Goal: Task Accomplishment & Management: Complete application form

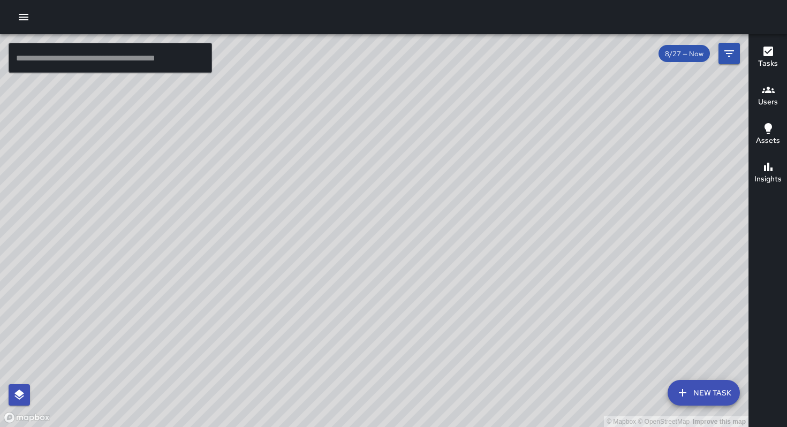
click at [21, 14] on icon "button" at bounding box center [24, 17] width 10 height 6
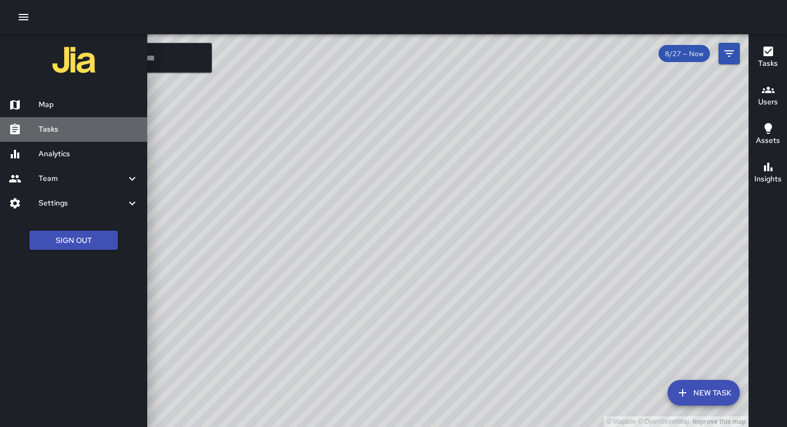
click at [51, 129] on h6 "Tasks" at bounding box center [89, 130] width 100 height 12
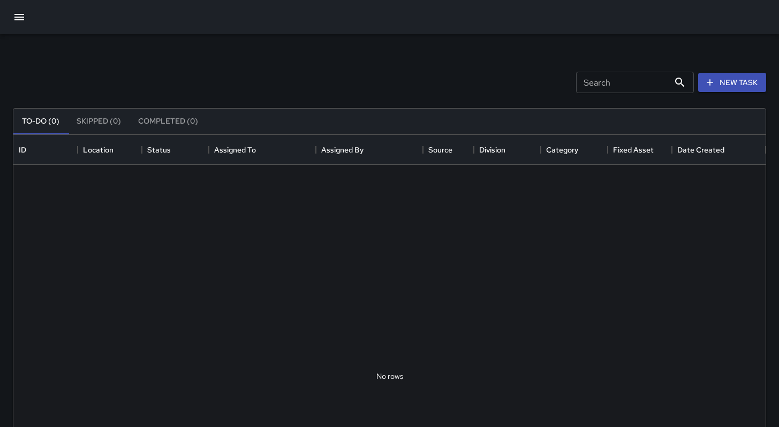
scroll to position [445, 744]
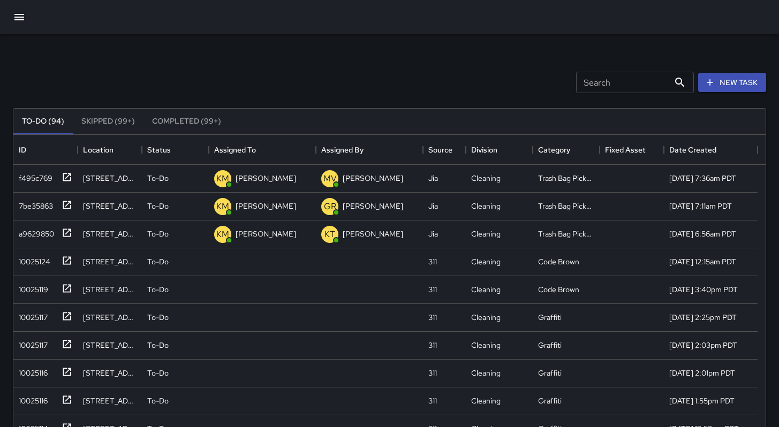
click at [600, 84] on input "Search" at bounding box center [622, 82] width 93 height 21
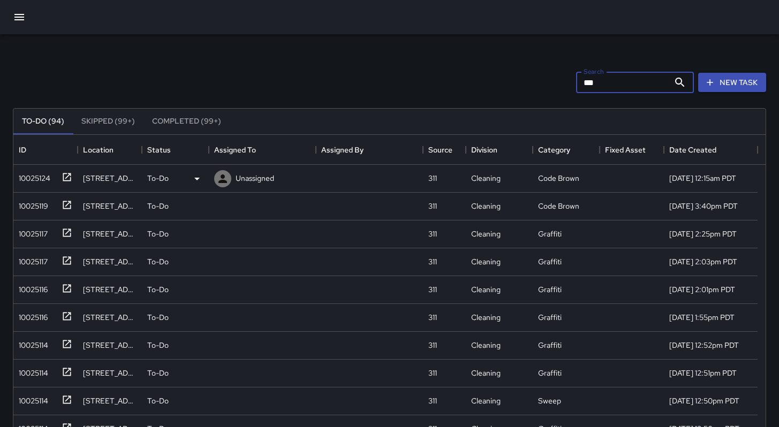
type input "***"
click at [21, 184] on div "10025124" at bounding box center [32, 176] width 36 height 15
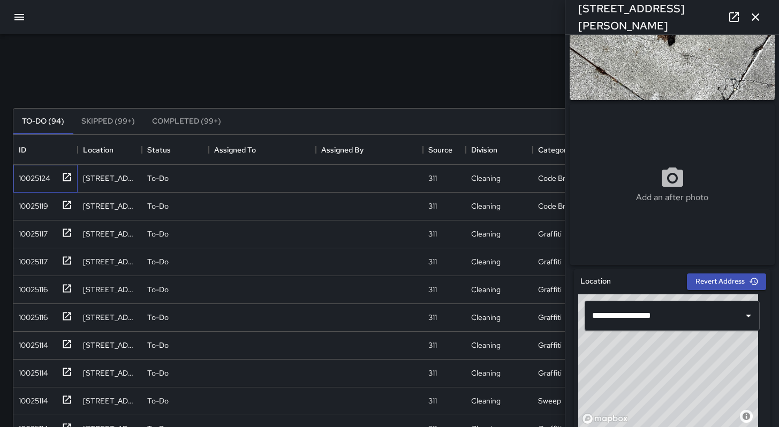
scroll to position [113, 0]
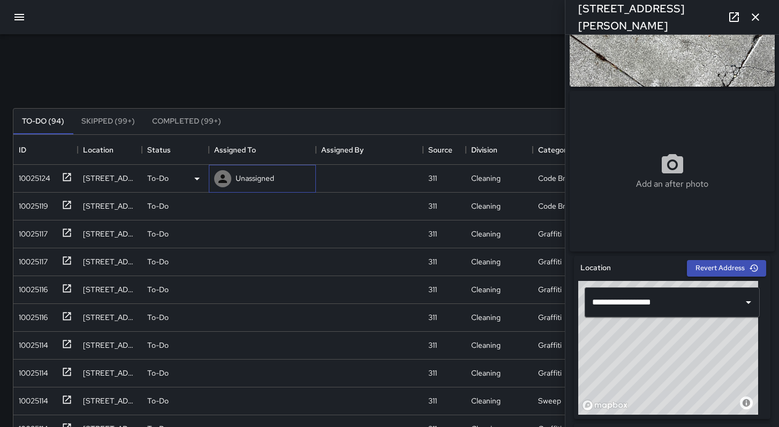
click at [239, 180] on p "Unassigned" at bounding box center [255, 178] width 39 height 11
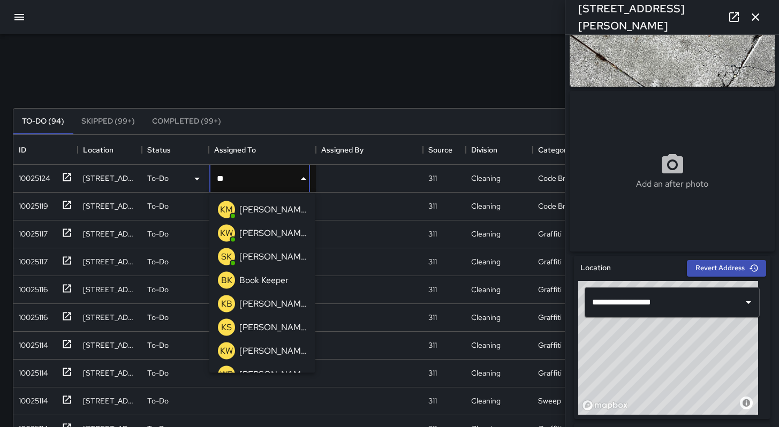
type input "***"
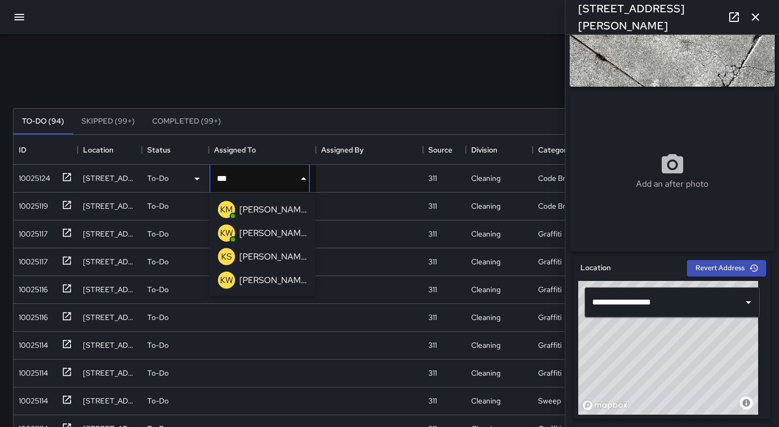
click at [244, 208] on p "Ken McCarter" at bounding box center [272, 209] width 67 height 13
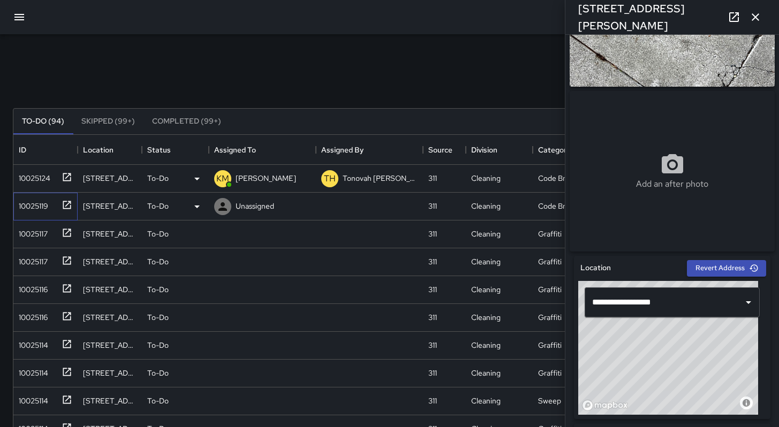
click at [31, 210] on div "10025119" at bounding box center [31, 203] width 34 height 15
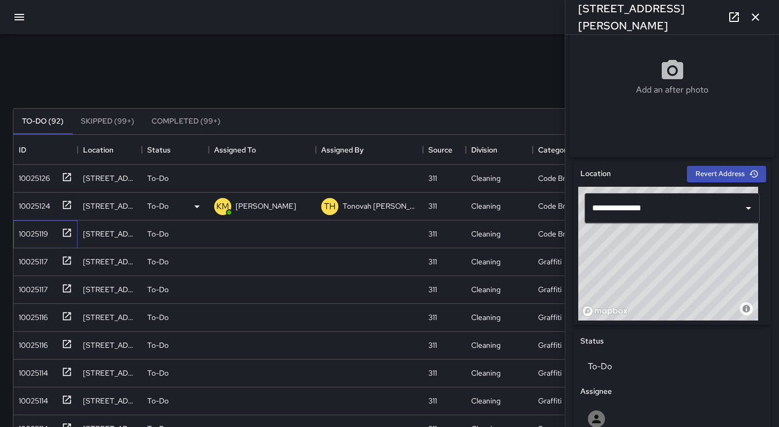
scroll to position [9, 9]
click at [44, 177] on div "10025126" at bounding box center [31, 176] width 35 height 15
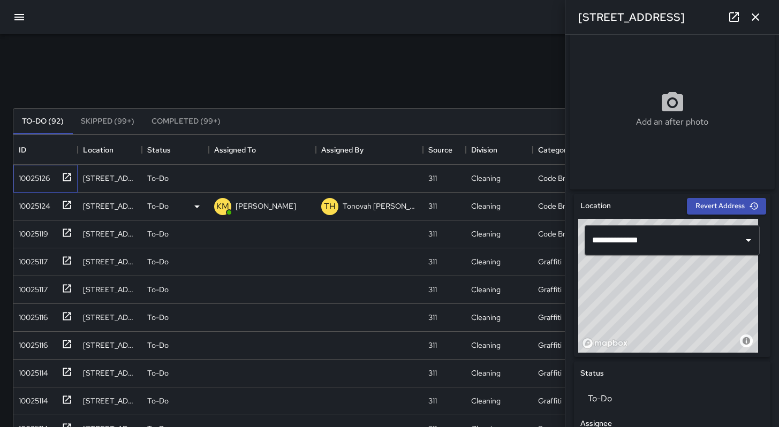
scroll to position [207, 0]
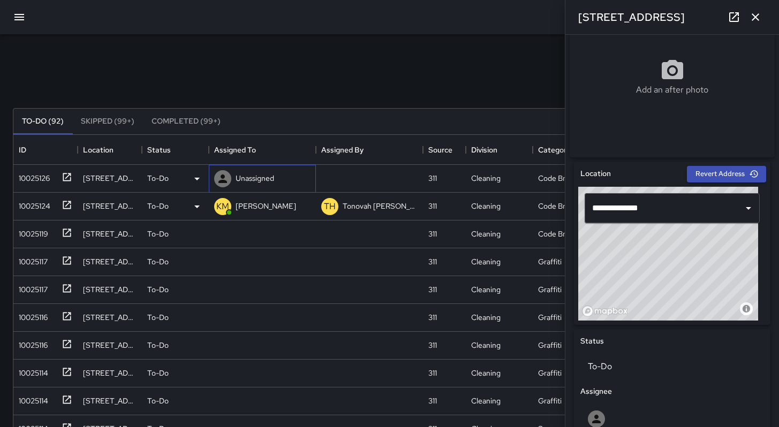
click at [266, 181] on p "Unassigned" at bounding box center [255, 178] width 39 height 11
type input "****"
click at [268, 208] on p "Katherine Treminio" at bounding box center [272, 209] width 67 height 13
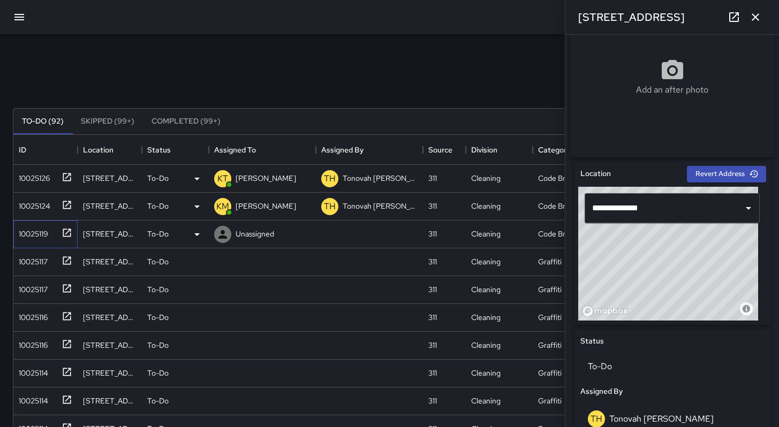
click at [33, 237] on div "10025119" at bounding box center [31, 231] width 34 height 15
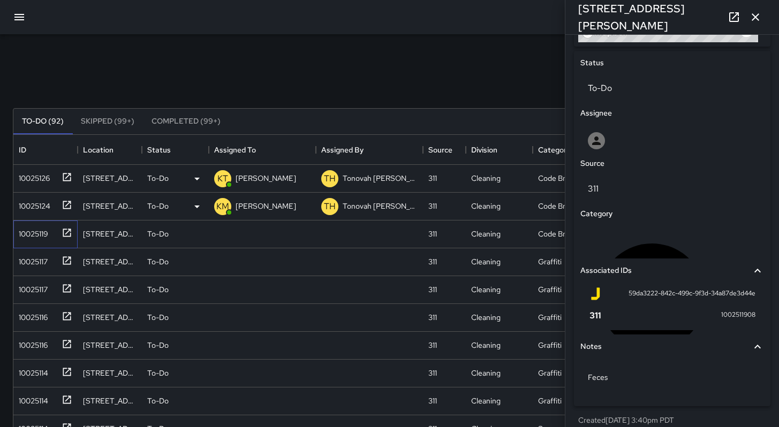
scroll to position [501, 0]
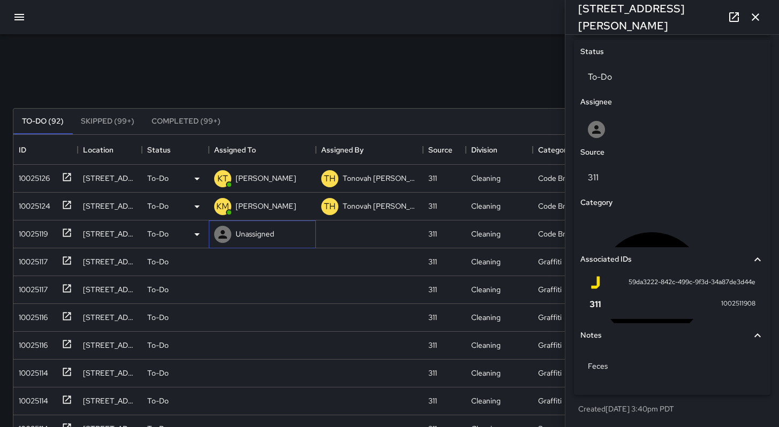
click at [235, 236] on div "Unassigned" at bounding box center [254, 233] width 43 height 15
type input "****"
click at [238, 268] on div "Katherine Treminio" at bounding box center [273, 265] width 72 height 17
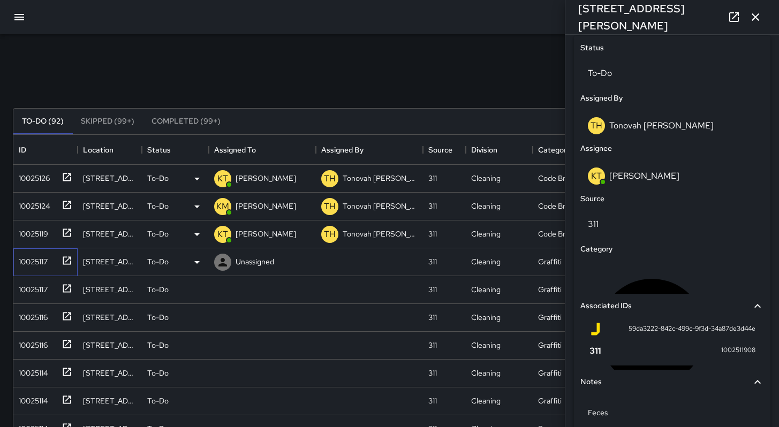
click at [35, 268] on div "10025117" at bounding box center [43, 260] width 58 height 18
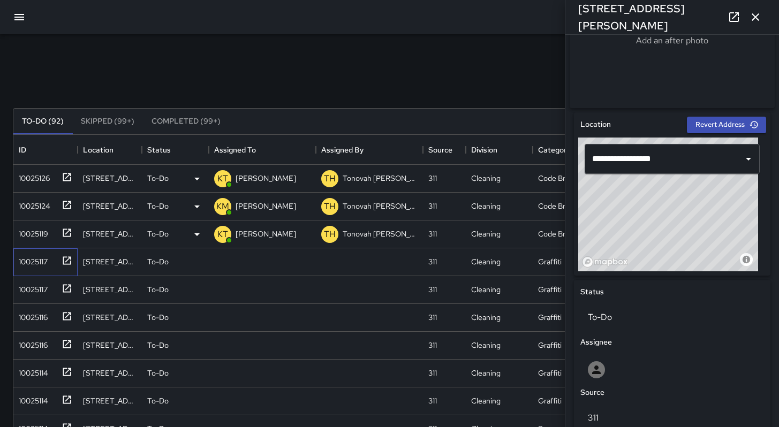
scroll to position [270, 0]
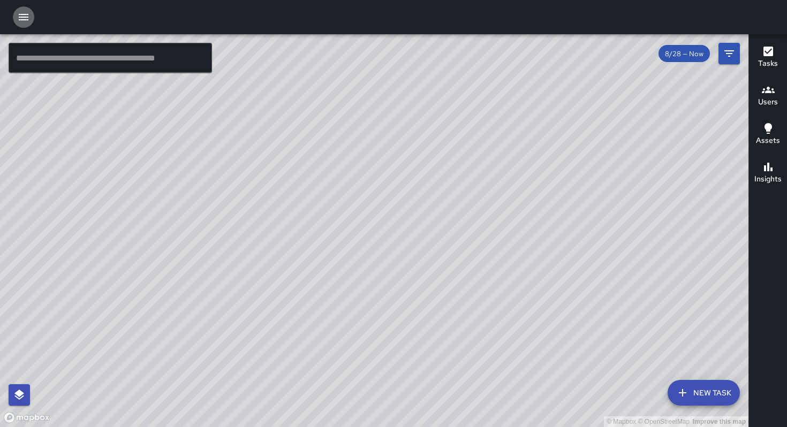
click at [22, 20] on icon "button" at bounding box center [24, 17] width 10 height 6
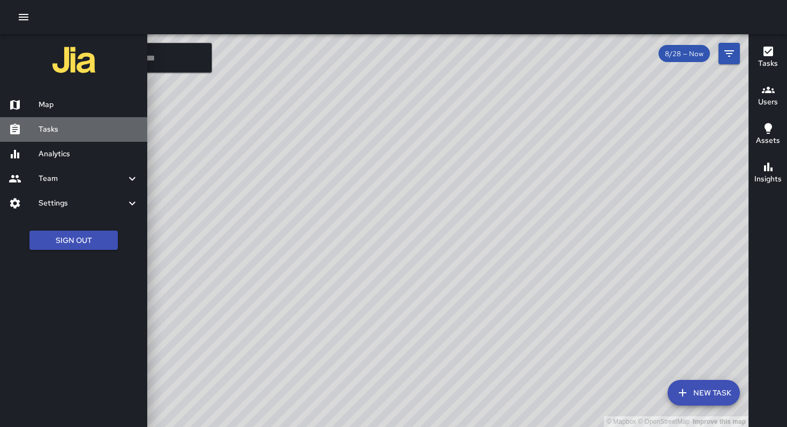
click at [45, 122] on link "Tasks" at bounding box center [73, 129] width 147 height 25
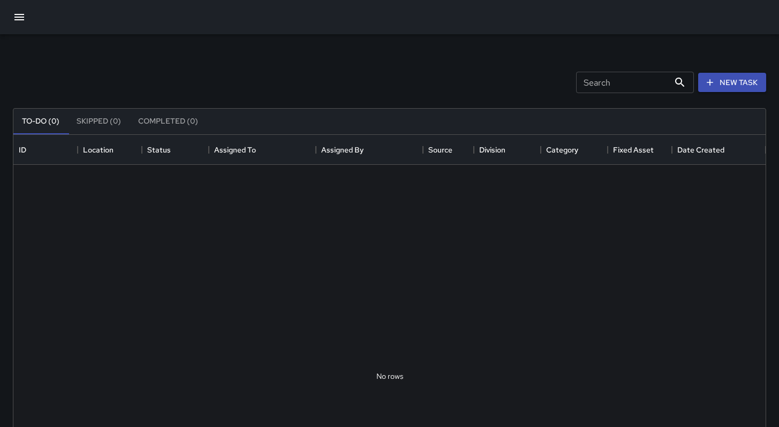
scroll to position [445, 744]
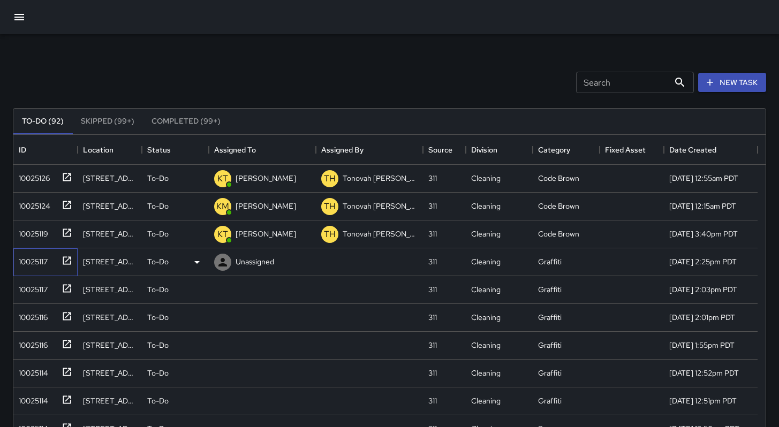
click at [43, 269] on div "10025117" at bounding box center [45, 262] width 64 height 28
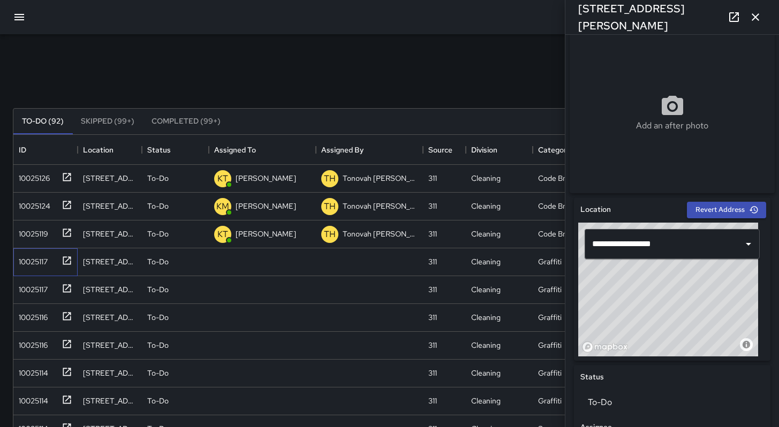
scroll to position [177, 0]
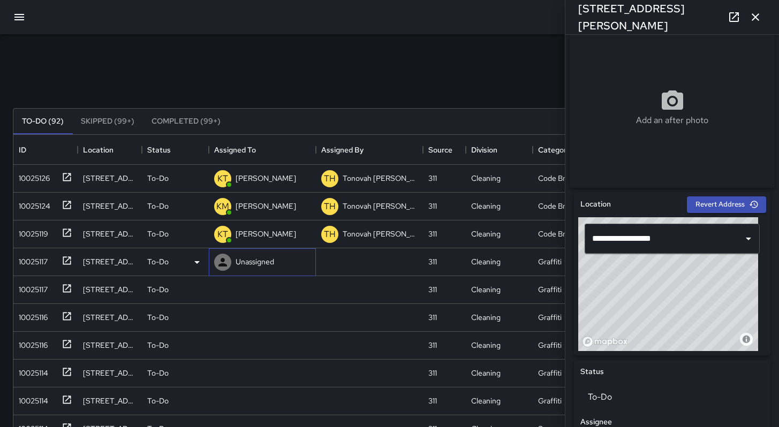
click at [262, 260] on p "Unassigned" at bounding box center [255, 261] width 39 height 11
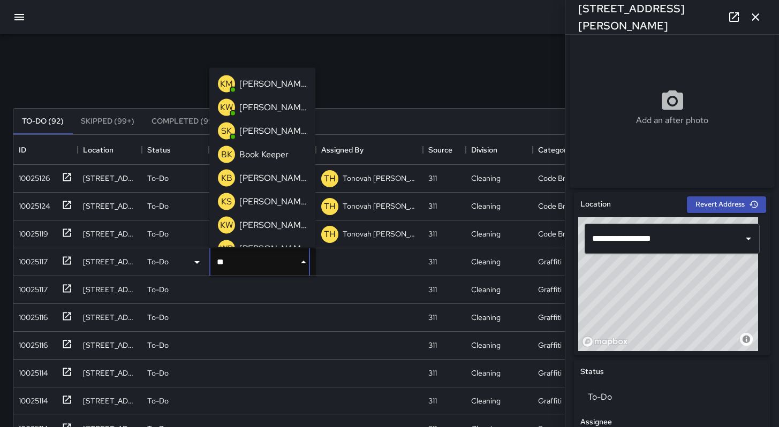
type input "***"
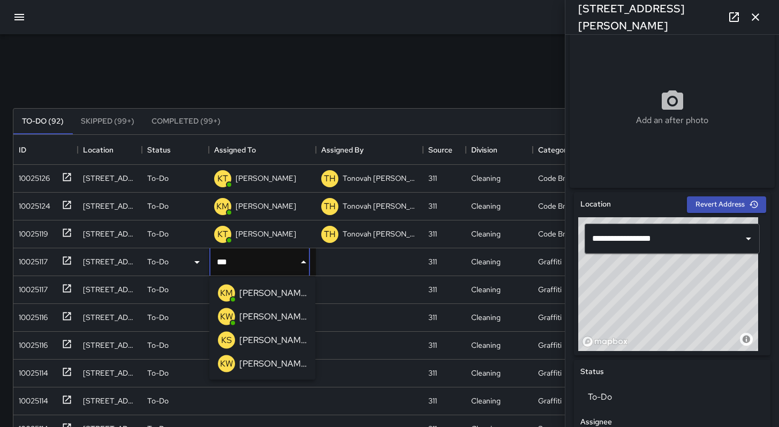
click at [271, 288] on p "Ken McCarter" at bounding box center [272, 293] width 67 height 13
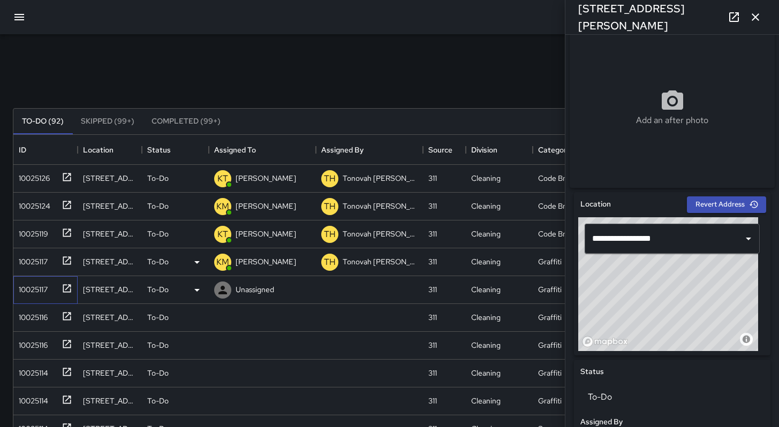
click at [39, 290] on div "10025117" at bounding box center [30, 287] width 33 height 15
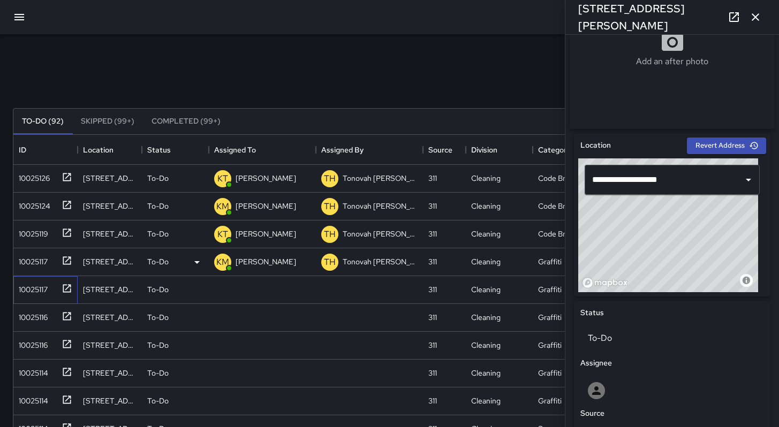
scroll to position [249, 0]
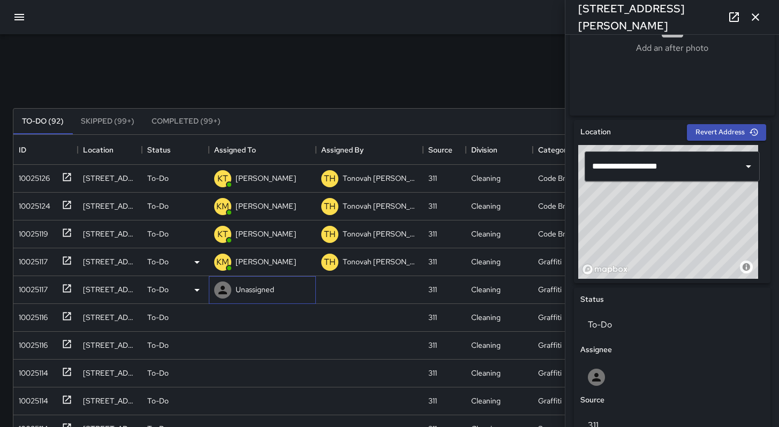
click at [255, 288] on p "Unassigned" at bounding box center [255, 289] width 39 height 11
type input "*****"
click at [253, 319] on p "Gordon Rowe" at bounding box center [272, 321] width 67 height 13
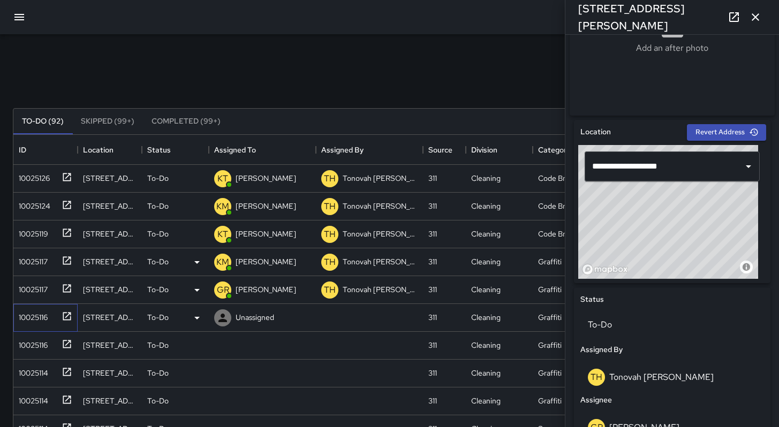
click at [39, 322] on div "10025116" at bounding box center [30, 315] width 33 height 15
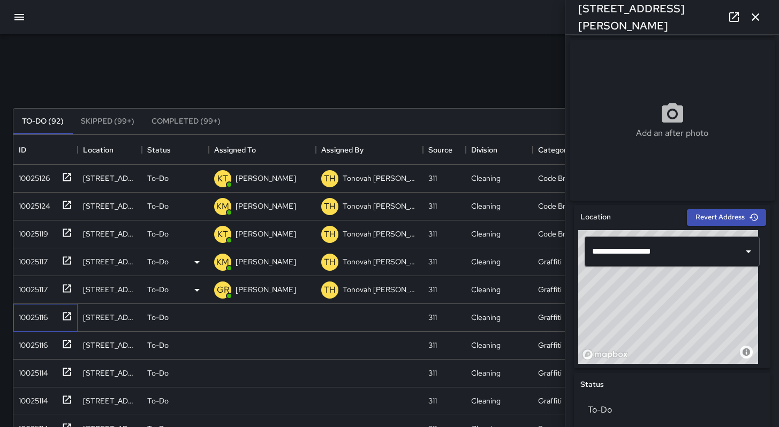
scroll to position [175, 0]
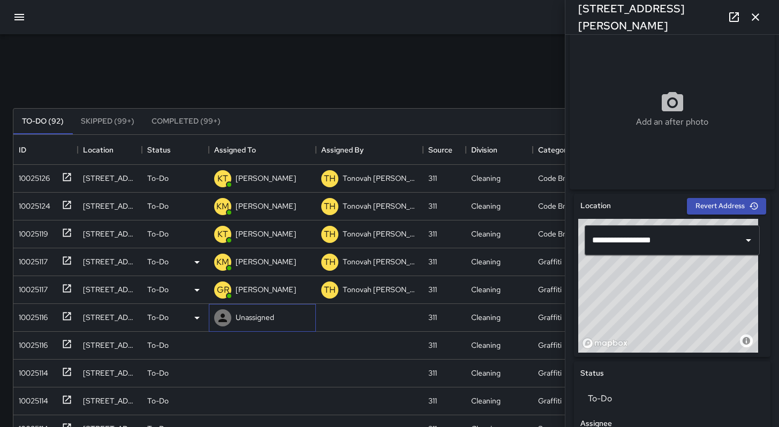
click at [260, 323] on p "Unassigned" at bounding box center [255, 317] width 39 height 11
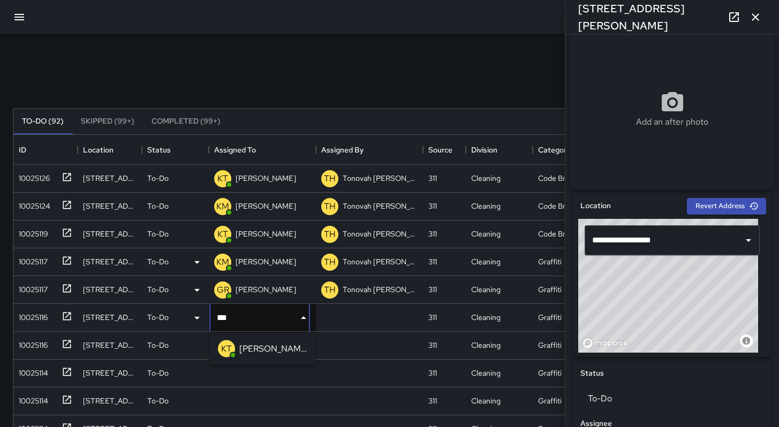
type input "****"
click at [241, 350] on p "Katherine Treminio" at bounding box center [272, 349] width 67 height 13
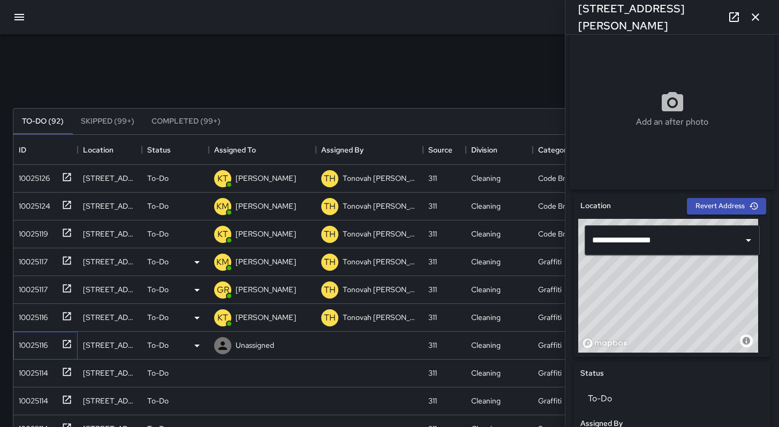
click at [49, 348] on div "10025116" at bounding box center [43, 344] width 58 height 18
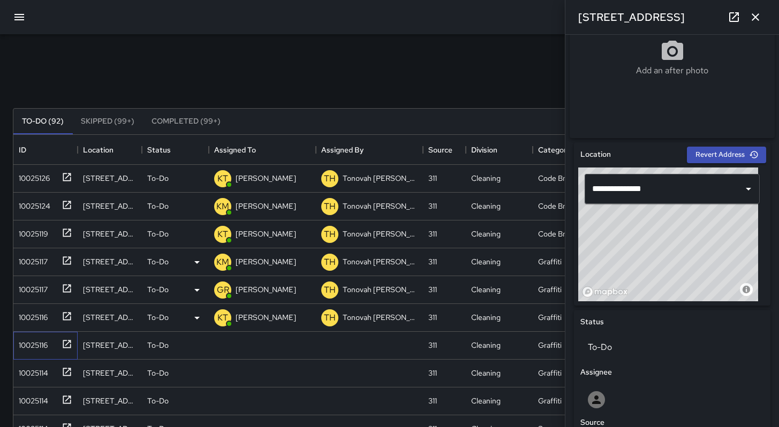
scroll to position [228, 0]
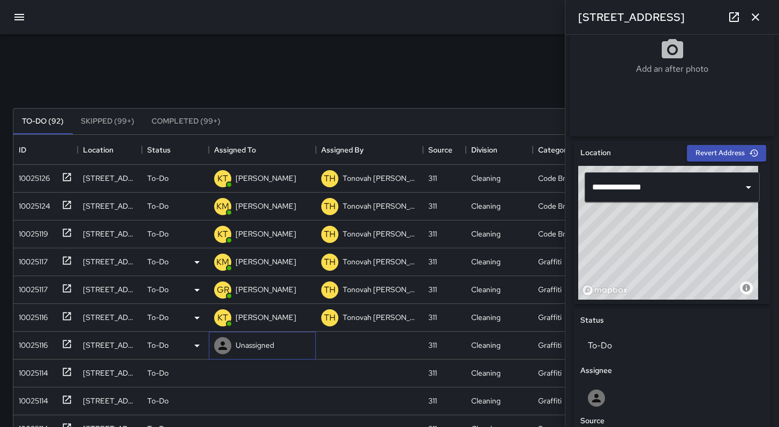
click at [254, 351] on div "Unassigned" at bounding box center [254, 345] width 43 height 15
type input "*****"
click at [251, 380] on p "Maclis Velasquez" at bounding box center [272, 377] width 67 height 13
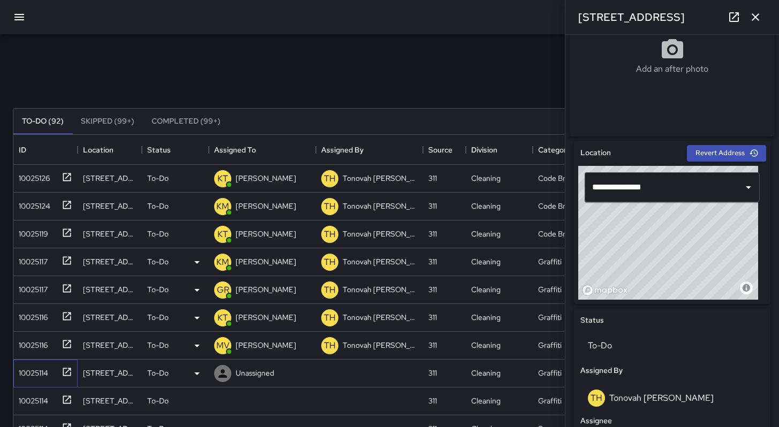
click at [29, 381] on div "10025114" at bounding box center [45, 374] width 64 height 28
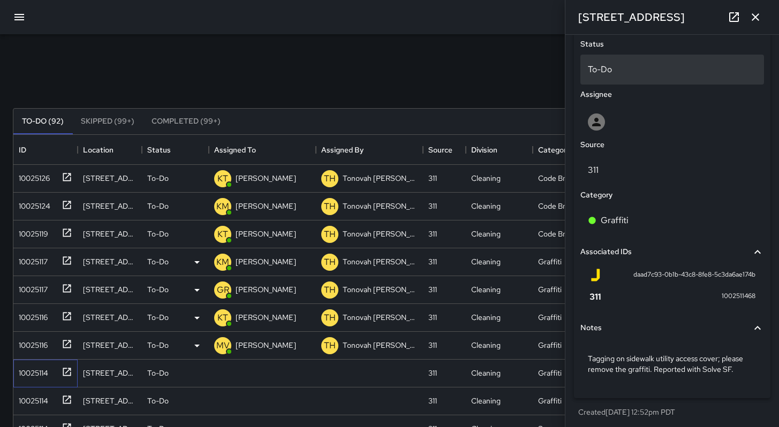
scroll to position [511, 0]
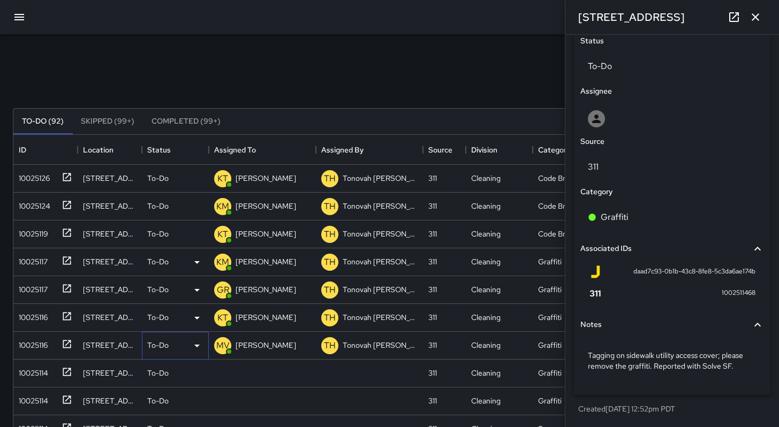
click at [156, 353] on div "To-Do" at bounding box center [175, 346] width 67 height 28
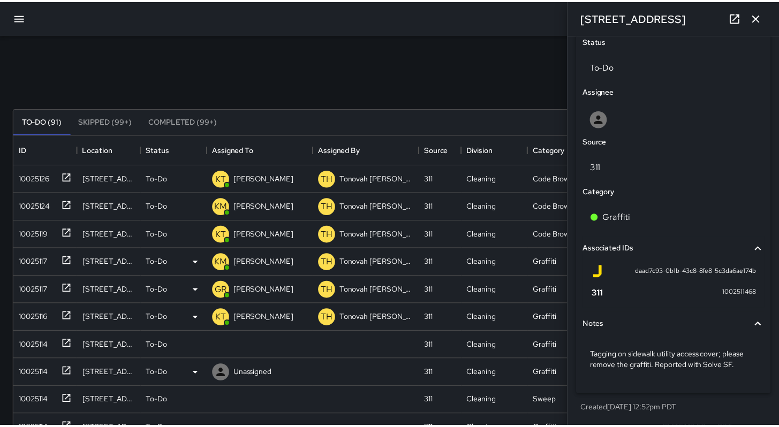
scroll to position [9, 9]
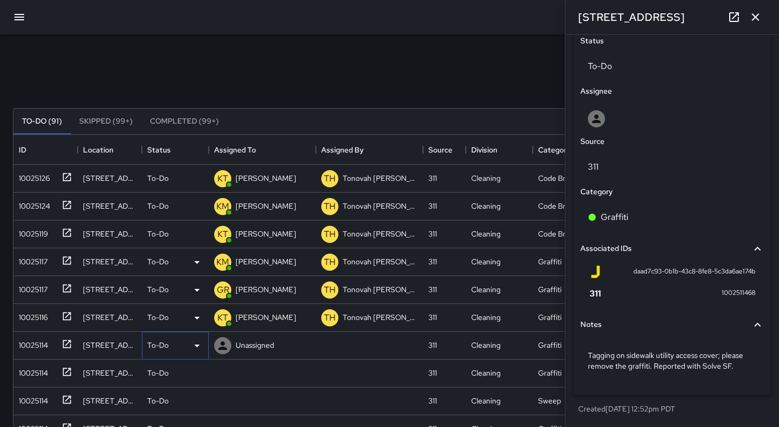
click at [160, 350] on p "To-Do" at bounding box center [157, 345] width 21 height 11
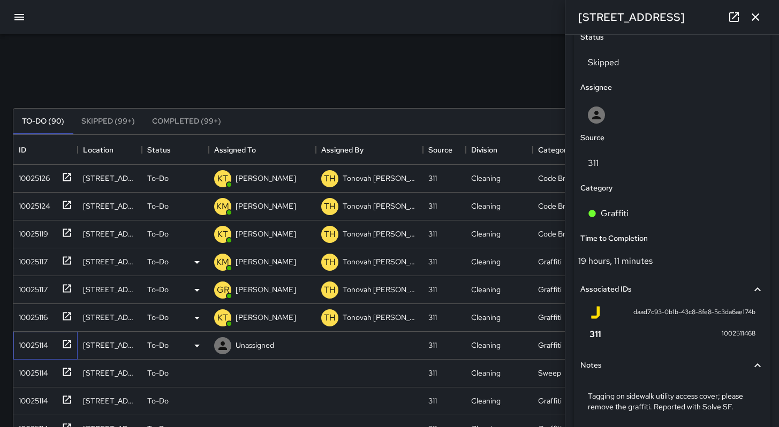
click at [41, 347] on div "10025114" at bounding box center [31, 343] width 34 height 15
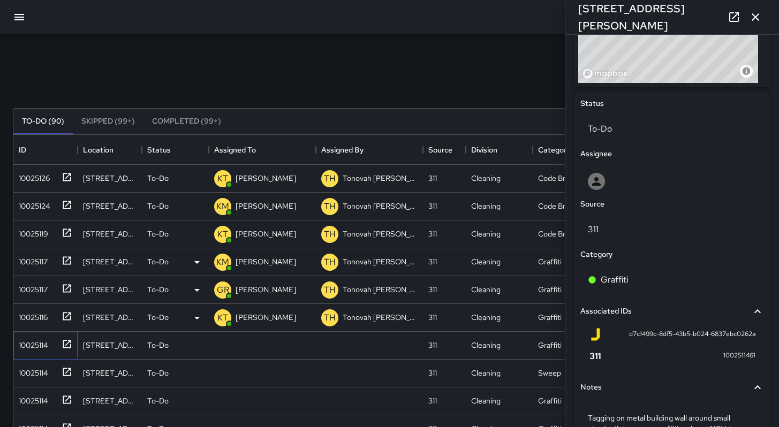
scroll to position [522, 0]
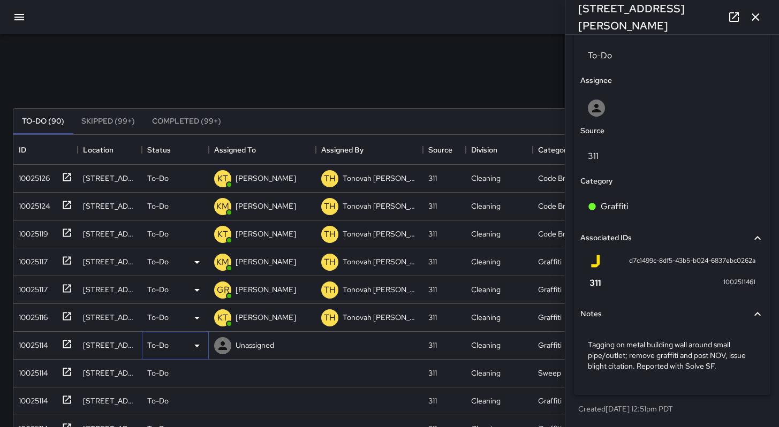
click at [162, 344] on p "To-Do" at bounding box center [157, 345] width 21 height 11
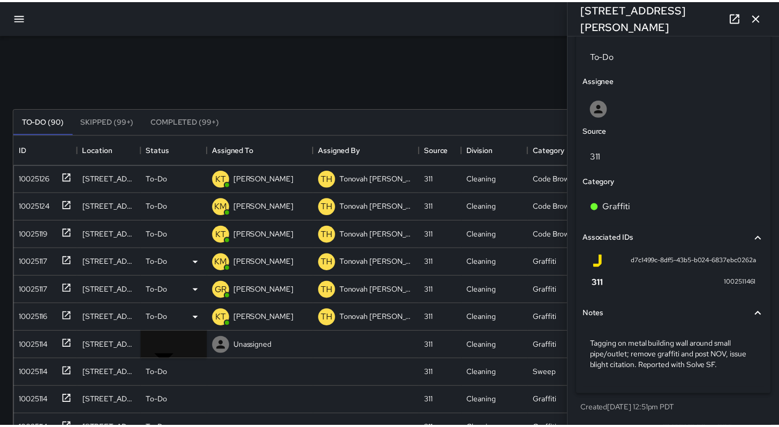
scroll to position [9, 9]
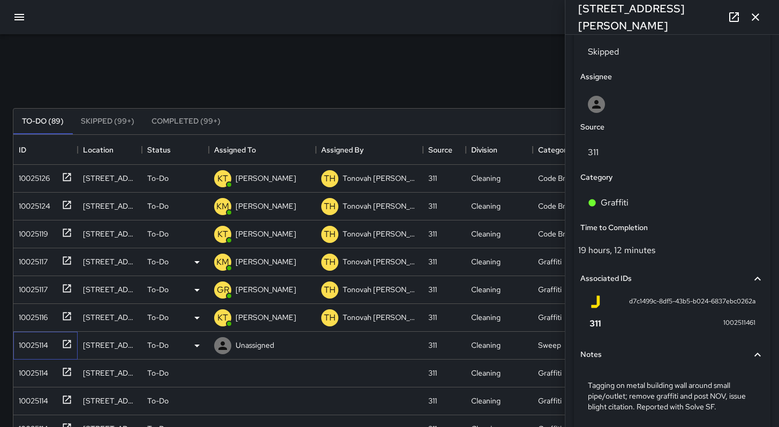
click at [31, 347] on div "10025114" at bounding box center [31, 343] width 34 height 15
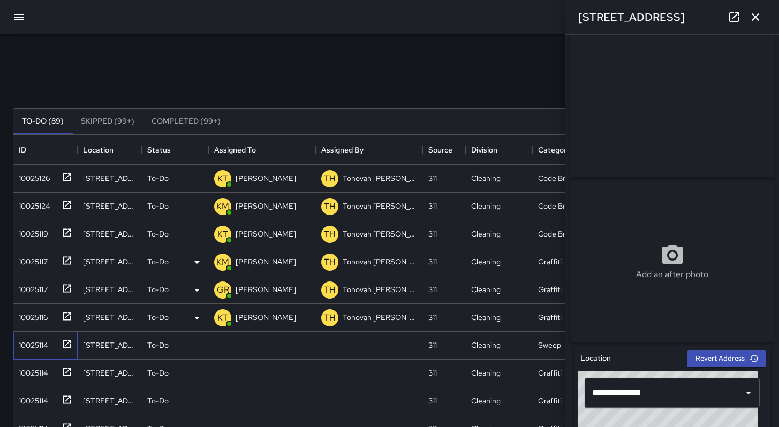
scroll to position [0, 0]
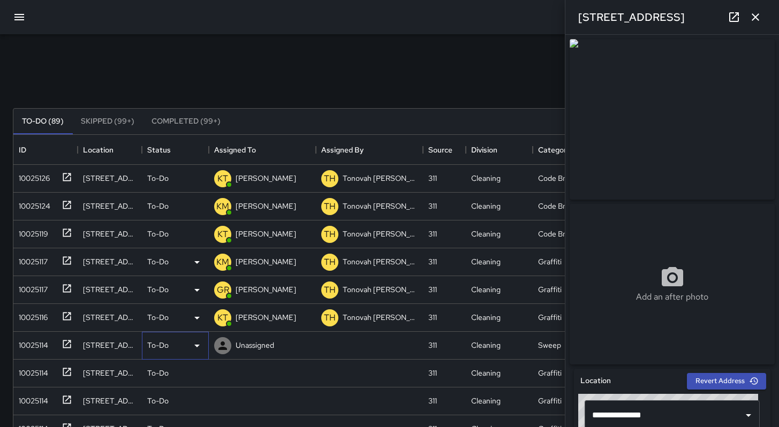
click at [170, 347] on div "To-Do" at bounding box center [175, 345] width 56 height 13
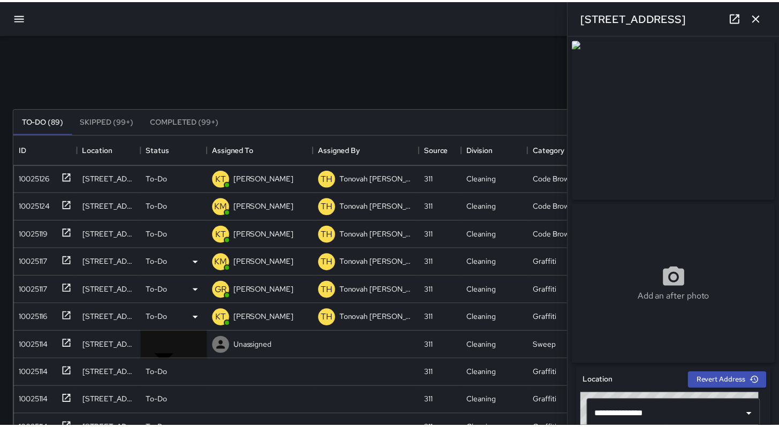
scroll to position [9, 9]
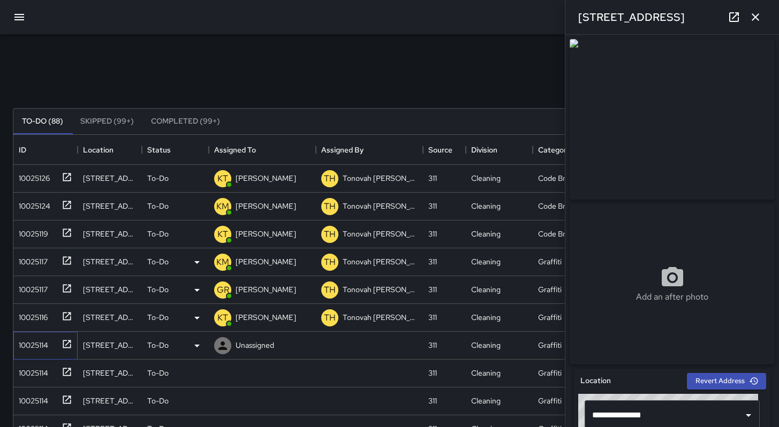
click at [31, 351] on div "10025114" at bounding box center [43, 344] width 58 height 18
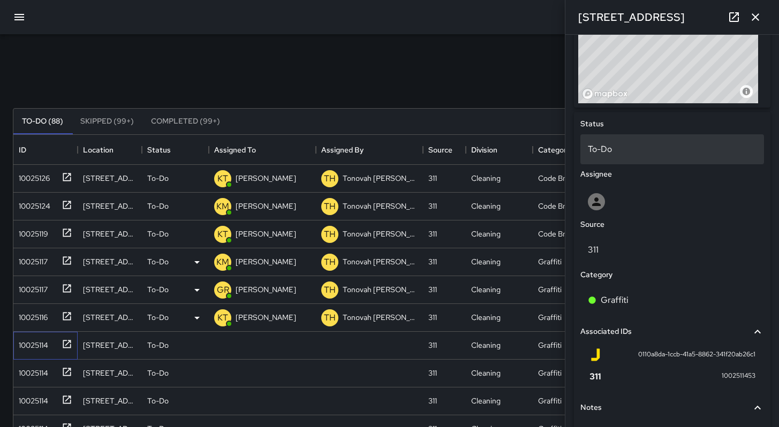
scroll to position [522, 0]
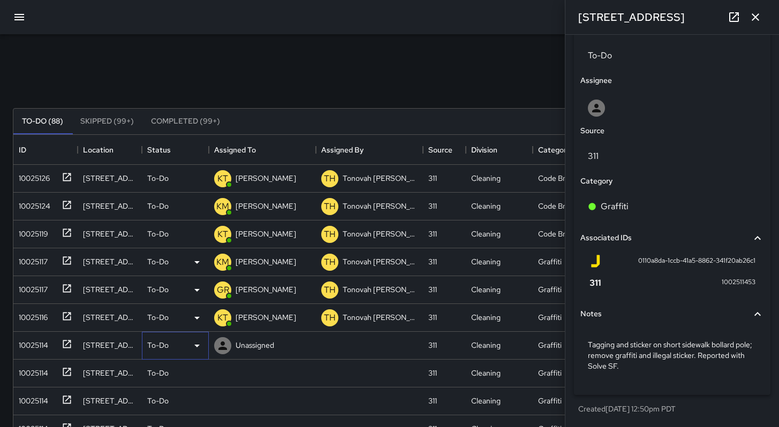
click at [163, 347] on p "To-Do" at bounding box center [157, 345] width 21 height 11
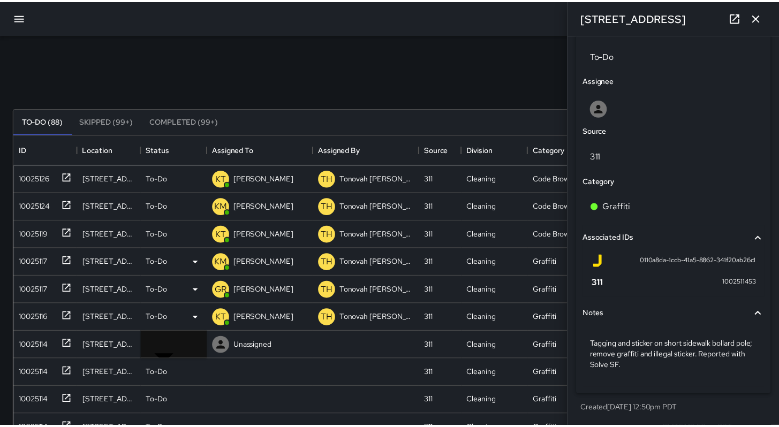
scroll to position [9, 9]
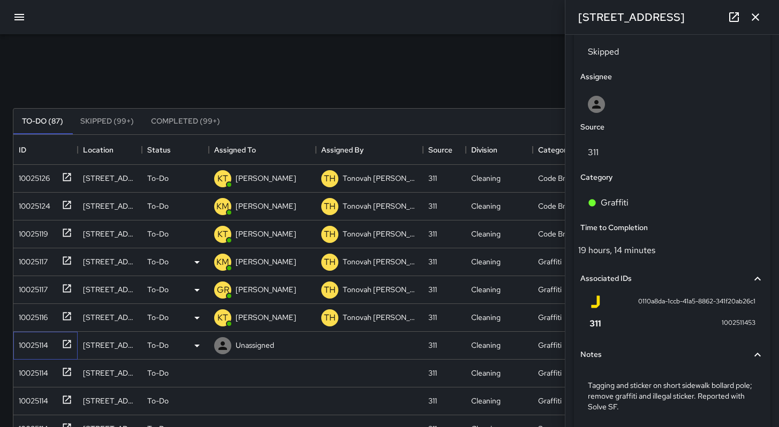
click at [38, 348] on div "10025114" at bounding box center [31, 343] width 34 height 15
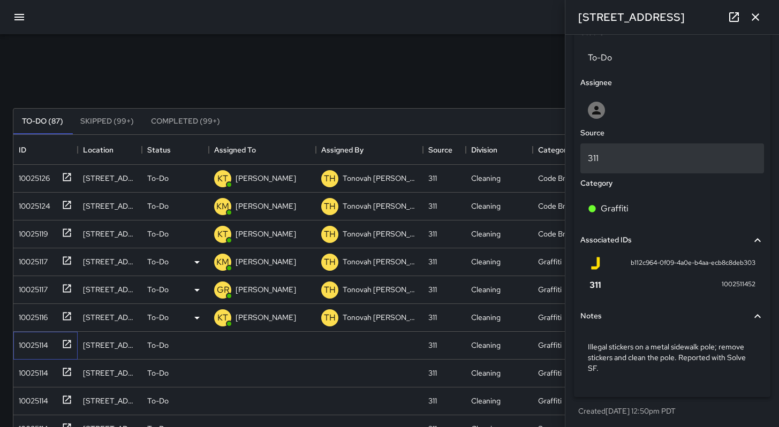
scroll to position [522, 0]
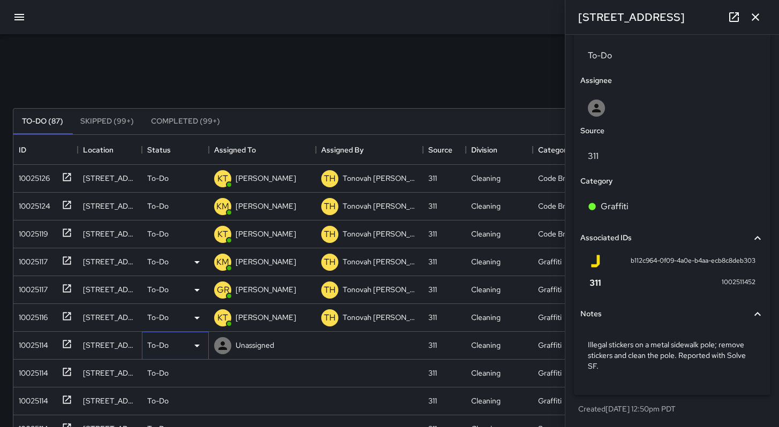
click at [149, 343] on p "To-Do" at bounding box center [157, 345] width 21 height 11
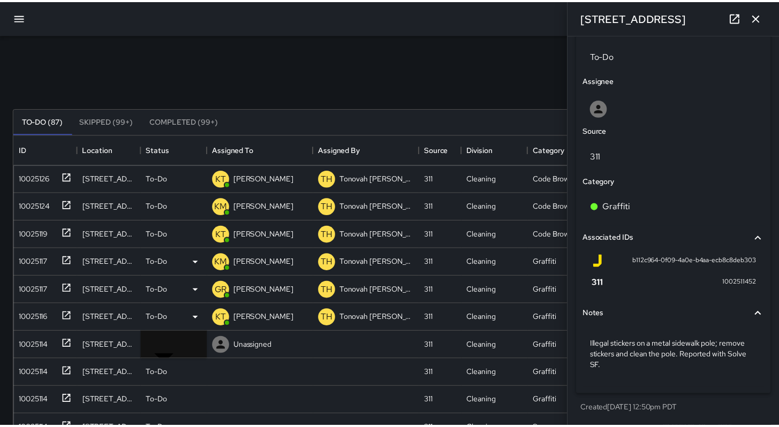
scroll to position [9, 9]
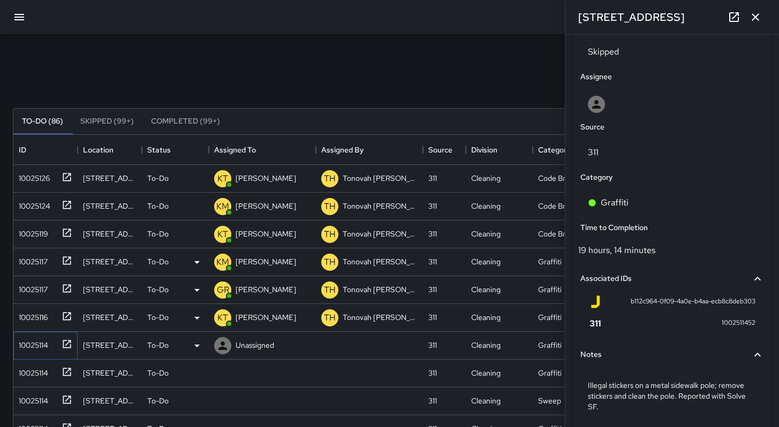
click at [44, 345] on div "10025114" at bounding box center [31, 343] width 34 height 15
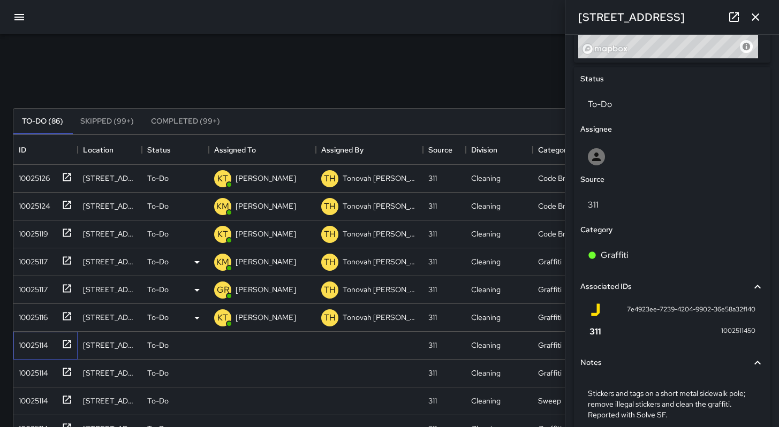
scroll to position [522, 0]
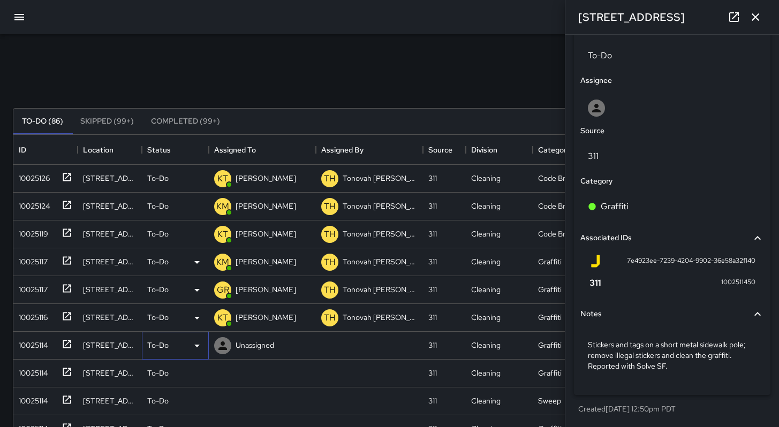
click at [147, 352] on div "To-Do" at bounding box center [175, 346] width 67 height 28
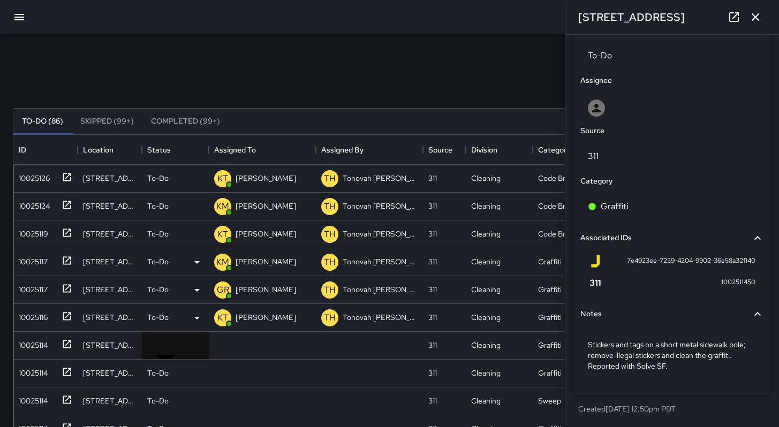
scroll to position [9, 9]
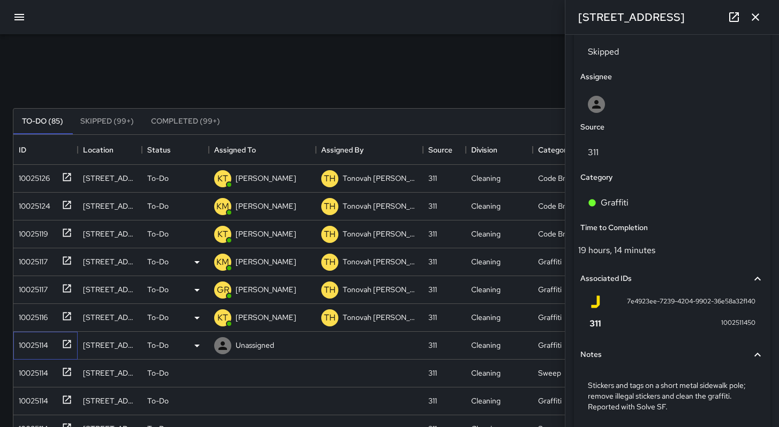
click at [47, 350] on div "10025114" at bounding box center [31, 343] width 34 height 15
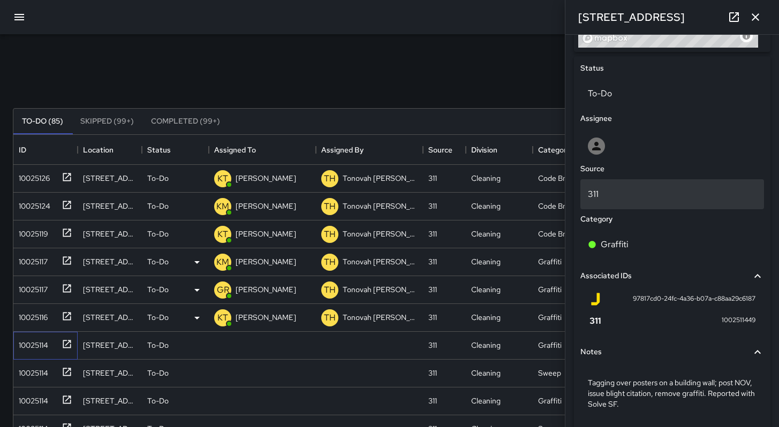
scroll to position [522, 0]
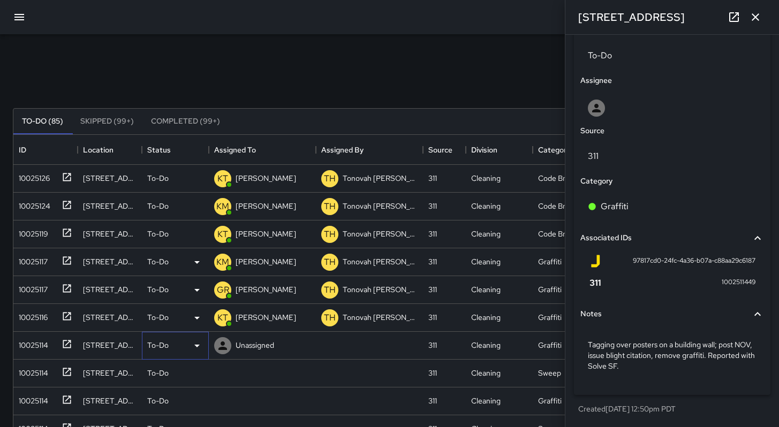
click at [163, 345] on p "To-Do" at bounding box center [157, 345] width 21 height 11
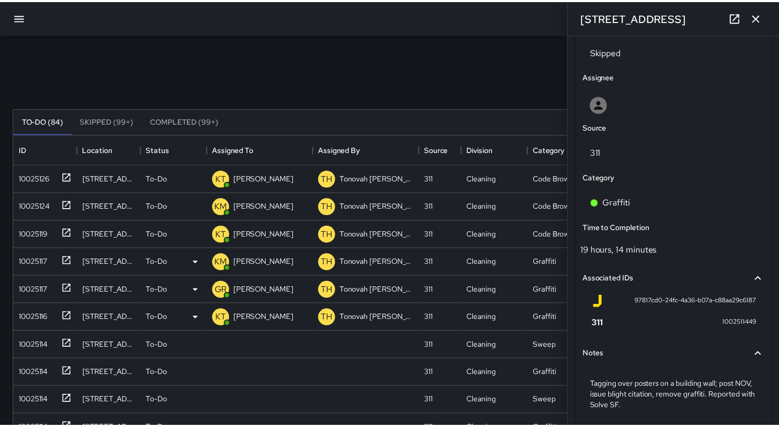
scroll to position [9, 9]
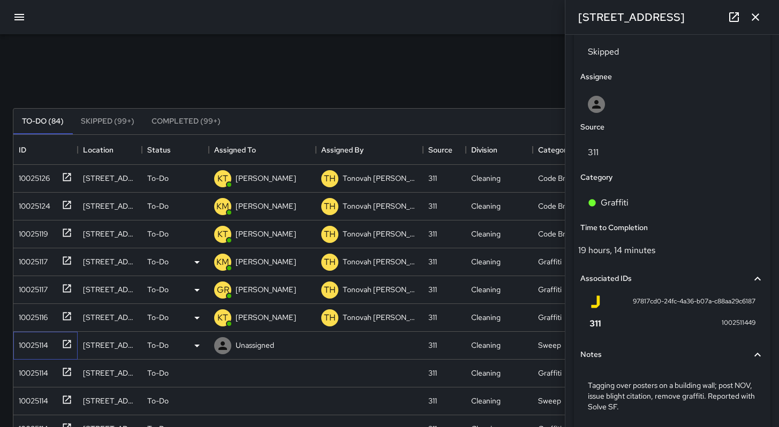
click at [42, 342] on div "10025114" at bounding box center [31, 343] width 34 height 15
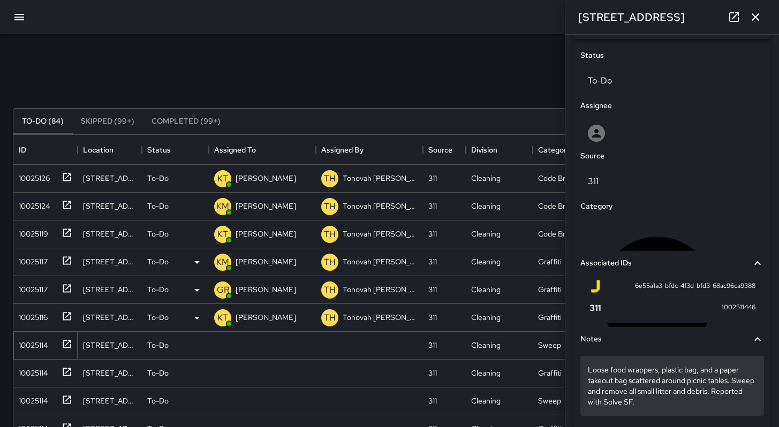
scroll to position [533, 0]
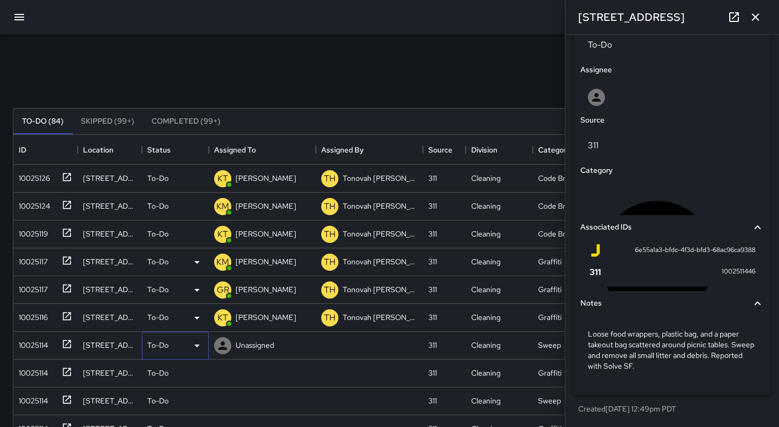
click at [152, 347] on p "To-Do" at bounding box center [157, 345] width 21 height 11
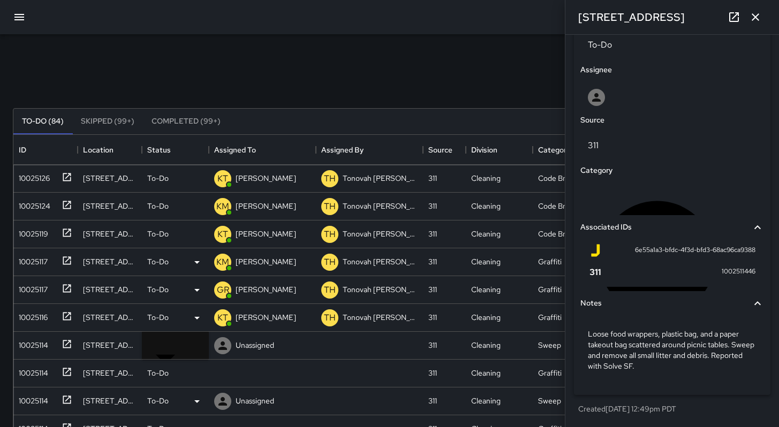
scroll to position [9, 9]
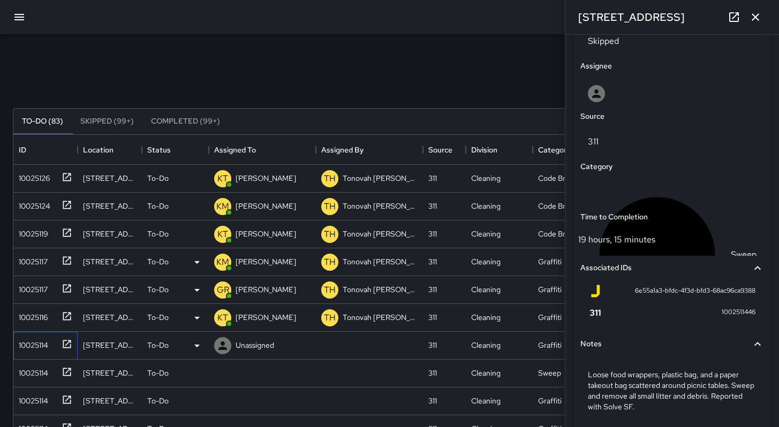
click at [27, 338] on div "10025114" at bounding box center [31, 343] width 34 height 15
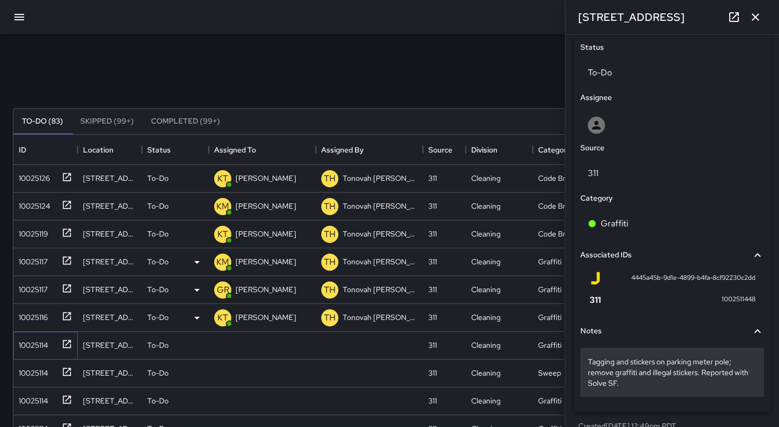
scroll to position [522, 0]
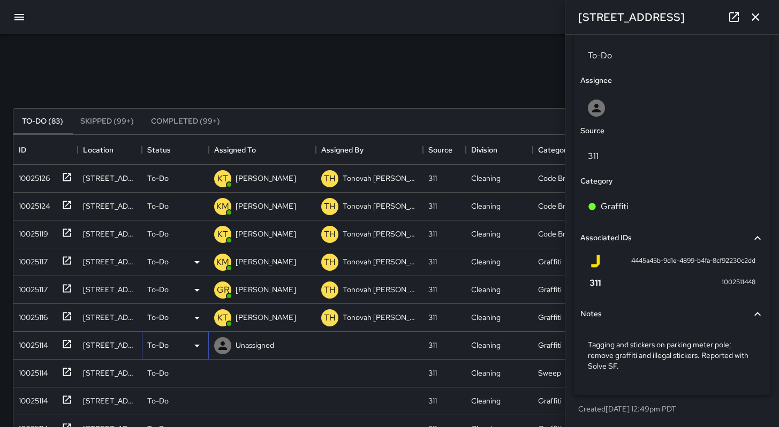
click at [161, 352] on div "To-Do" at bounding box center [175, 346] width 67 height 28
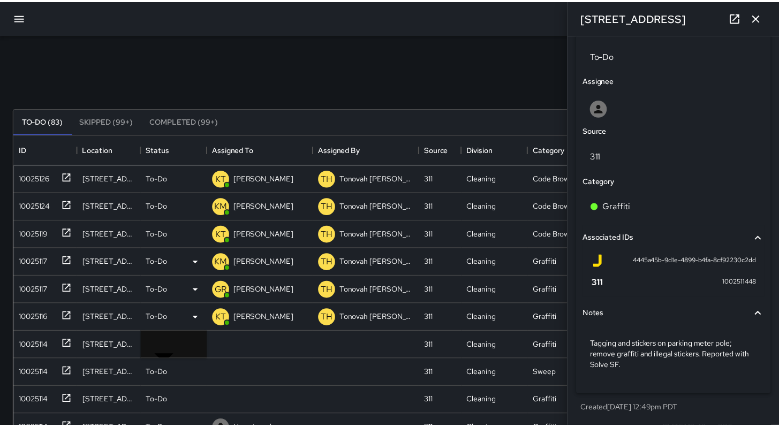
scroll to position [9, 9]
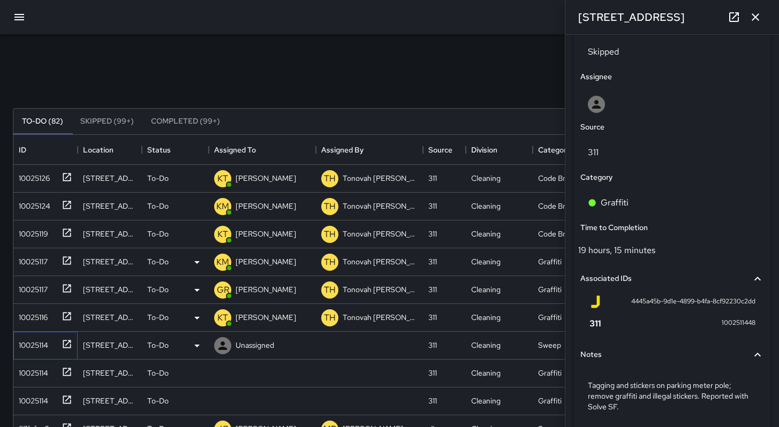
click at [22, 347] on div "10025114" at bounding box center [31, 343] width 34 height 15
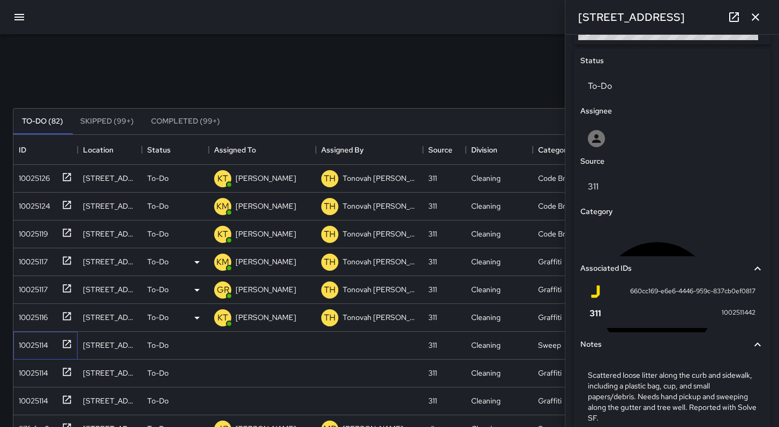
scroll to position [543, 0]
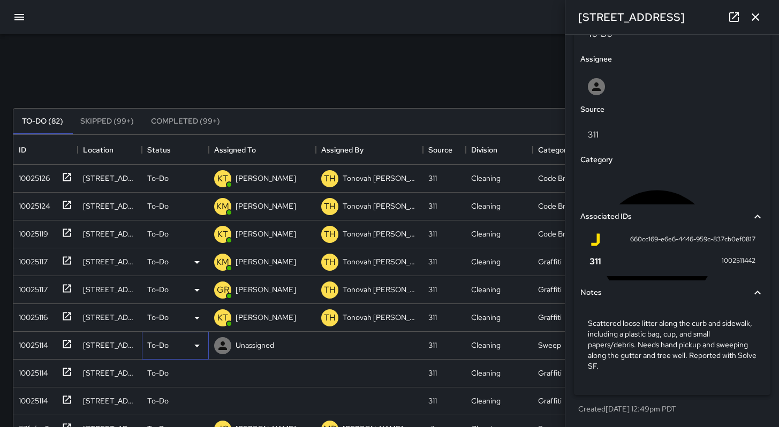
click at [149, 346] on p "To-Do" at bounding box center [157, 345] width 21 height 11
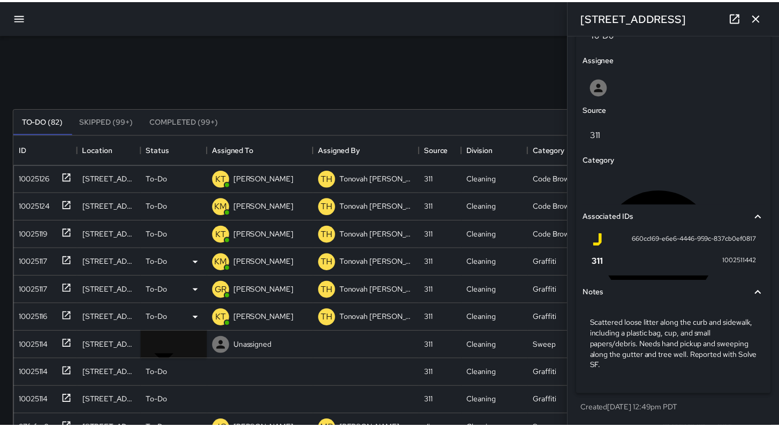
scroll to position [9, 9]
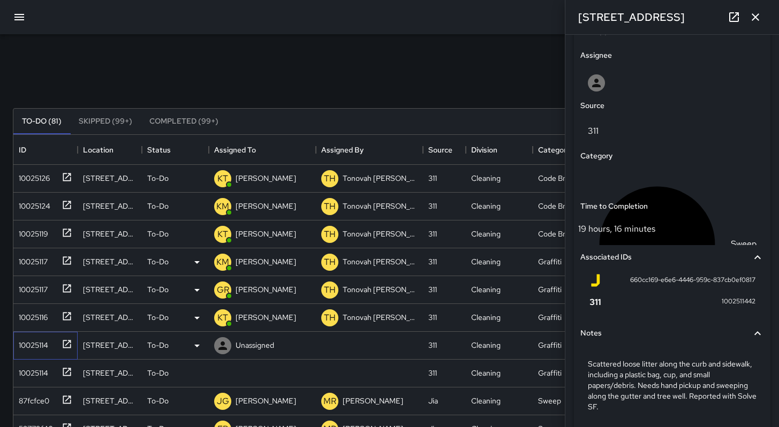
click at [43, 347] on div "10025114" at bounding box center [31, 343] width 34 height 15
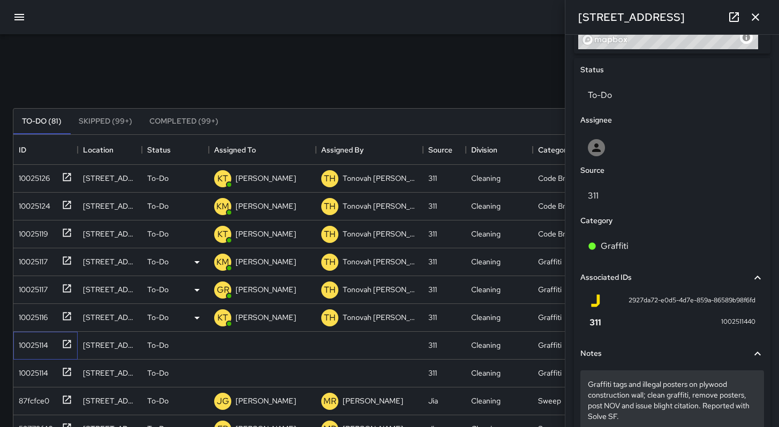
scroll to position [533, 0]
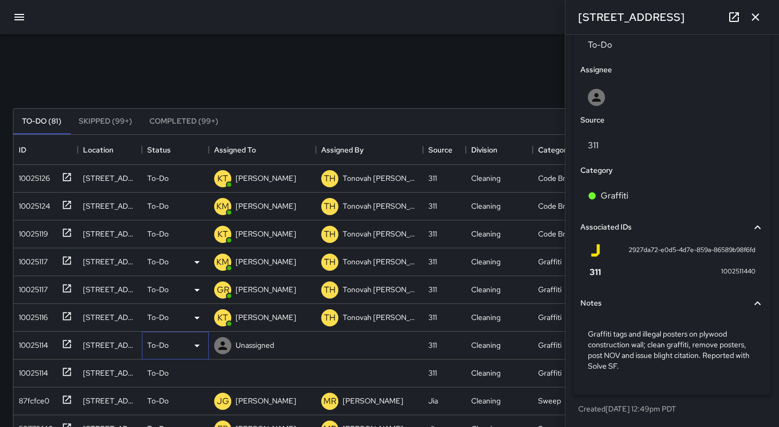
click at [169, 344] on div "To-Do" at bounding box center [175, 345] width 56 height 13
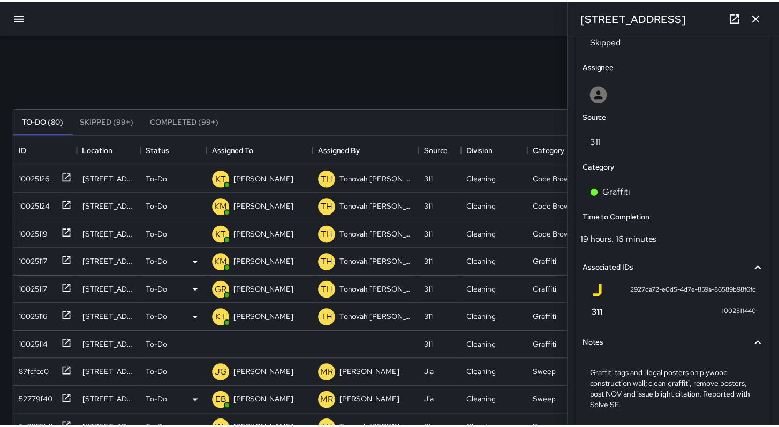
scroll to position [9, 9]
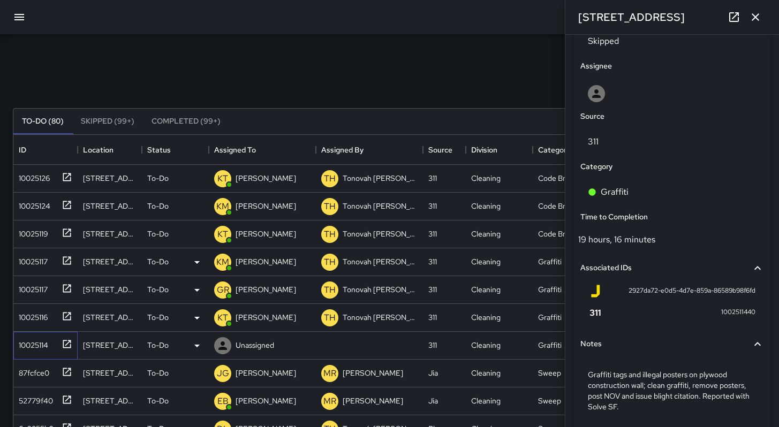
click at [38, 347] on div "10025114" at bounding box center [31, 343] width 34 height 15
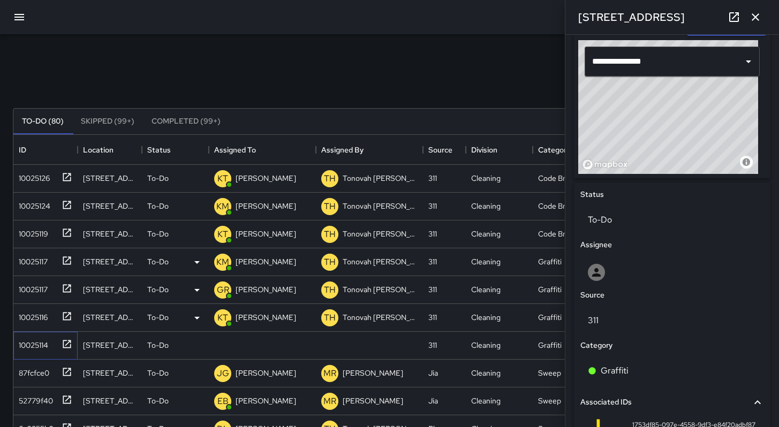
scroll to position [533, 0]
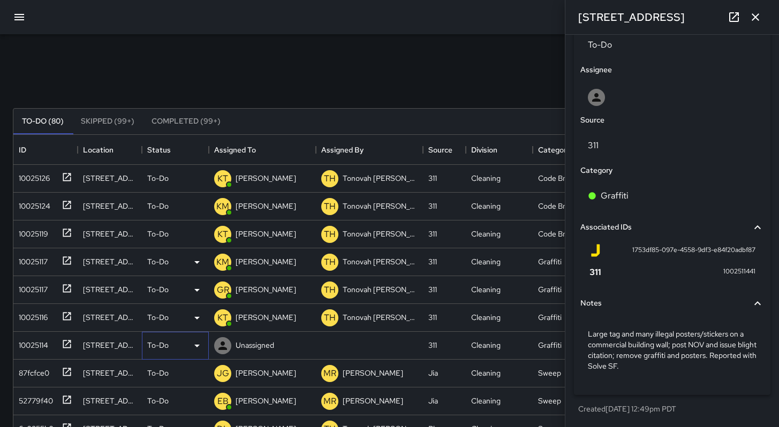
click at [154, 344] on p "To-Do" at bounding box center [157, 345] width 21 height 11
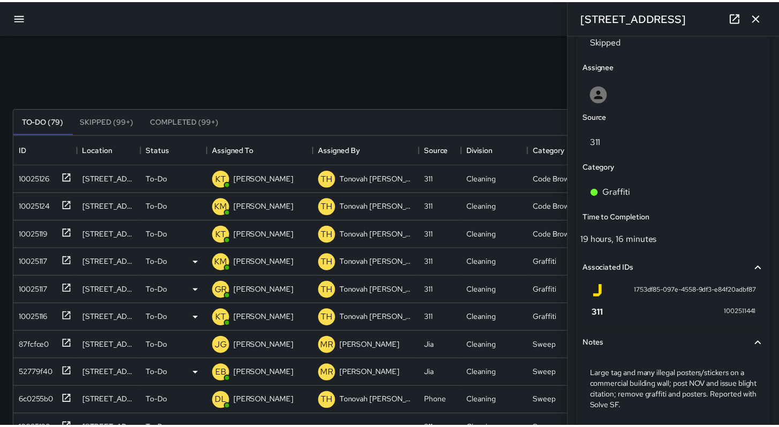
scroll to position [9, 9]
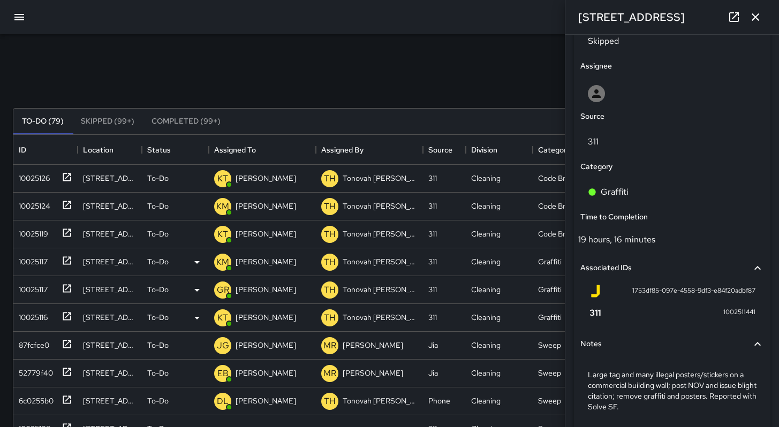
click at [311, 88] on div "Search Search New Task" at bounding box center [390, 83] width 758 height 56
click at [755, 22] on icon "button" at bounding box center [755, 17] width 13 height 13
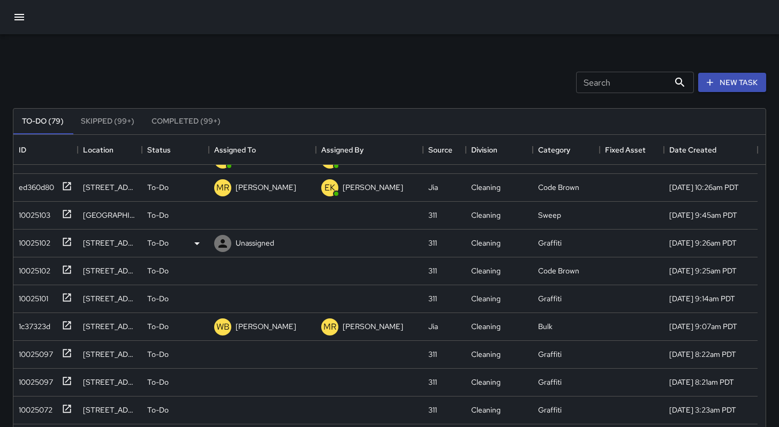
scroll to position [272, 0]
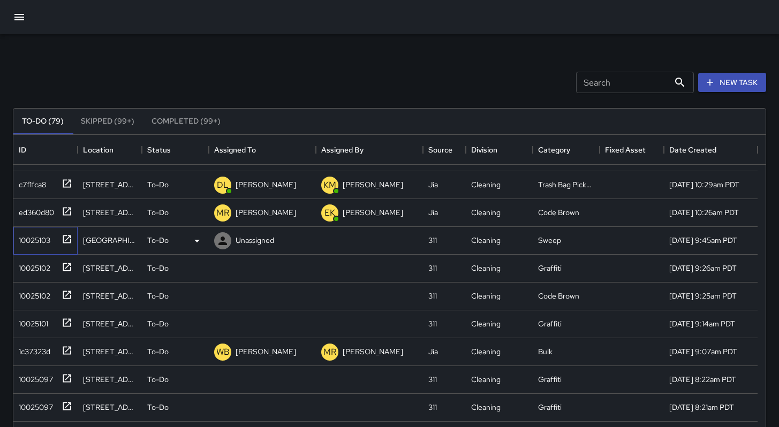
click at [41, 239] on div "10025103" at bounding box center [32, 238] width 36 height 15
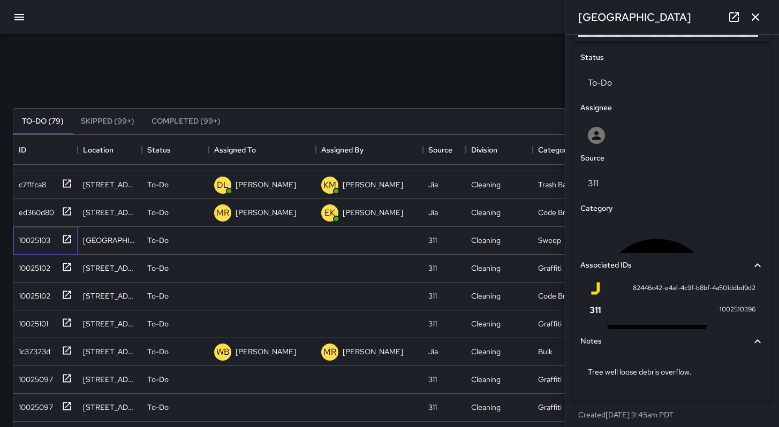
scroll to position [480, 0]
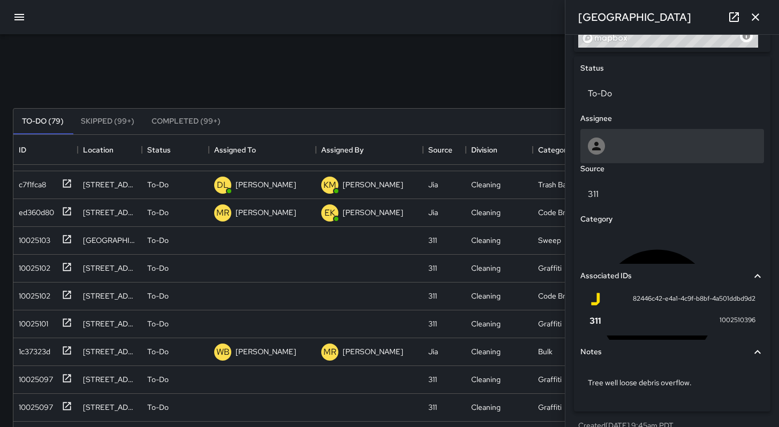
click at [617, 143] on div at bounding box center [672, 146] width 169 height 17
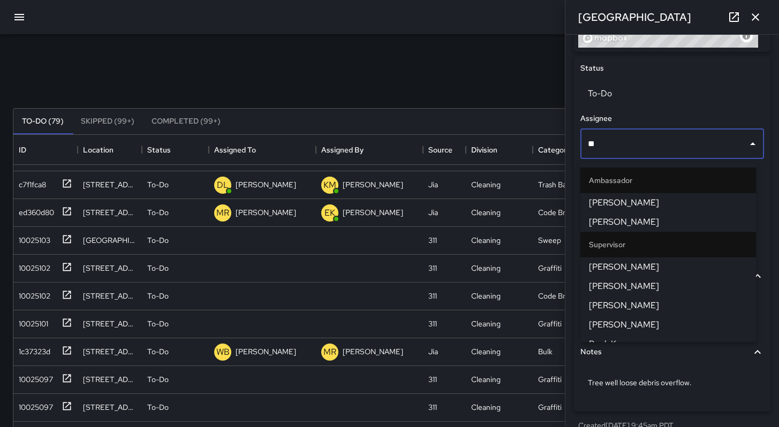
type input "***"
click at [630, 285] on span "Ken McCarter" at bounding box center [668, 286] width 158 height 13
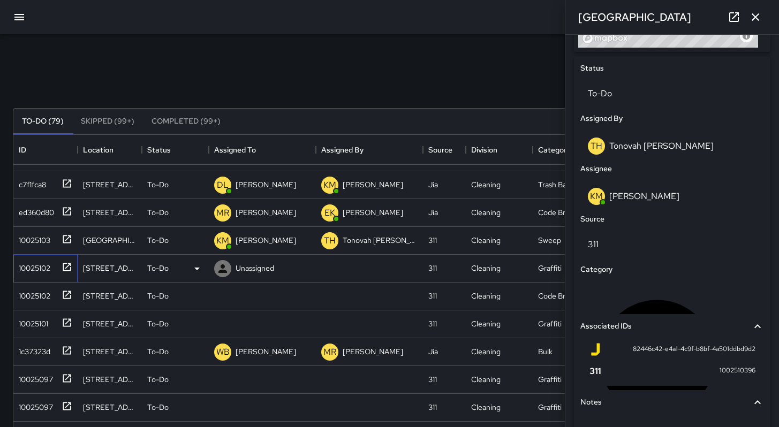
click at [43, 268] on div "10025102" at bounding box center [32, 266] width 36 height 15
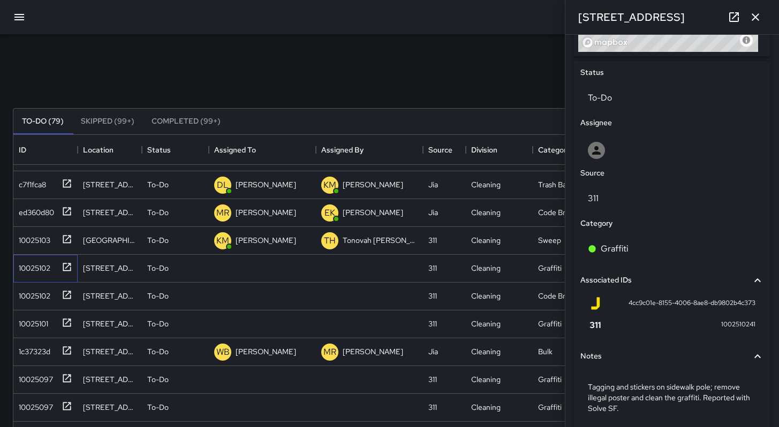
scroll to position [522, 0]
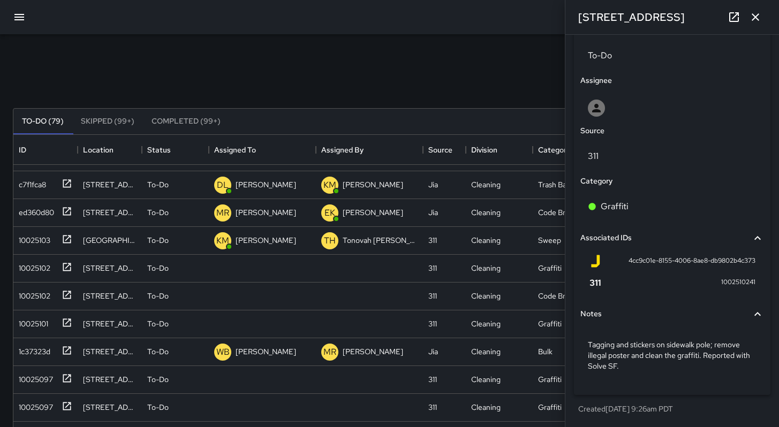
drag, startPoint x: 241, startPoint y: 74, endPoint x: 232, endPoint y: 58, distance: 17.7
click at [241, 74] on div "Search Search New Task" at bounding box center [390, 83] width 758 height 56
click at [39, 270] on div "10025102" at bounding box center [32, 266] width 36 height 15
click at [156, 266] on p "To-Do" at bounding box center [157, 268] width 21 height 11
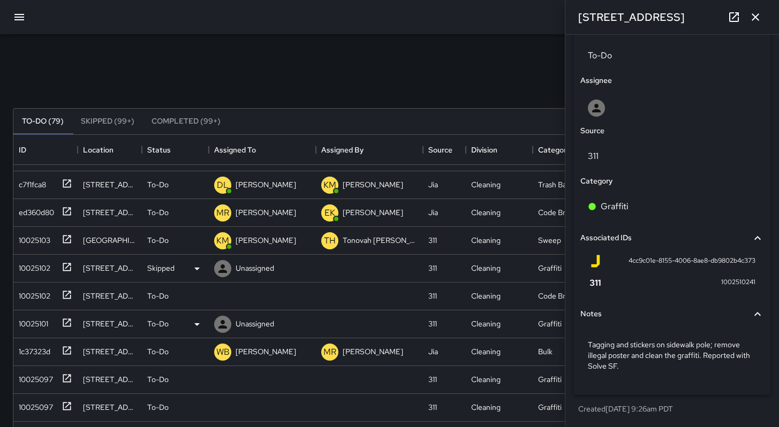
scroll to position [9, 9]
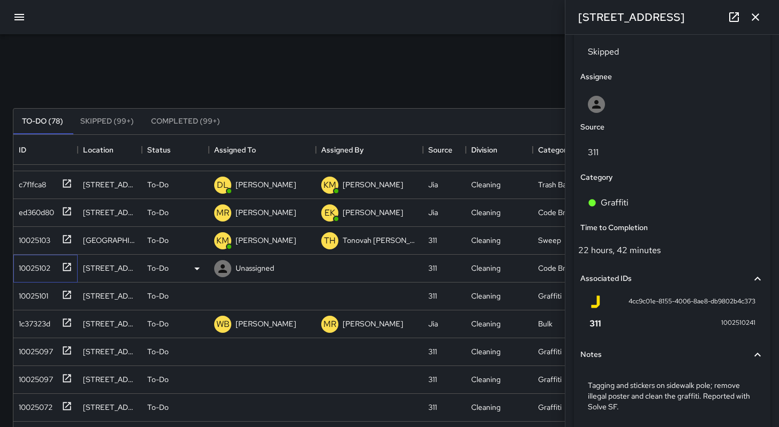
click at [32, 271] on div "10025102" at bounding box center [32, 266] width 36 height 15
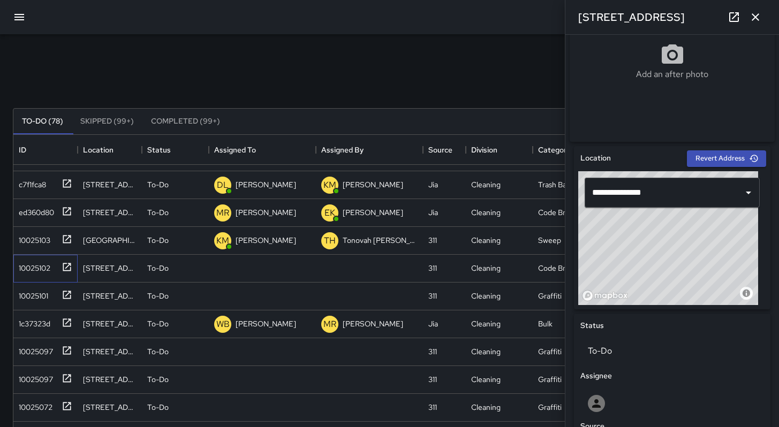
scroll to position [513, 0]
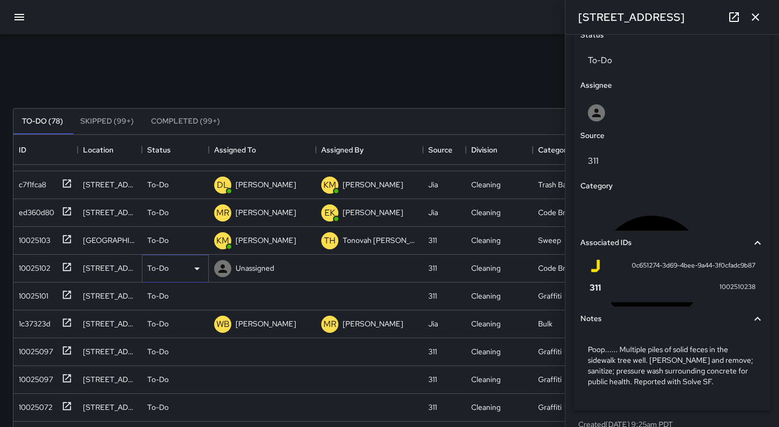
click at [151, 271] on p "To-Do" at bounding box center [157, 268] width 21 height 11
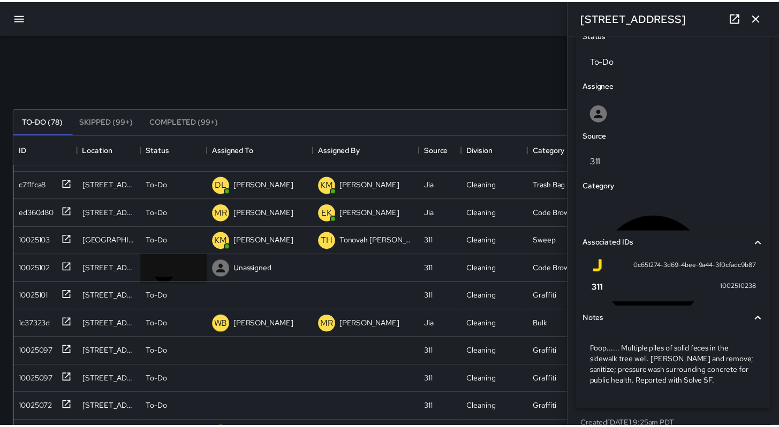
scroll to position [9, 9]
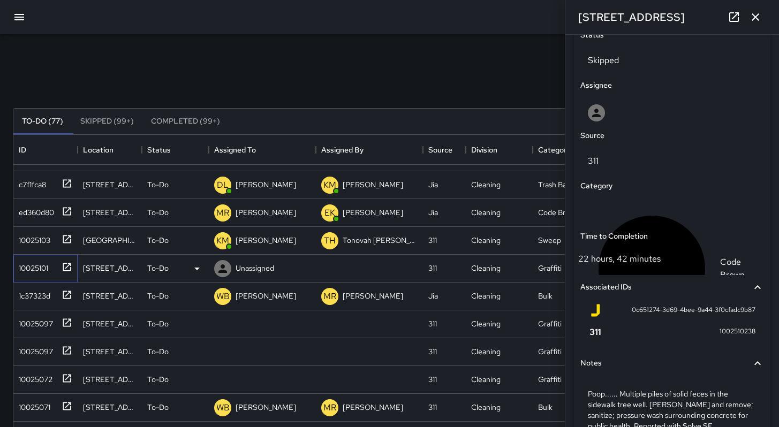
click at [48, 269] on div "10025101" at bounding box center [31, 266] width 34 height 15
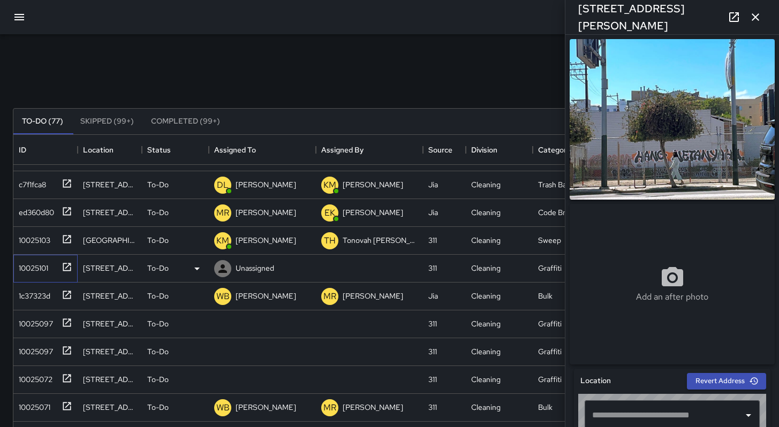
type input "**********"
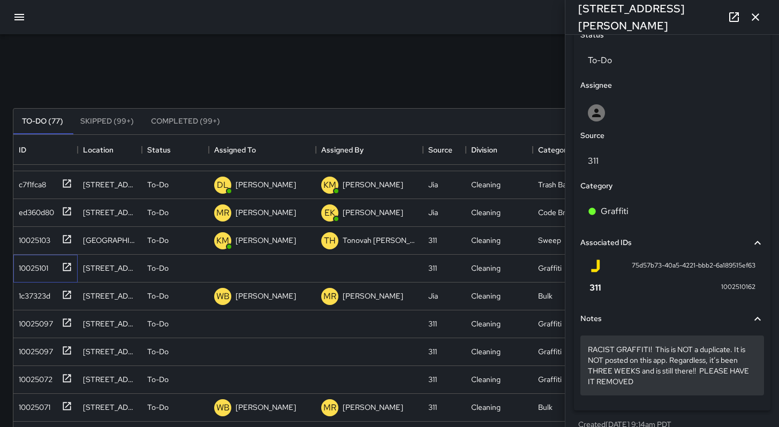
scroll to position [533, 0]
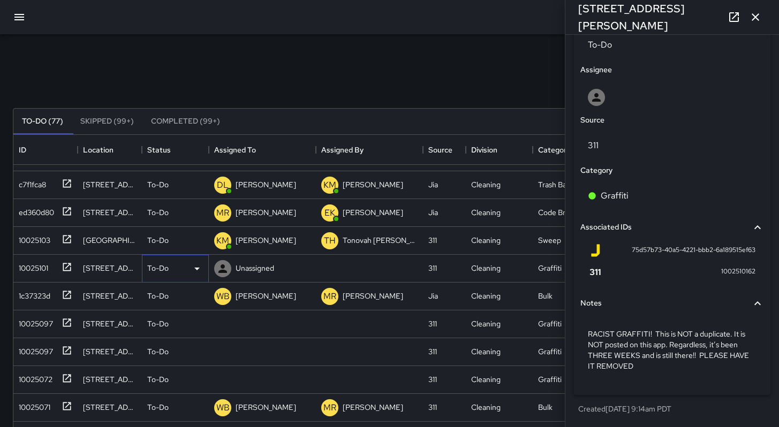
click at [148, 268] on p "To-Do" at bounding box center [157, 268] width 21 height 11
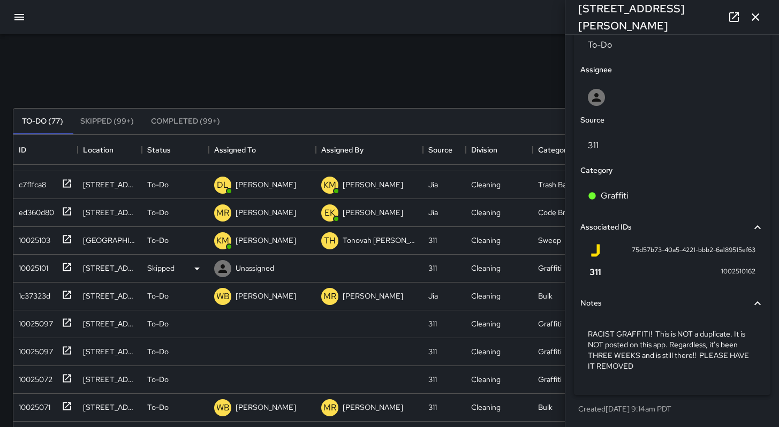
scroll to position [9, 9]
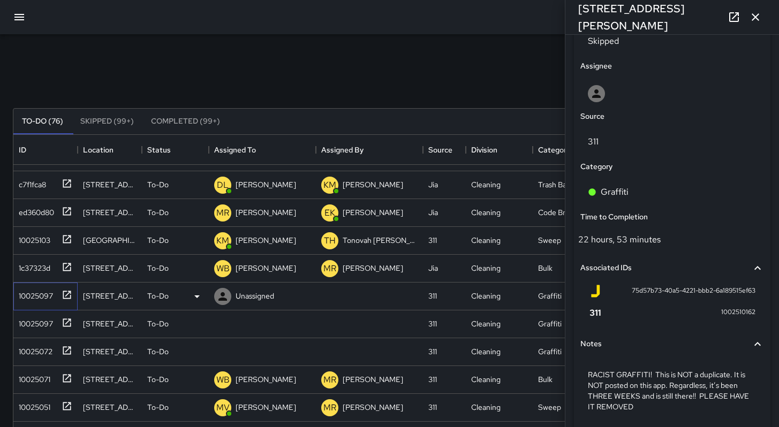
click at [46, 294] on div "10025097" at bounding box center [33, 293] width 39 height 15
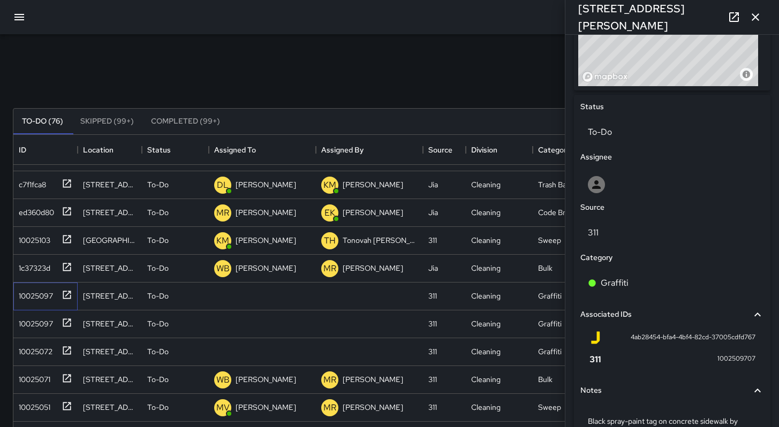
scroll to position [489, 0]
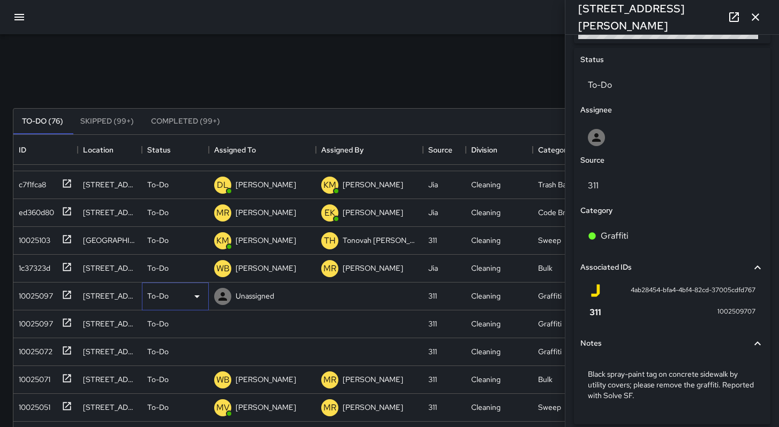
click at [155, 299] on p "To-Do" at bounding box center [157, 296] width 21 height 11
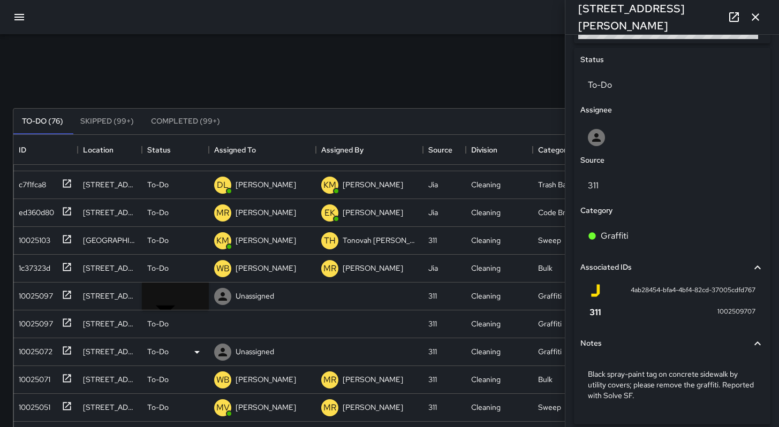
scroll to position [9, 9]
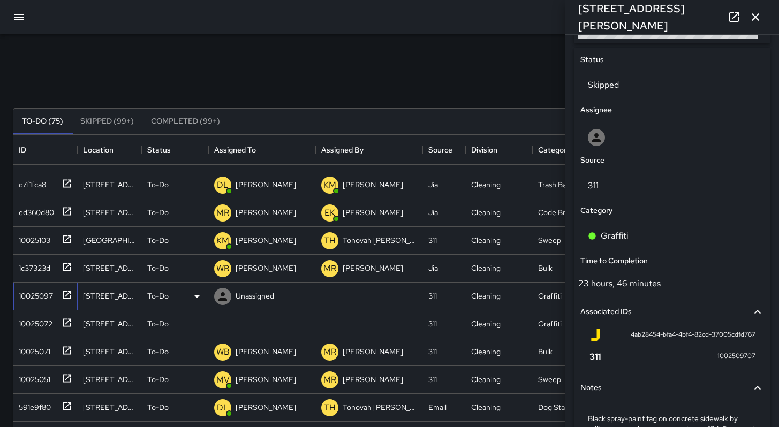
click at [34, 293] on div "10025097" at bounding box center [33, 293] width 39 height 15
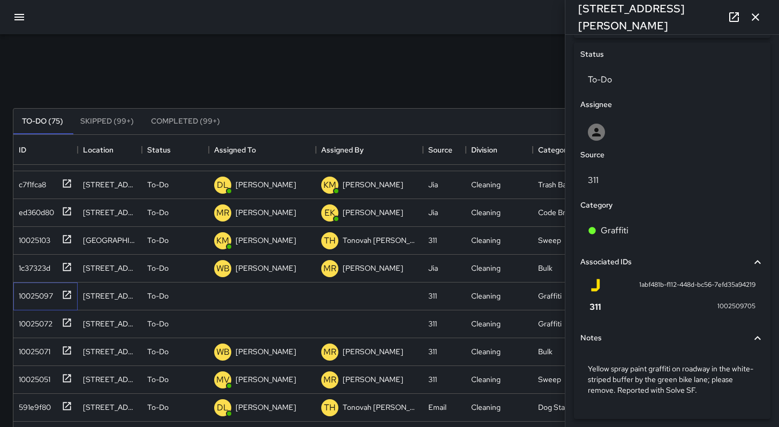
scroll to position [522, 0]
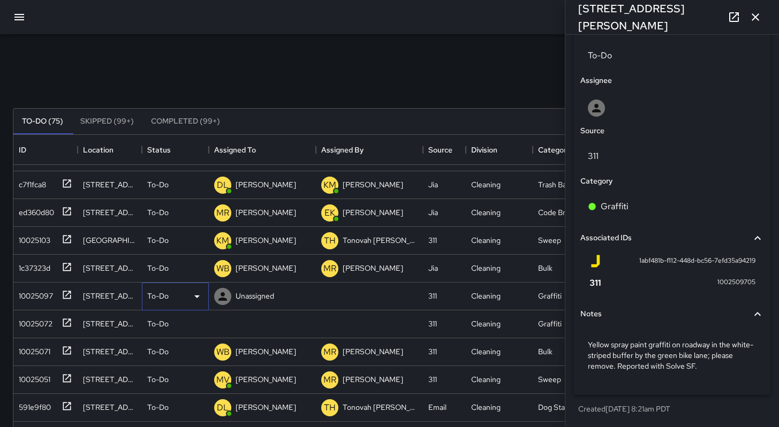
click at [146, 295] on div "To-Do" at bounding box center [175, 297] width 67 height 28
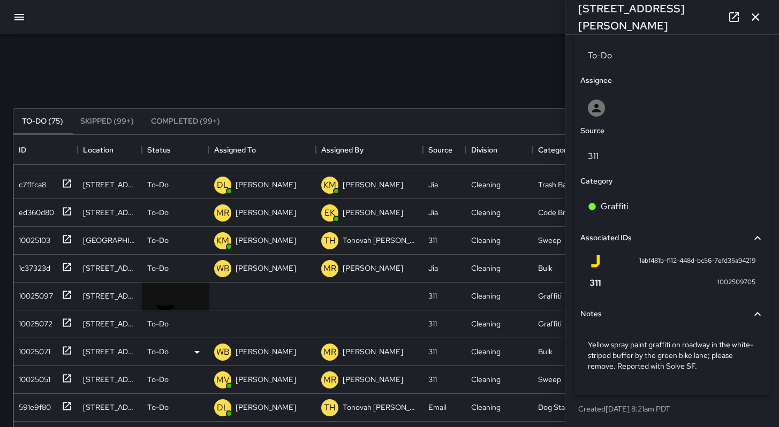
scroll to position [9, 9]
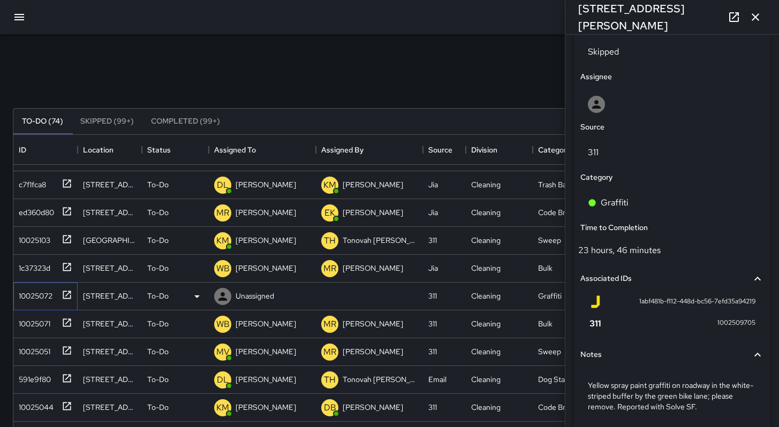
click at [28, 300] on div "10025072" at bounding box center [33, 293] width 38 height 15
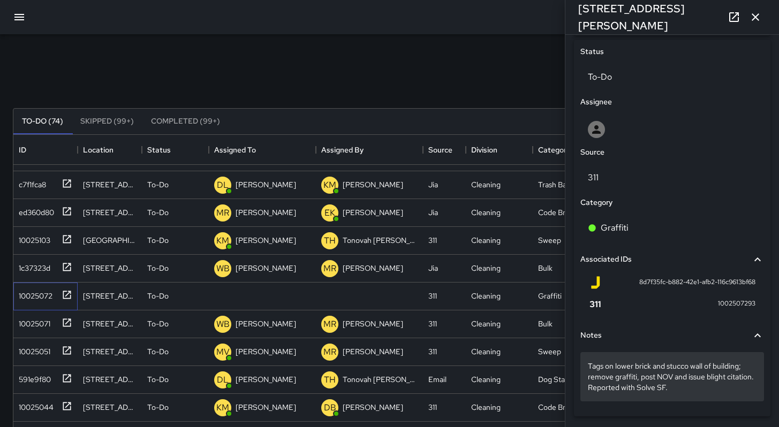
scroll to position [522, 0]
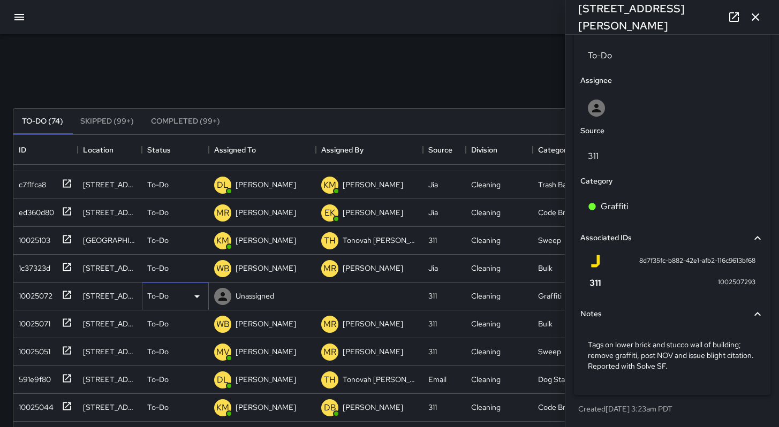
click at [147, 298] on p "To-Do" at bounding box center [157, 296] width 21 height 11
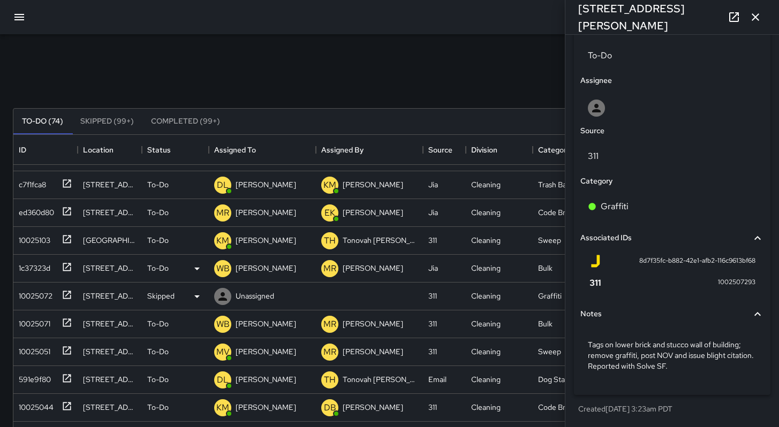
scroll to position [9, 9]
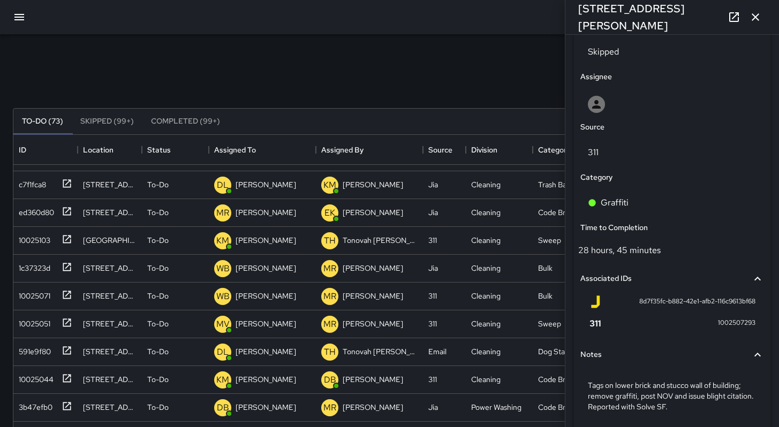
click at [401, 62] on div "Search Search New Task" at bounding box center [390, 83] width 758 height 56
click at [750, 21] on icon "button" at bounding box center [755, 17] width 13 height 13
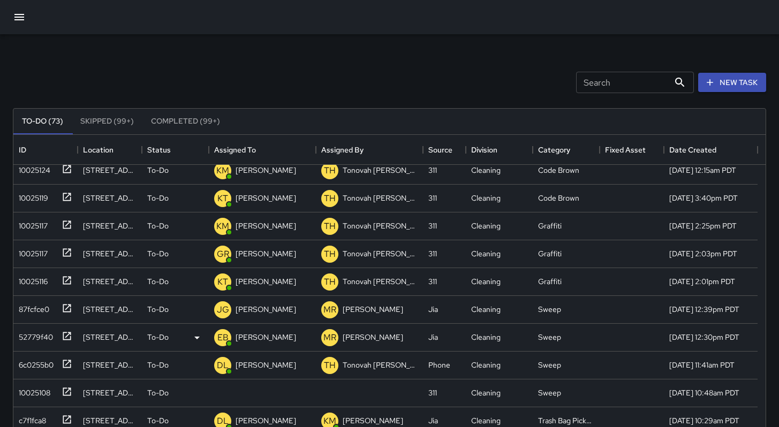
scroll to position [100, 0]
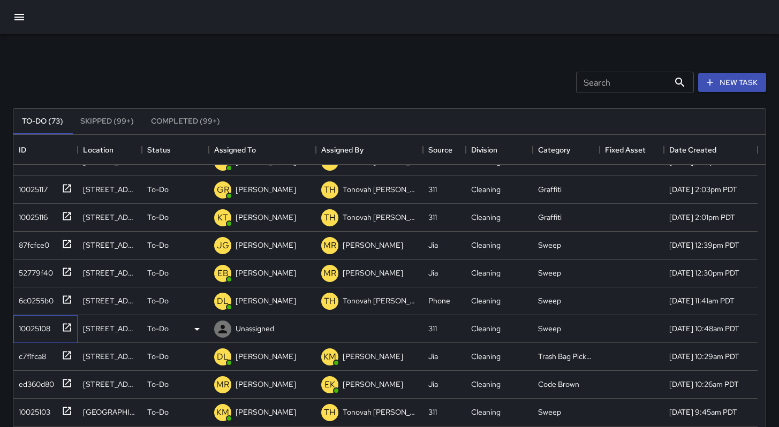
click at [39, 331] on div "10025108" at bounding box center [32, 326] width 36 height 15
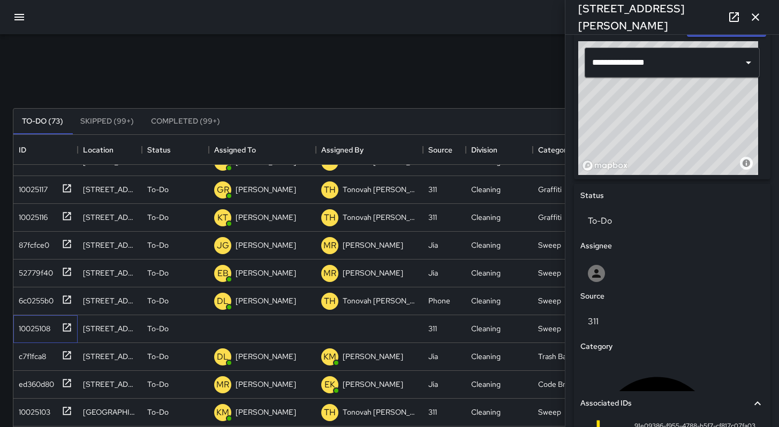
scroll to position [543, 0]
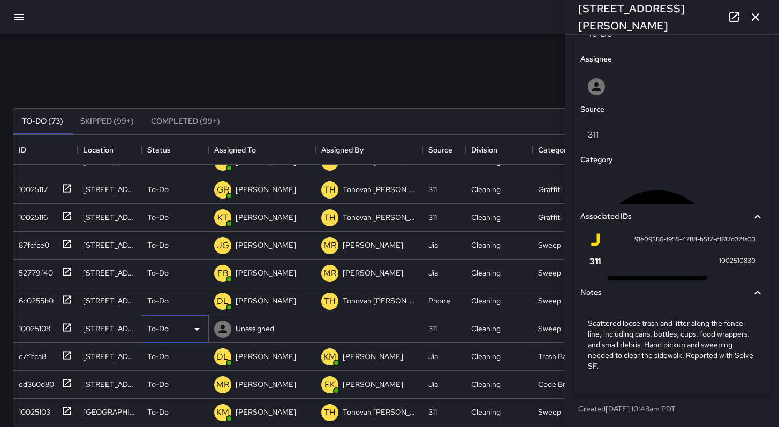
click at [163, 329] on p "To-Do" at bounding box center [157, 328] width 21 height 11
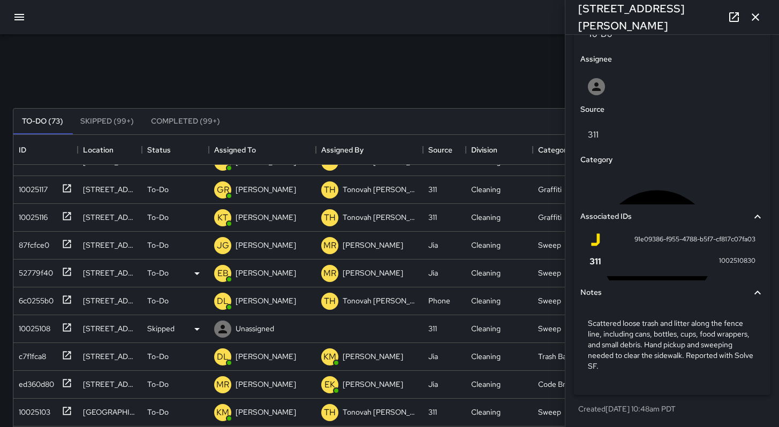
scroll to position [9, 9]
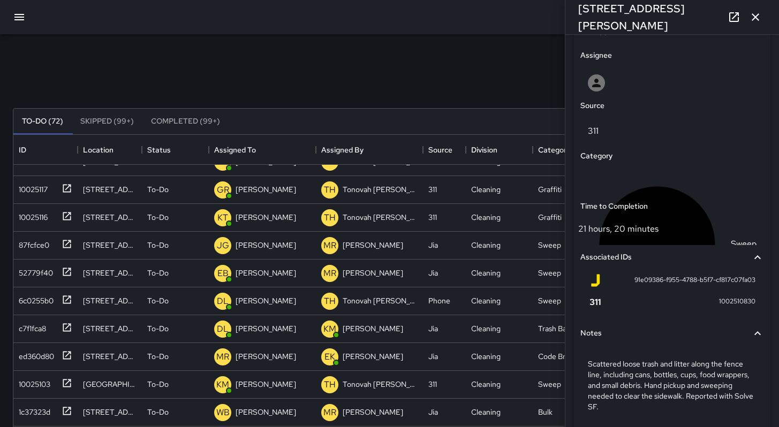
click at [382, 63] on div "Search Search New Task" at bounding box center [390, 83] width 758 height 56
click at [751, 21] on icon "button" at bounding box center [755, 17] width 13 height 13
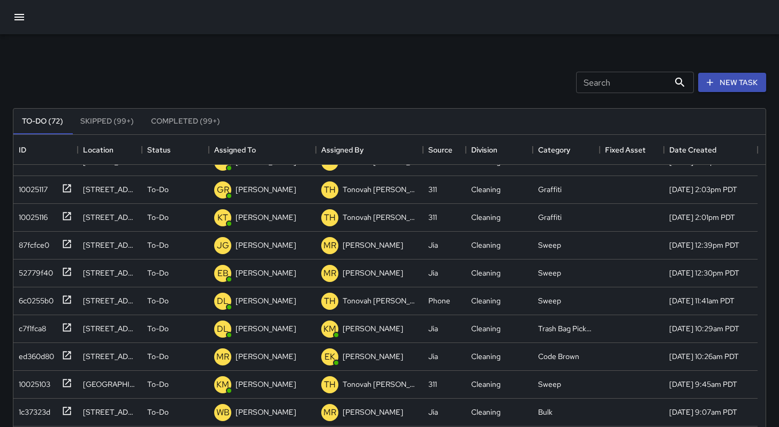
click at [609, 86] on input "Search" at bounding box center [622, 82] width 93 height 21
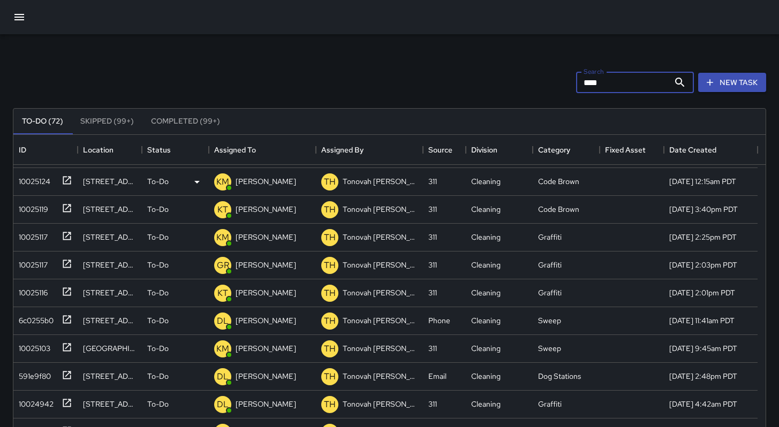
scroll to position [0, 0]
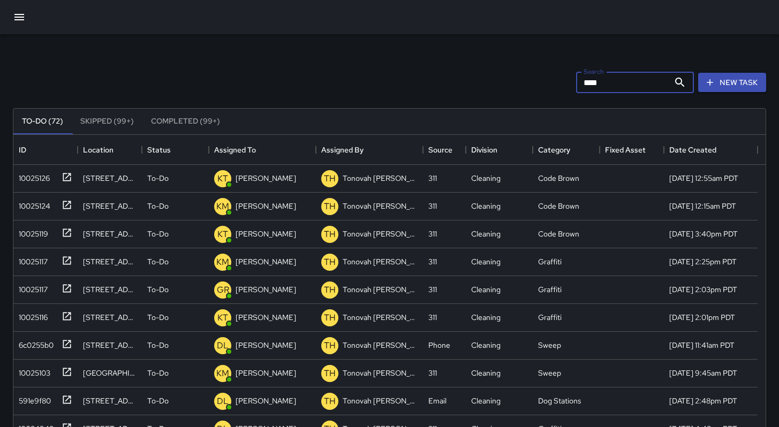
drag, startPoint x: 600, startPoint y: 86, endPoint x: 510, endPoint y: 81, distance: 90.1
click at [510, 81] on div "Search **** Search New Task" at bounding box center [390, 83] width 758 height 56
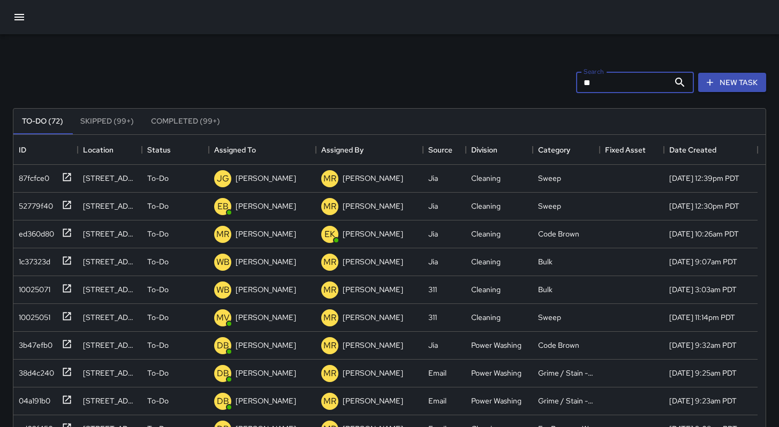
type input "*"
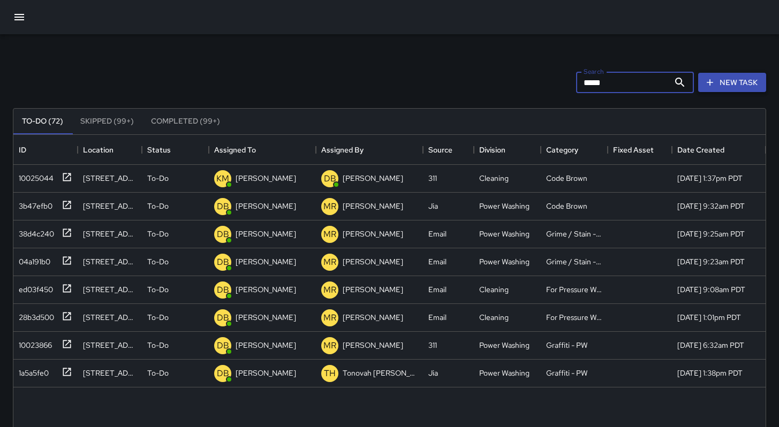
type input "*****"
click at [714, 81] on icon "button" at bounding box center [710, 82] width 11 height 11
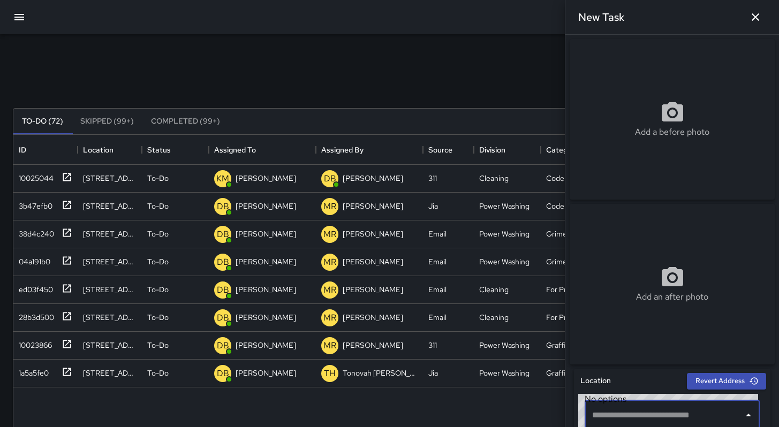
click at [651, 424] on input "text" at bounding box center [663, 415] width 149 height 20
type input "*"
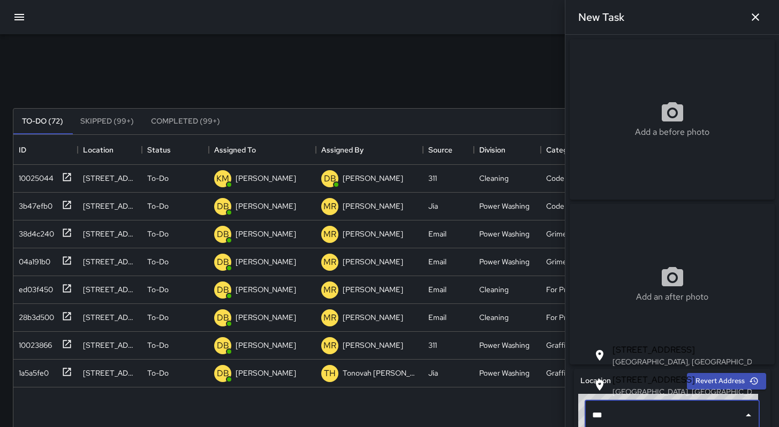
click at [649, 359] on p "San Francisco, CA, USA" at bounding box center [678, 362] width 131 height 11
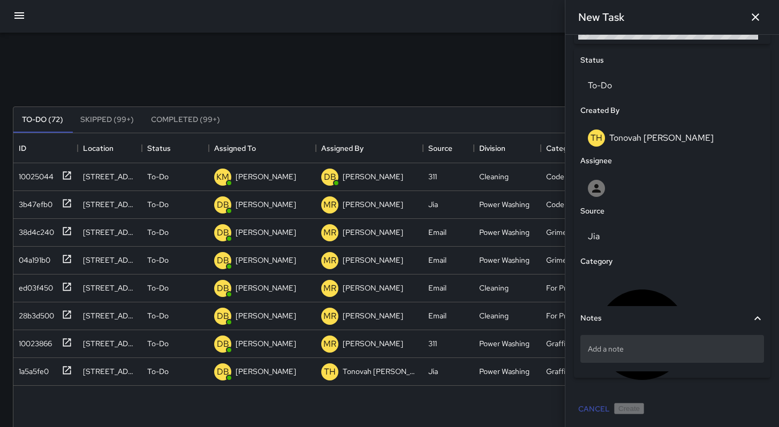
scroll to position [2, 0]
type input "**********"
click at [641, 357] on div "Add a note" at bounding box center [672, 349] width 184 height 28
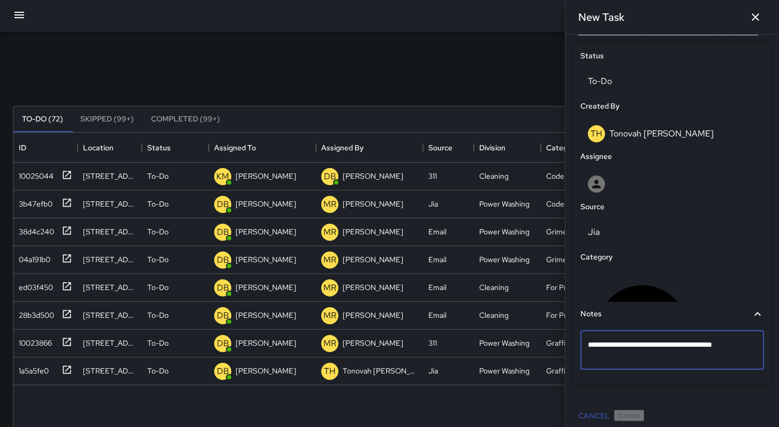
drag, startPoint x: 714, startPoint y: 352, endPoint x: 690, endPoint y: 348, distance: 24.4
click at [690, 349] on textarea "**********" at bounding box center [668, 349] width 161 height 21
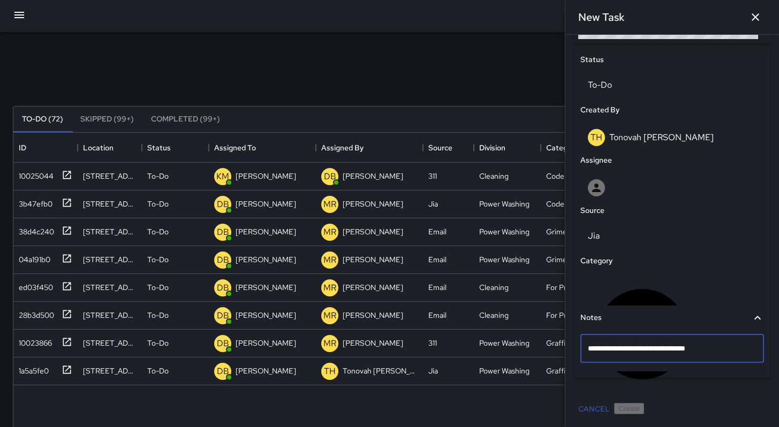
type textarea "**********"
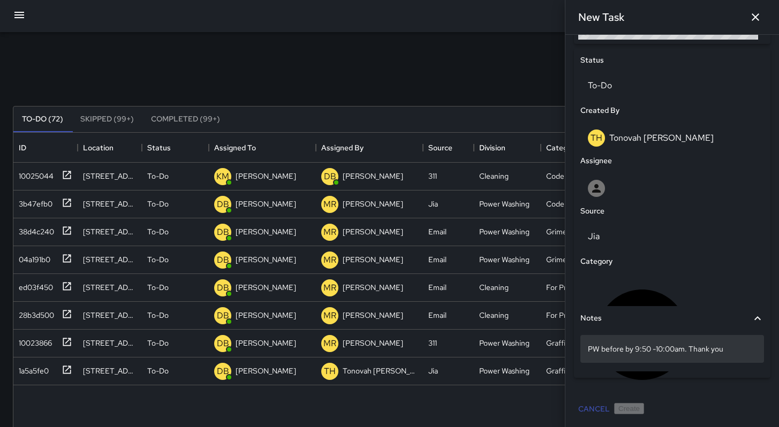
click at [587, 351] on div "PW before by 9:50 -10:00am. Thank you" at bounding box center [672, 349] width 184 height 28
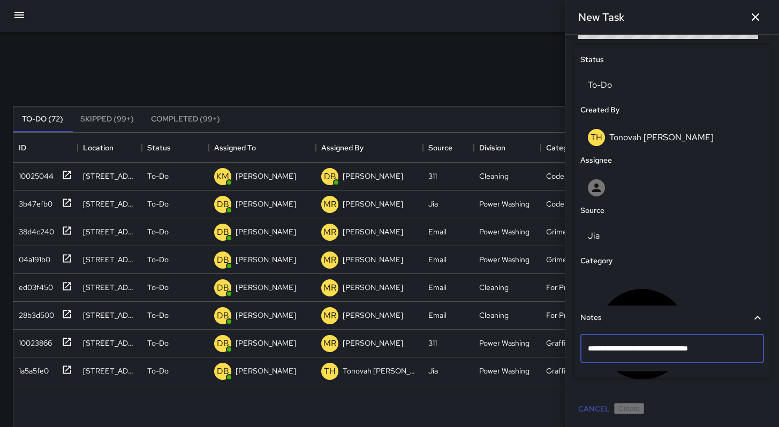
click at [589, 351] on textarea "**********" at bounding box center [668, 348] width 161 height 11
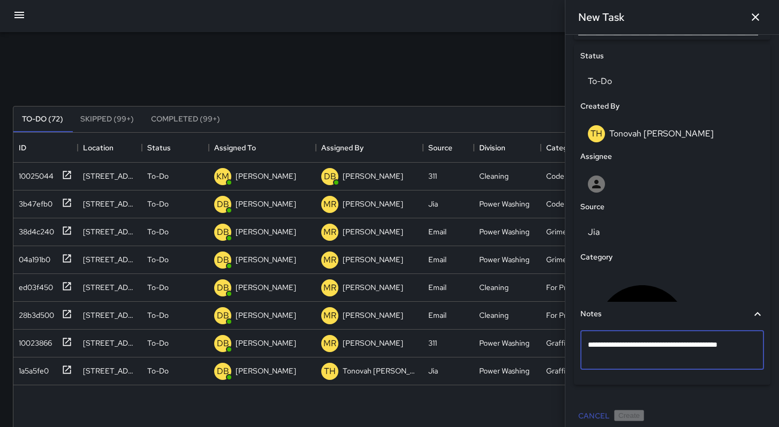
click at [712, 351] on textarea "**********" at bounding box center [668, 349] width 161 height 21
type textarea "**********"
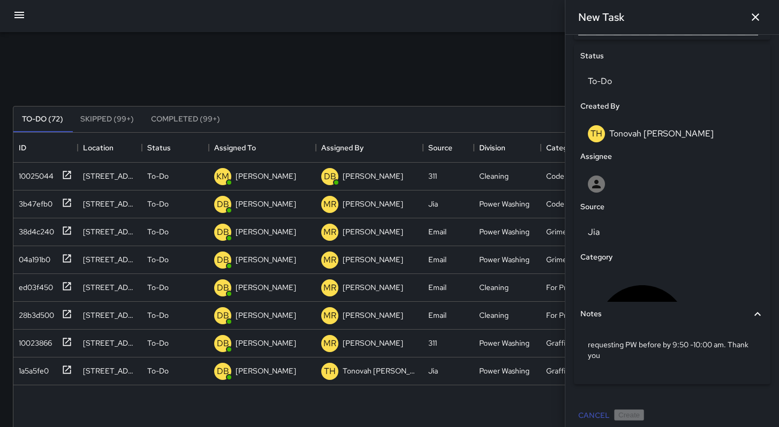
click at [631, 220] on div "Jia" at bounding box center [672, 232] width 188 height 34
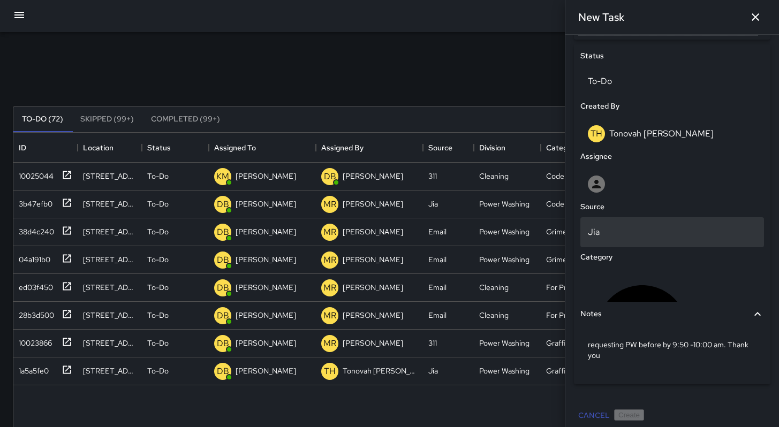
click at [631, 224] on div "Jia" at bounding box center [672, 232] width 184 height 30
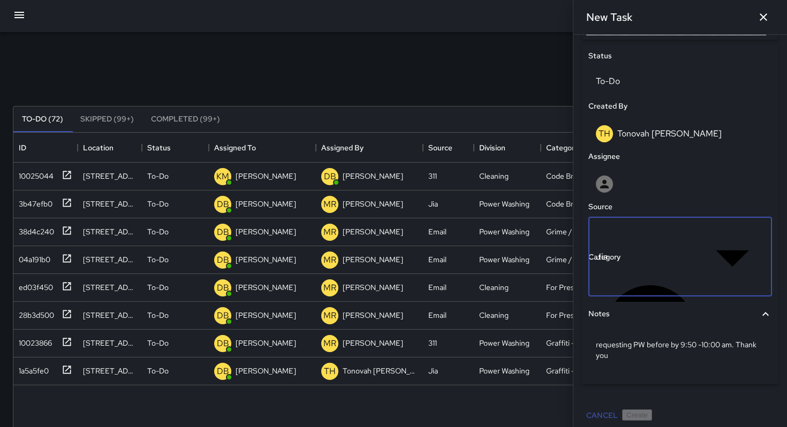
drag, startPoint x: 608, startPoint y: 322, endPoint x: 607, endPoint y: 340, distance: 18.2
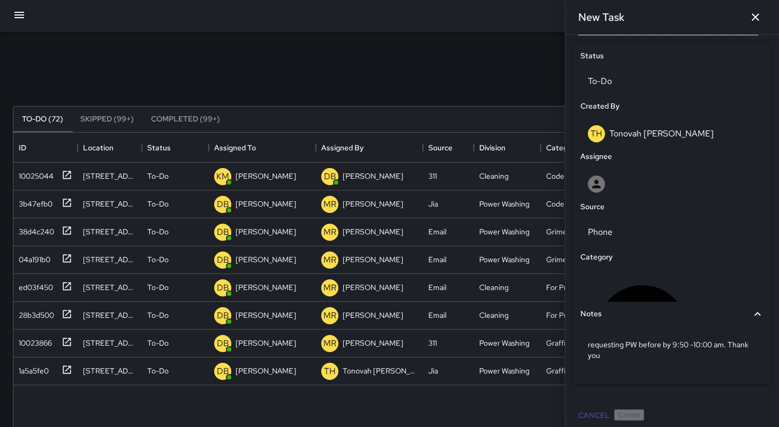
scroll to position [9, 9]
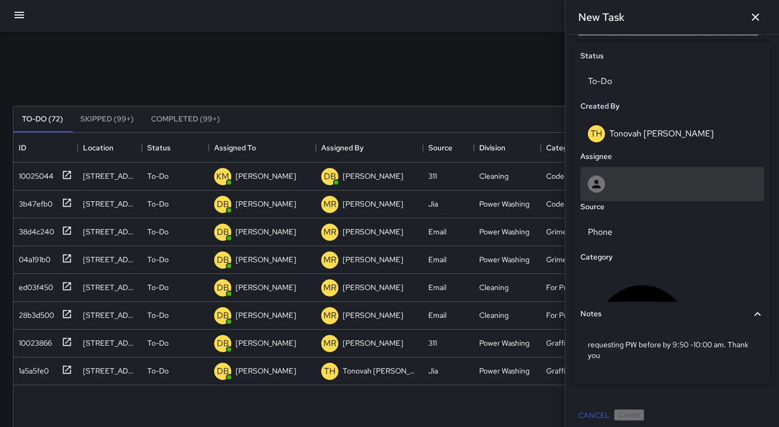
click at [607, 193] on div at bounding box center [672, 184] width 169 height 17
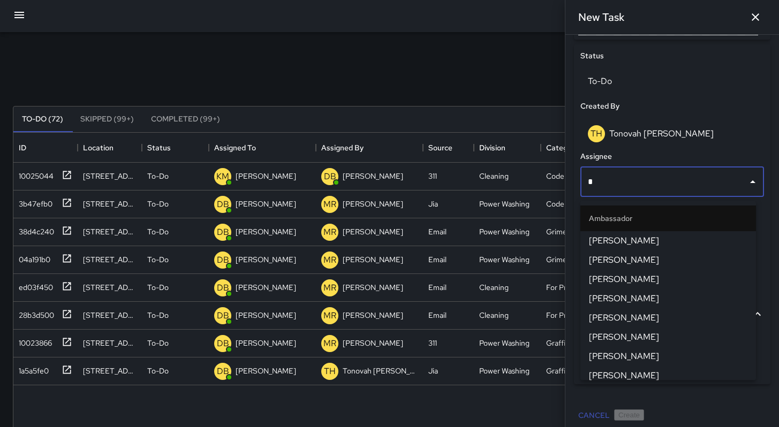
type input "**"
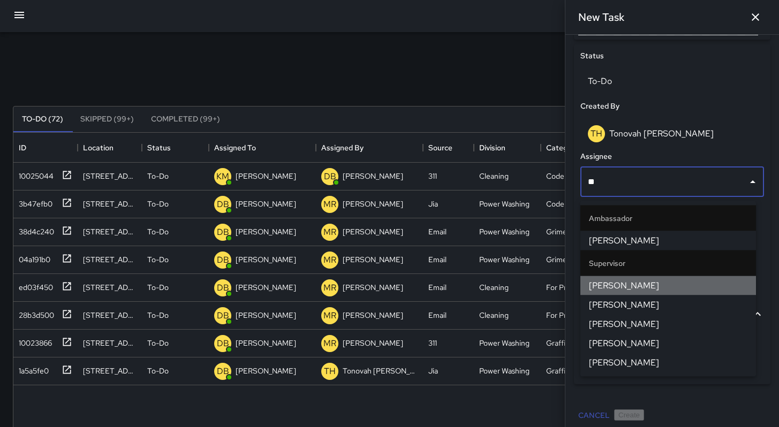
click at [608, 291] on span "DeAndre Barney" at bounding box center [668, 285] width 158 height 13
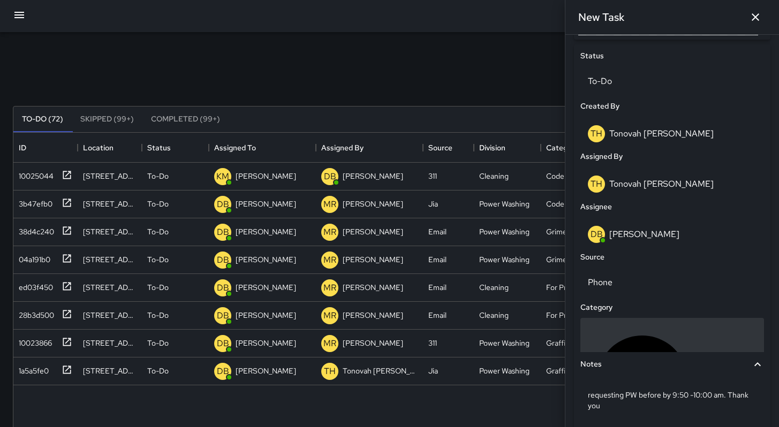
click at [701, 374] on p "Uncategorized" at bounding box center [729, 380] width 56 height 13
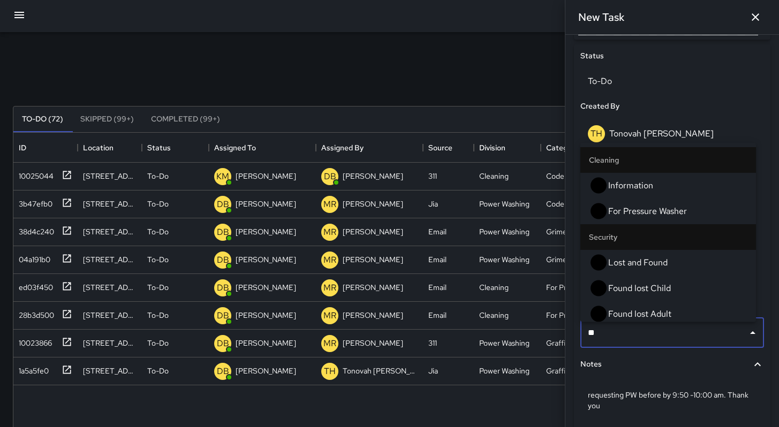
type input "***"
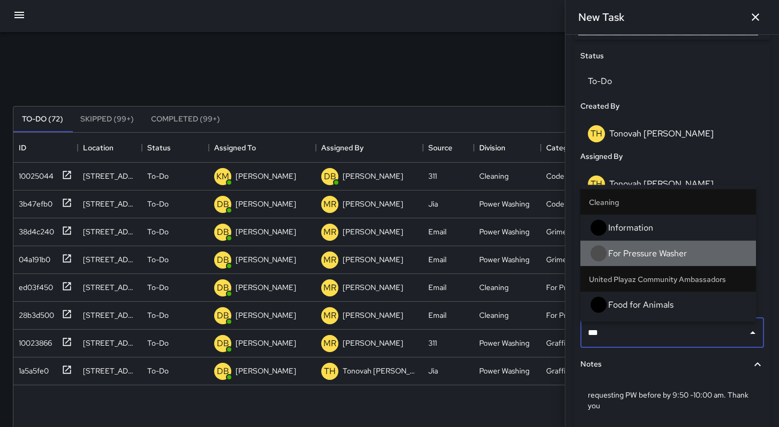
click at [647, 260] on span "For Pressure Washer" at bounding box center [677, 253] width 139 height 13
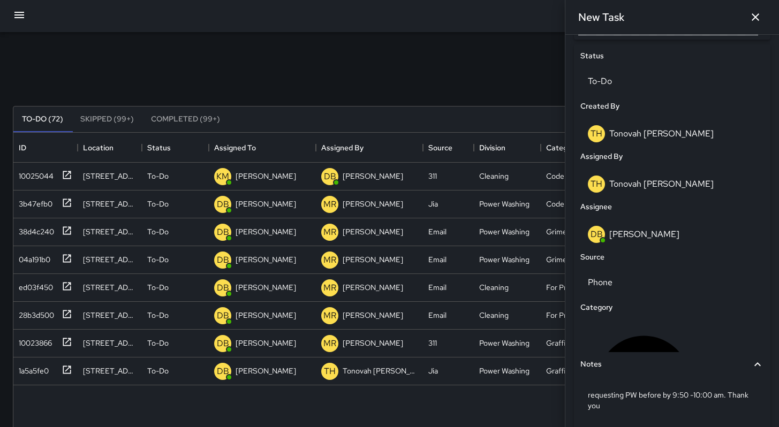
scroll to position [554, 0]
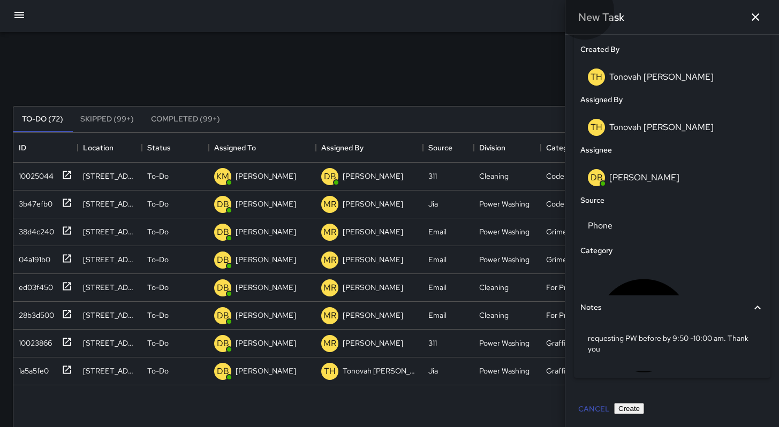
click at [644, 410] on button "Create" at bounding box center [629, 408] width 30 height 11
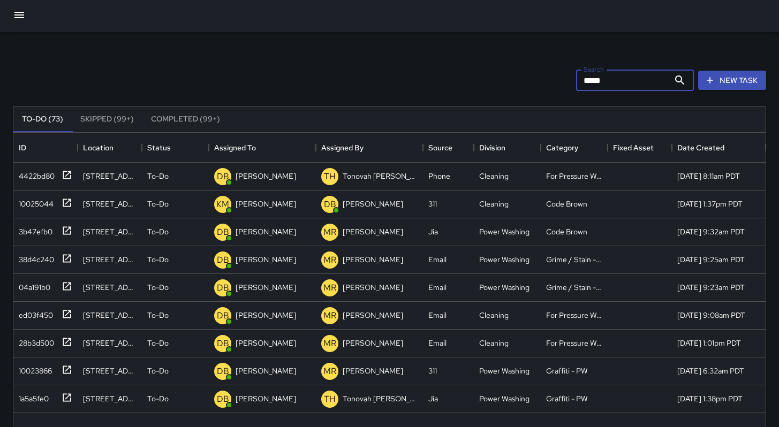
click at [606, 77] on input "*****" at bounding box center [622, 80] width 93 height 21
type input "*"
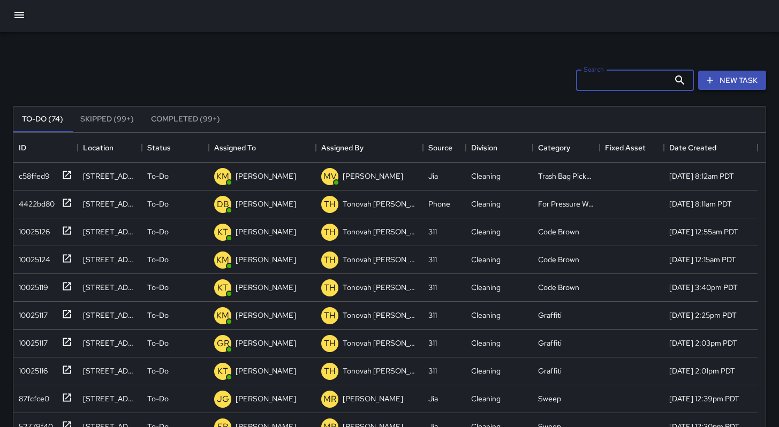
click at [732, 84] on button "New Task" at bounding box center [732, 81] width 68 height 20
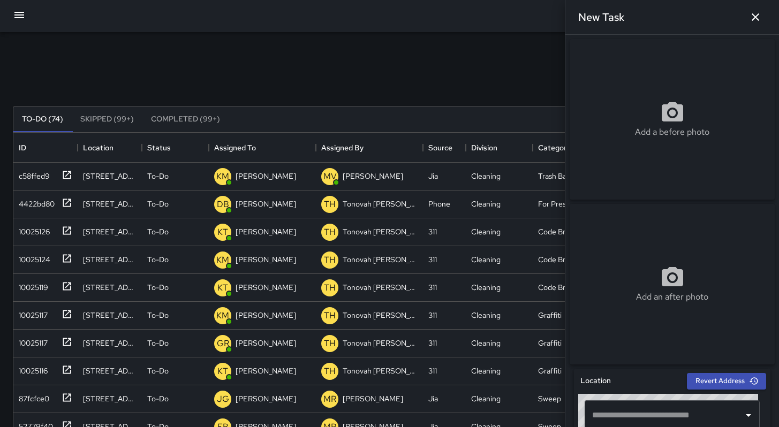
click at [616, 167] on div "Add a before photo" at bounding box center [672, 119] width 205 height 161
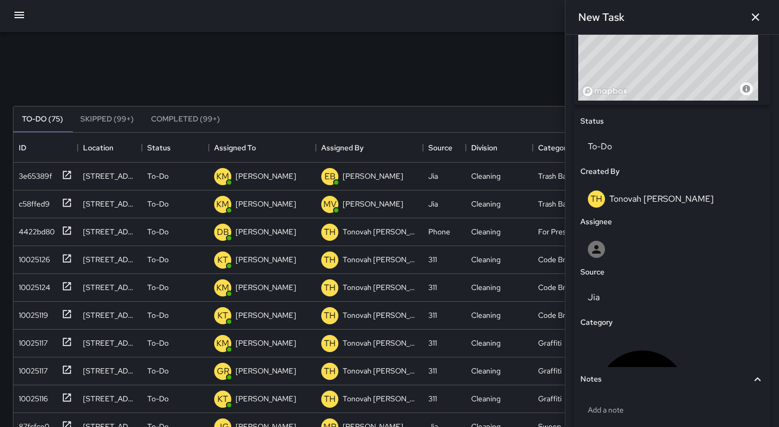
scroll to position [273, 0]
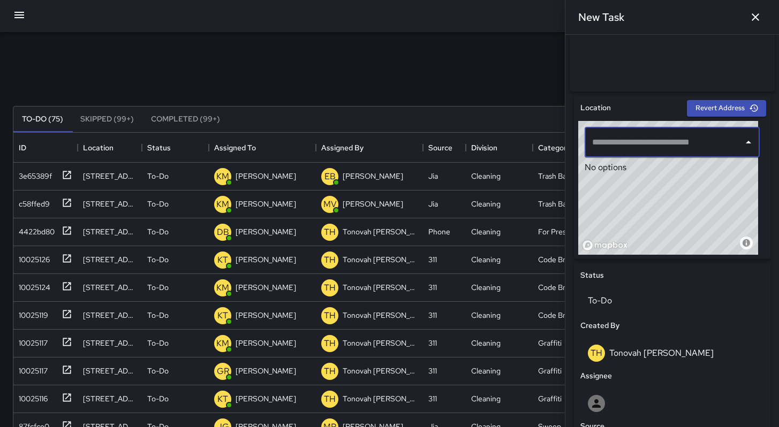
click at [624, 150] on input "text" at bounding box center [663, 142] width 149 height 20
paste input "**********"
click at [641, 184] on p "San Francisco, CA, USA" at bounding box center [678, 187] width 131 height 11
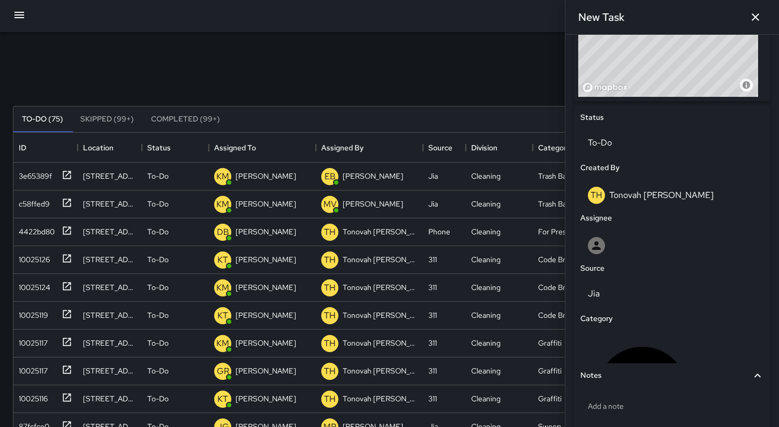
scroll to position [479, 0]
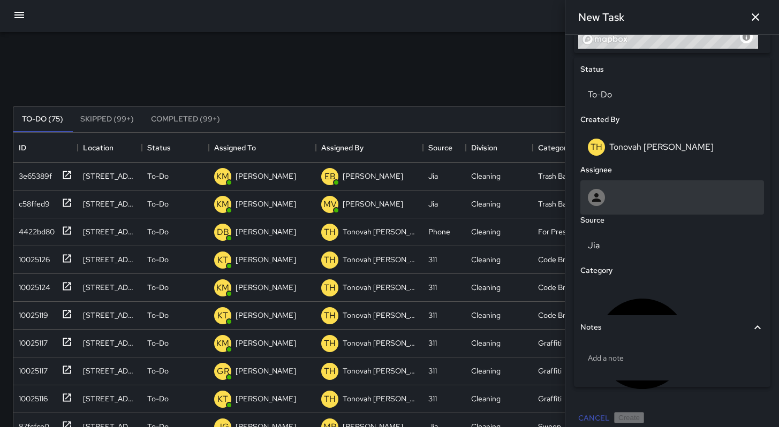
type input "**********"
click at [607, 206] on div at bounding box center [672, 197] width 169 height 17
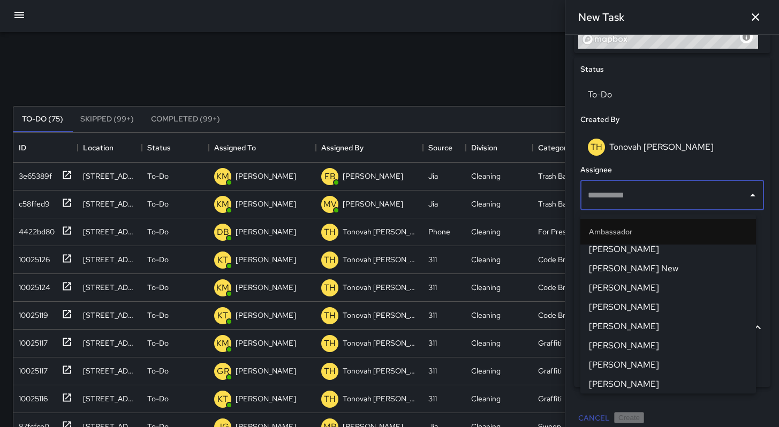
scroll to position [79, 0]
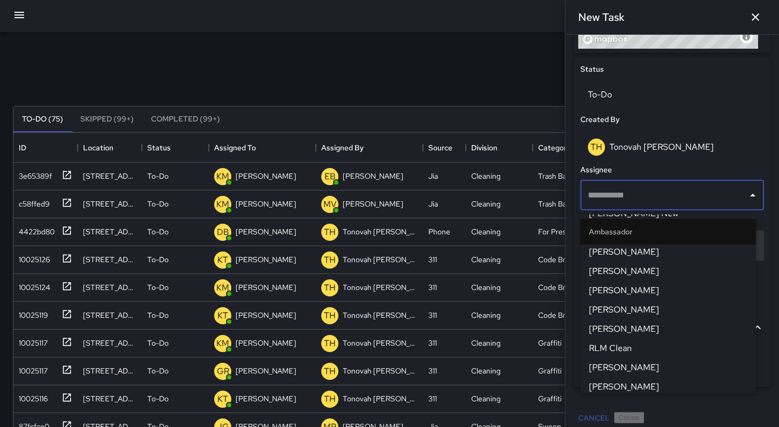
click at [629, 308] on span "Dago Cervantes" at bounding box center [668, 310] width 158 height 13
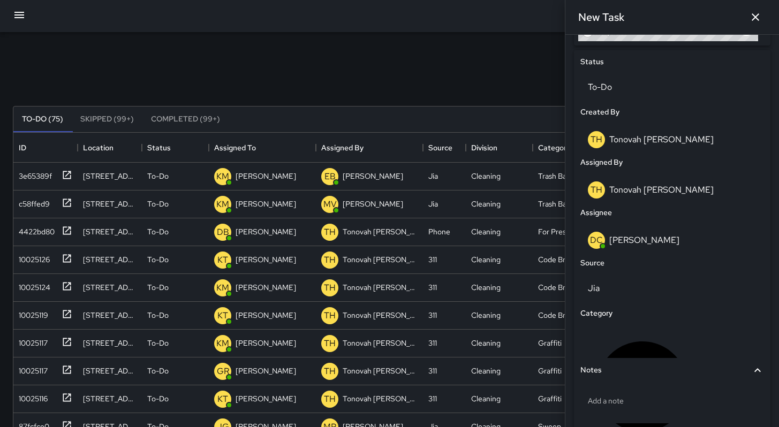
scroll to position [495, 0]
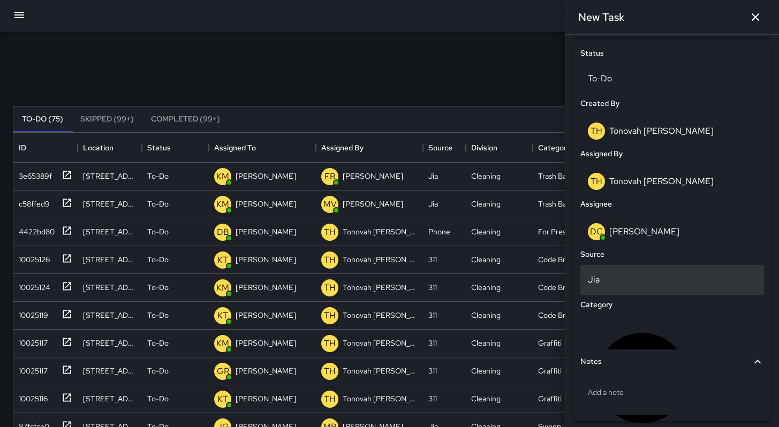
click at [619, 286] on p "Jia" at bounding box center [672, 280] width 169 height 13
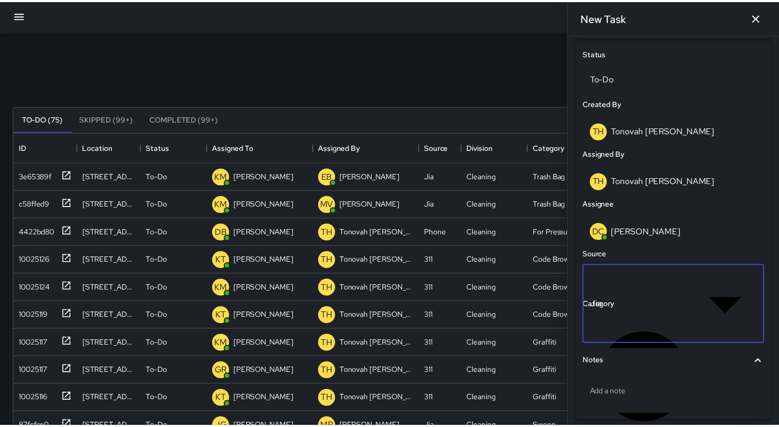
scroll to position [9, 9]
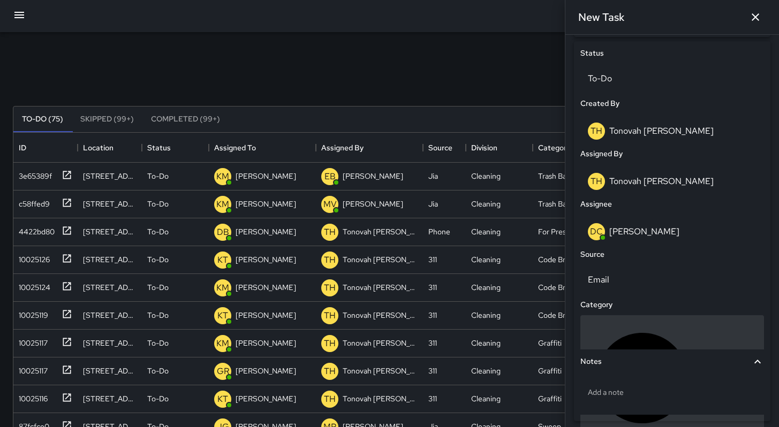
click at [701, 372] on p "Uncategorized" at bounding box center [729, 378] width 56 height 13
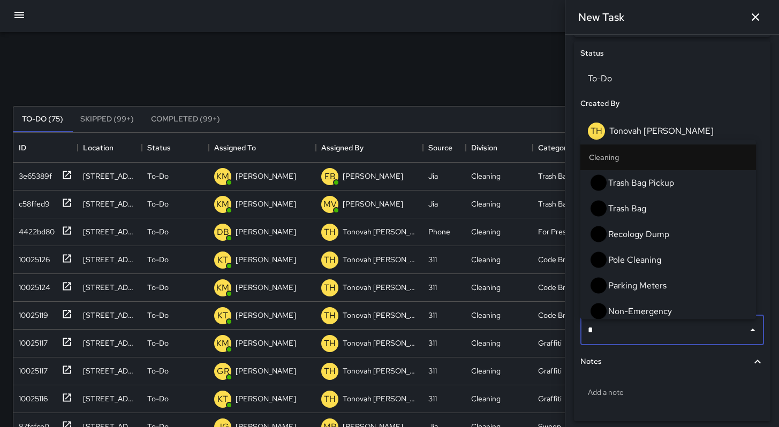
type input "**"
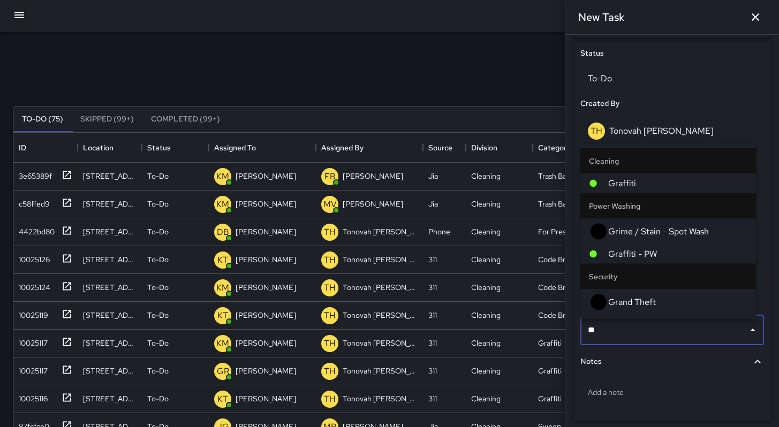
click at [610, 190] on span "Graffiti" at bounding box center [677, 183] width 139 height 13
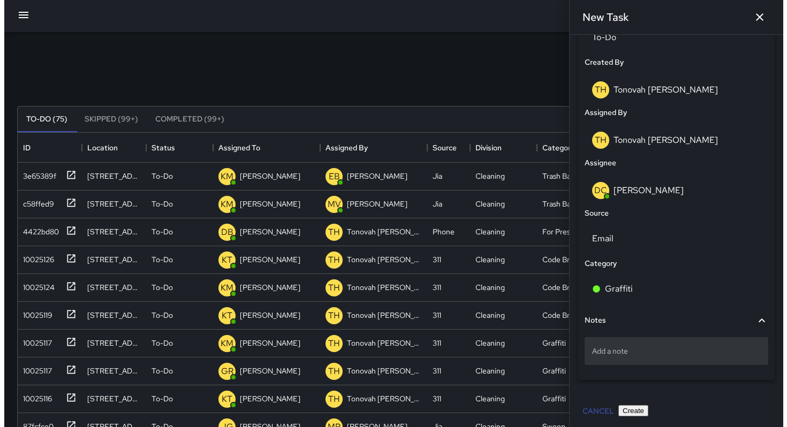
scroll to position [543, 0]
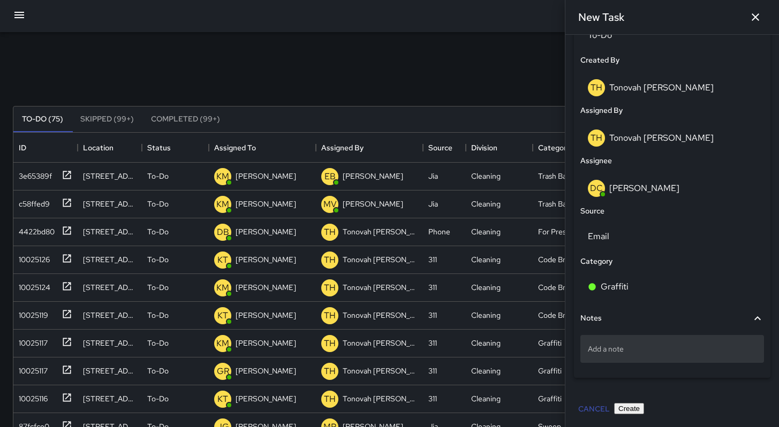
click at [625, 355] on div "Add a note" at bounding box center [672, 349] width 184 height 28
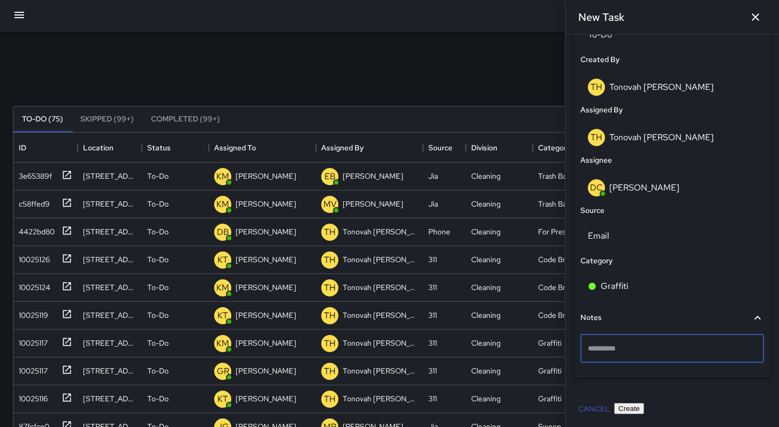
type textarea "**********"
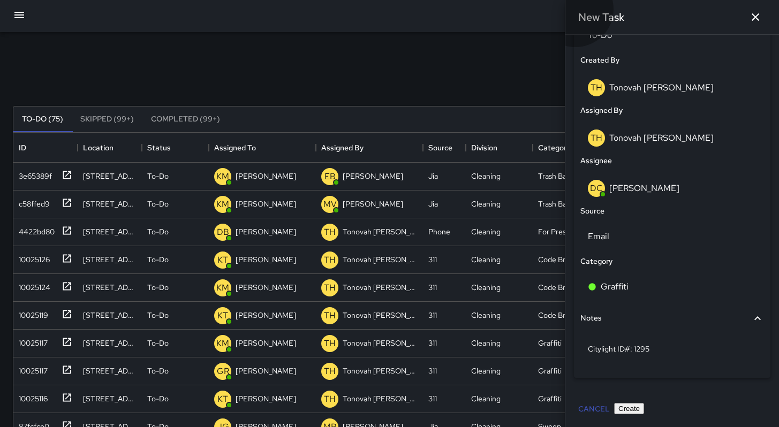
click at [644, 409] on button "Create" at bounding box center [629, 408] width 30 height 11
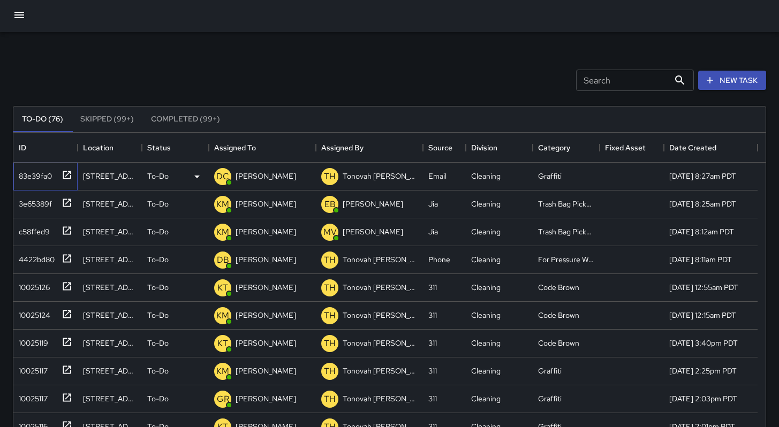
click at [35, 173] on div "83e39fa0" at bounding box center [32, 174] width 37 height 15
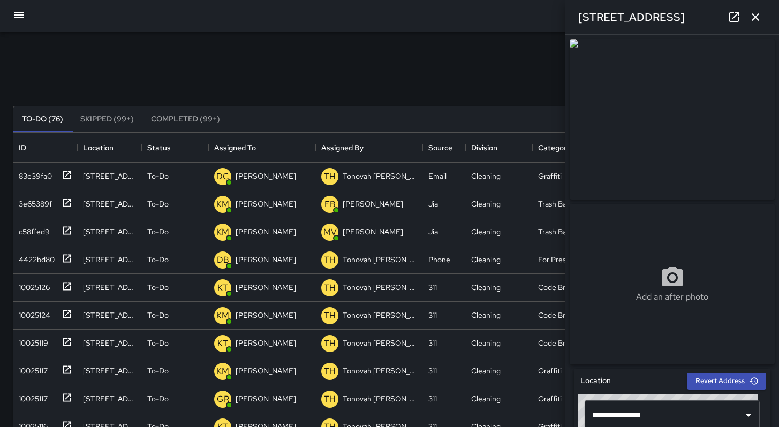
click at [729, 19] on icon at bounding box center [734, 17] width 13 height 13
click at [752, 21] on icon "button" at bounding box center [755, 17] width 13 height 13
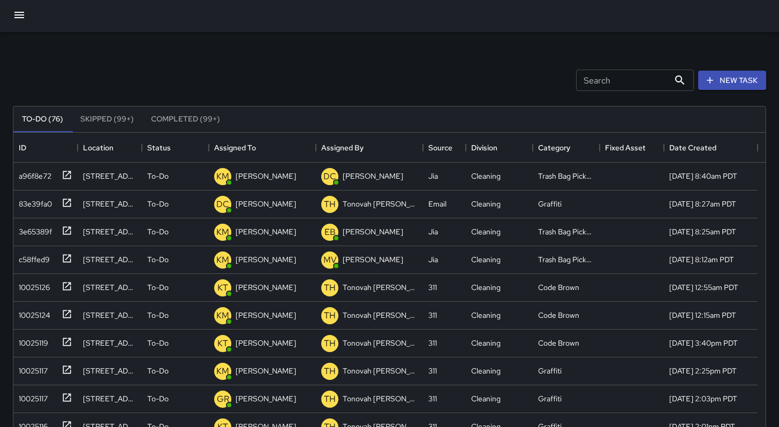
click at [583, 70] on div "Search Search" at bounding box center [635, 80] width 118 height 21
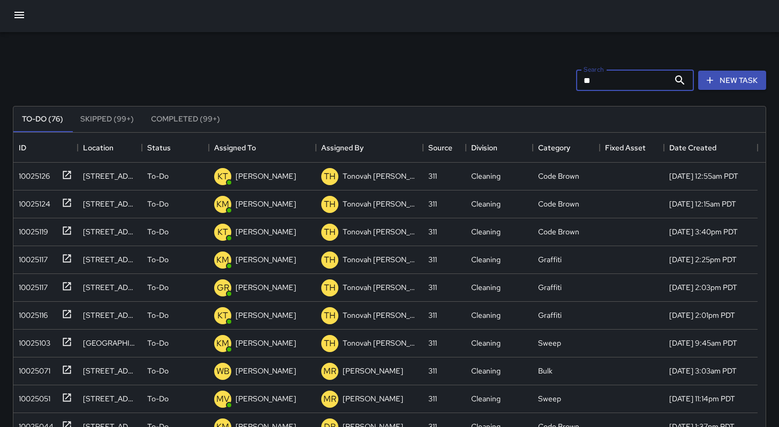
type input "*"
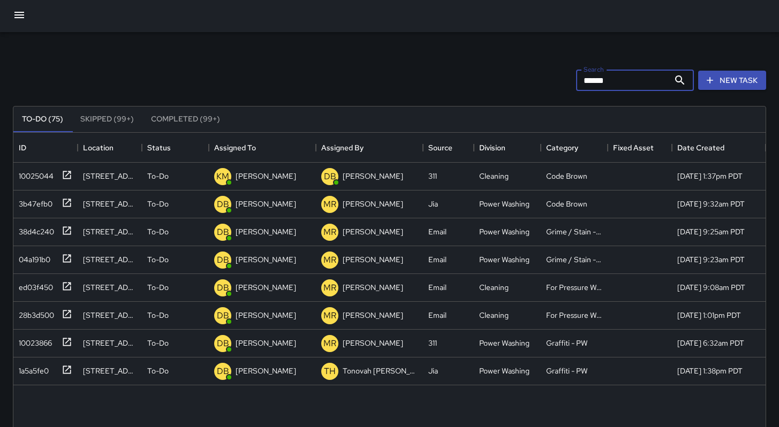
drag, startPoint x: 614, startPoint y: 78, endPoint x: 436, endPoint y: 79, distance: 178.3
click at [436, 79] on div "Search ****** Search New Task" at bounding box center [390, 80] width 758 height 56
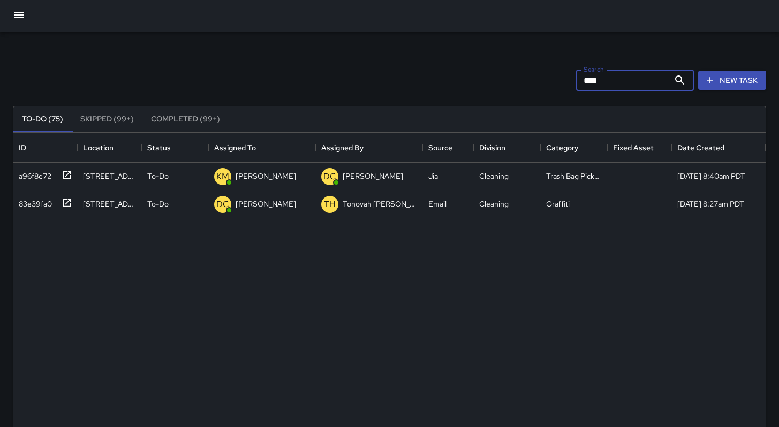
type input "****"
click at [24, 14] on icon "button" at bounding box center [19, 15] width 13 height 13
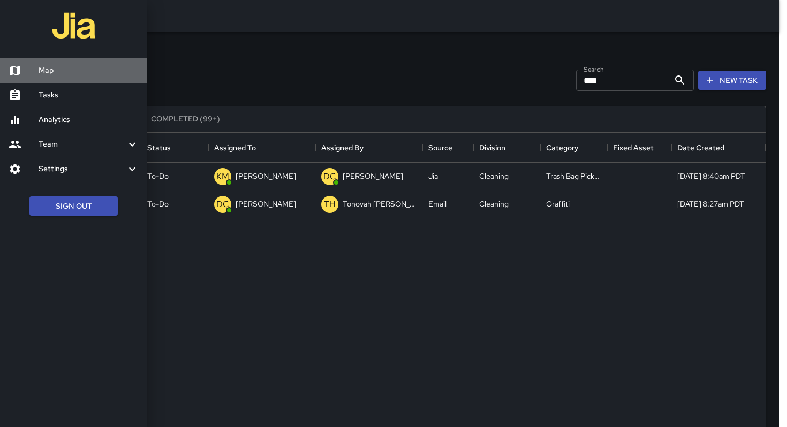
click at [49, 75] on h6 "Map" at bounding box center [89, 71] width 100 height 12
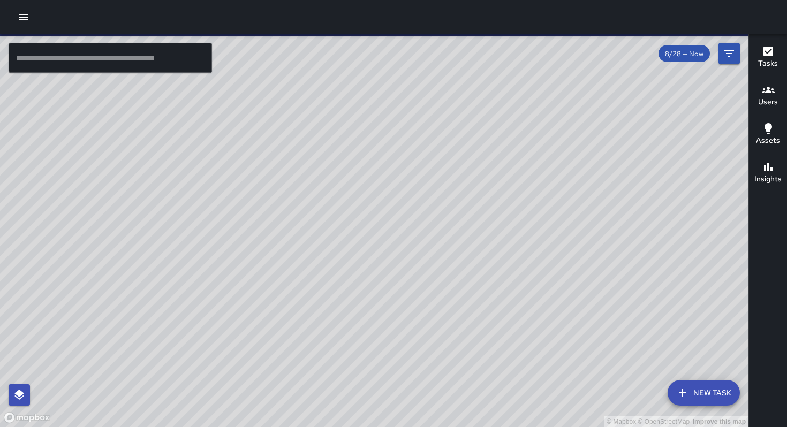
click at [766, 54] on icon "button" at bounding box center [769, 52] width 10 height 10
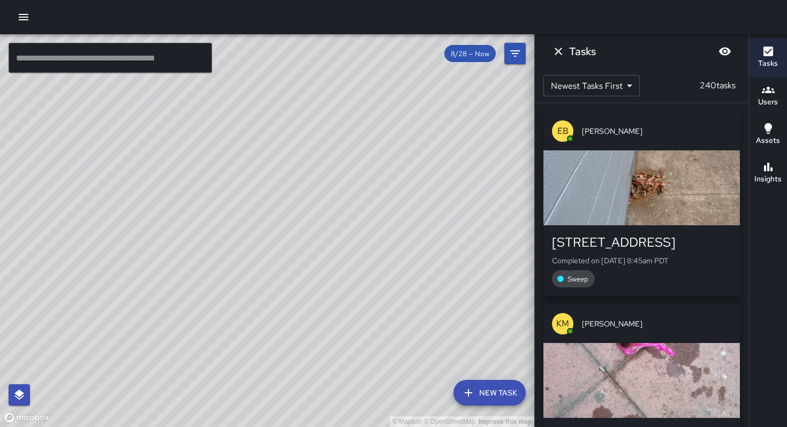
click at [773, 54] on icon "button" at bounding box center [768, 51] width 13 height 13
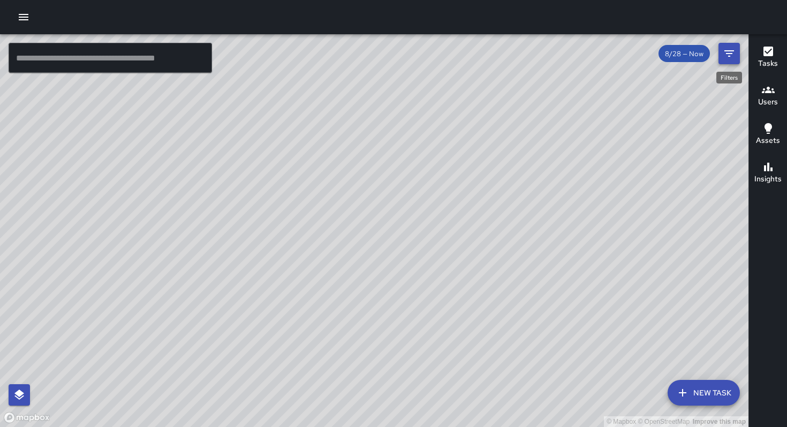
click at [722, 57] on button "Filters" at bounding box center [729, 53] width 21 height 21
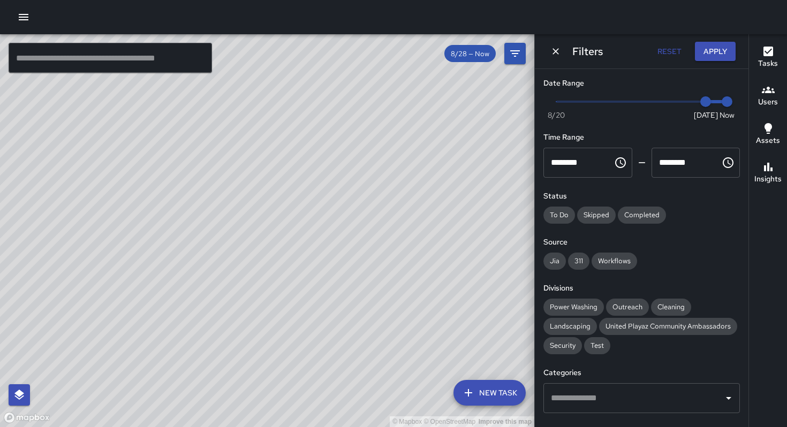
type input "*"
click at [624, 101] on span "Now Today 8/20 8/24 8:46 am" at bounding box center [641, 102] width 171 height 16
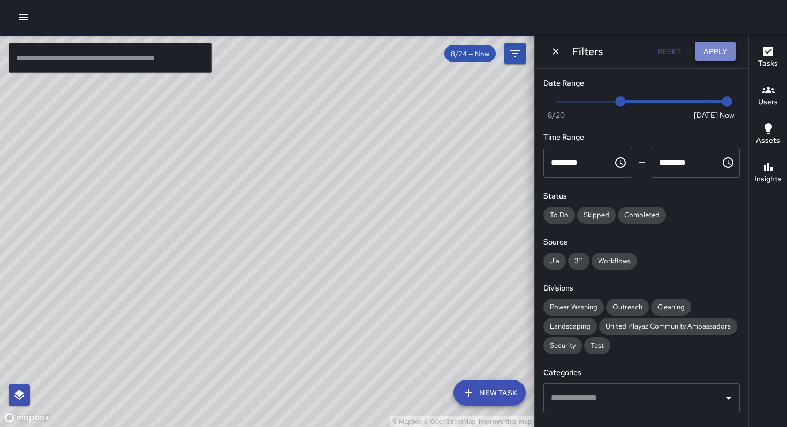
click at [702, 46] on button "Apply" at bounding box center [715, 52] width 41 height 20
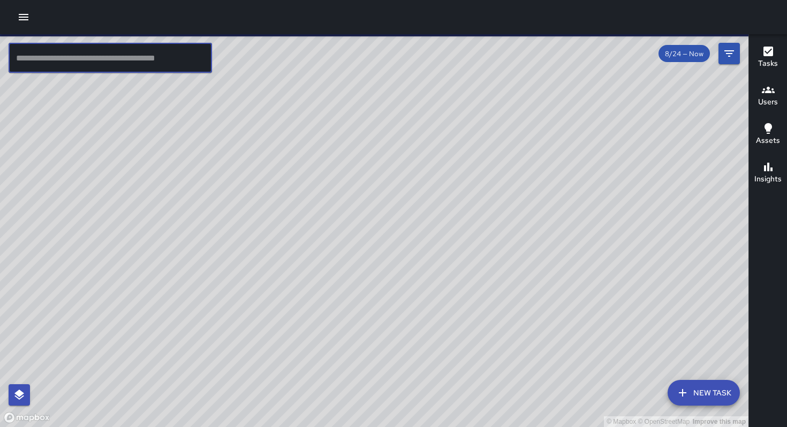
click at [126, 63] on input "text" at bounding box center [110, 58] width 203 height 30
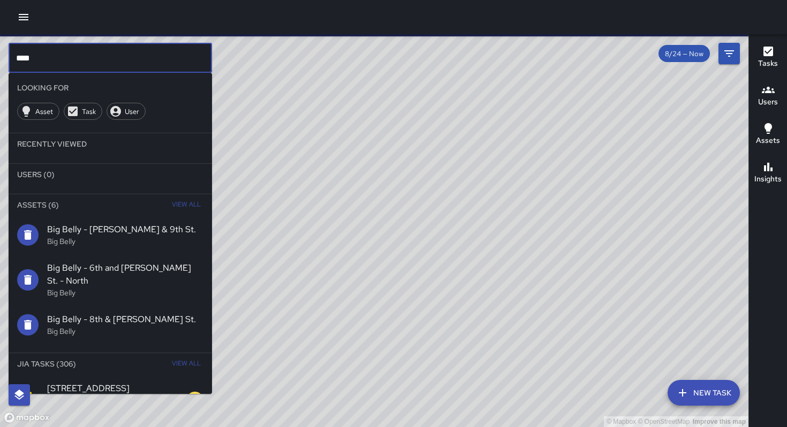
type input "****"
click at [177, 356] on span "View All" at bounding box center [186, 364] width 29 height 17
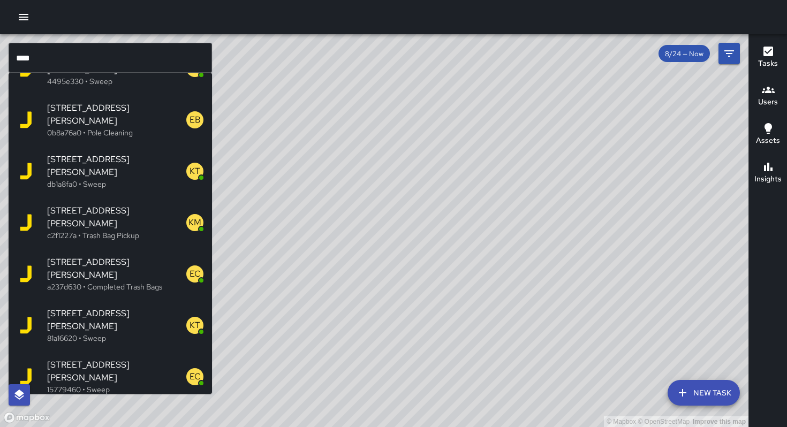
scroll to position [1244, 0]
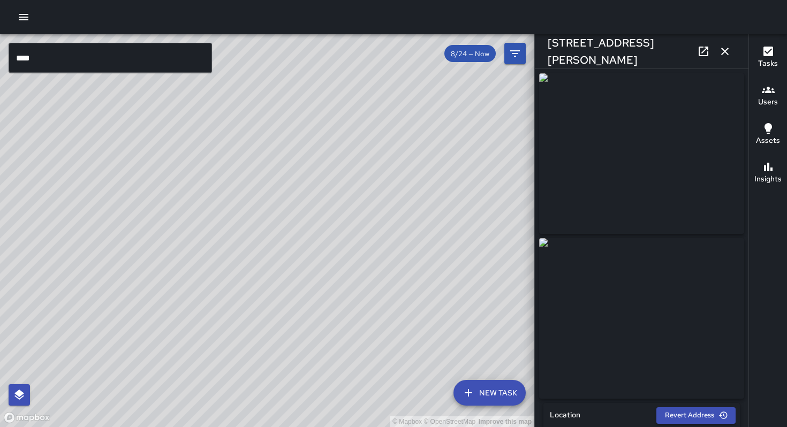
type input "**********"
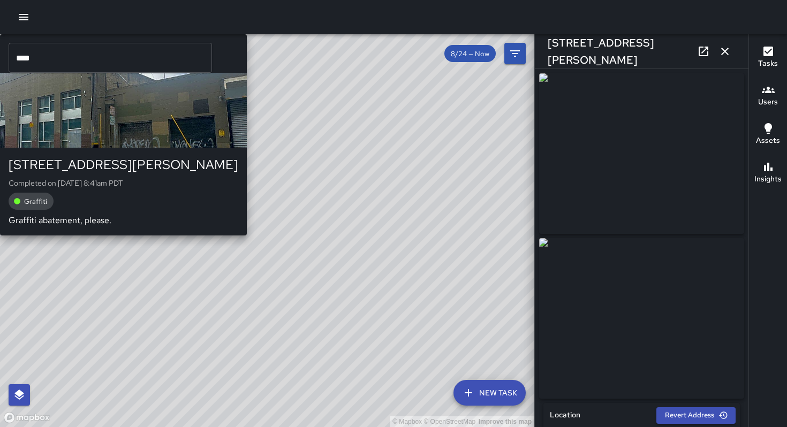
click at [244, 212] on div "© Mapbox © OpenStreetMap Improve this map DC Dago Cervantes 139 Harriet Street …" at bounding box center [267, 230] width 534 height 393
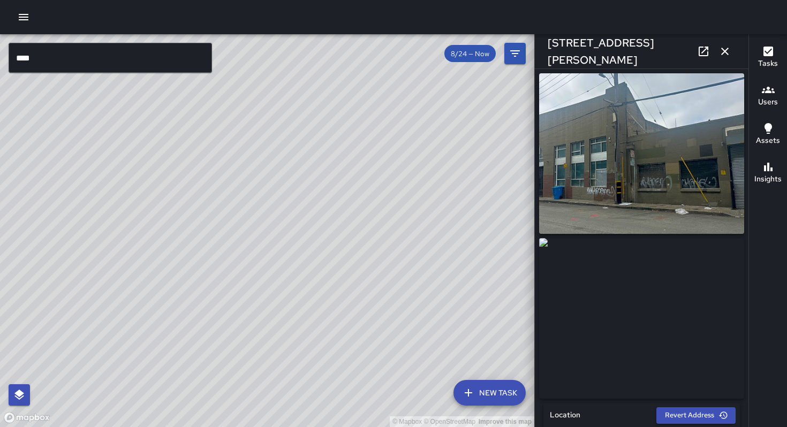
click at [702, 54] on icon at bounding box center [703, 51] width 13 height 13
click at [54, 55] on input "****" at bounding box center [110, 58] width 203 height 30
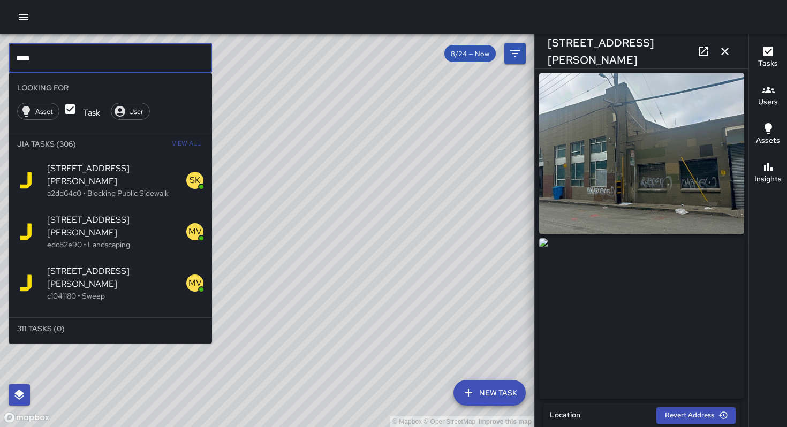
drag, startPoint x: 54, startPoint y: 55, endPoint x: 0, endPoint y: 47, distance: 54.7
click at [0, 47] on div "© Mapbox © OpenStreetMap Improve this map **** ​ Looking For Asset Task User Ji…" at bounding box center [267, 230] width 534 height 393
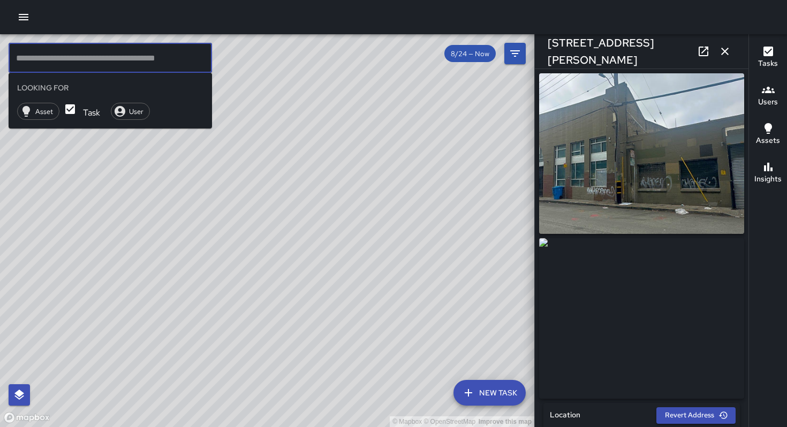
click at [41, 60] on input "text" at bounding box center [110, 58] width 203 height 30
click at [717, 56] on button "button" at bounding box center [724, 51] width 21 height 21
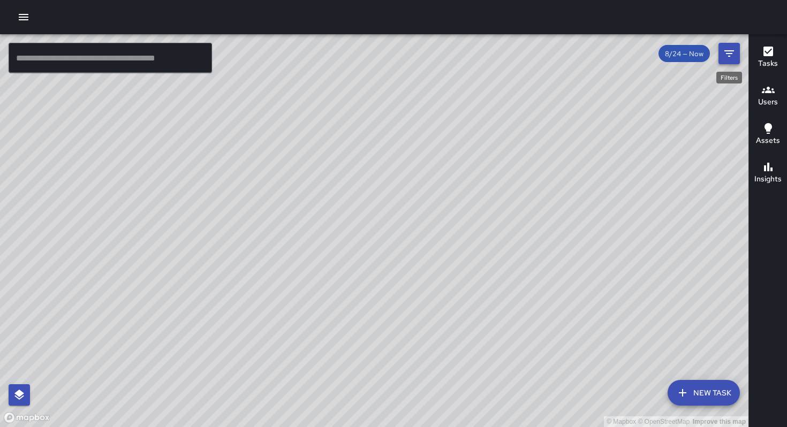
click at [728, 55] on icon "Filters" at bounding box center [729, 53] width 13 height 13
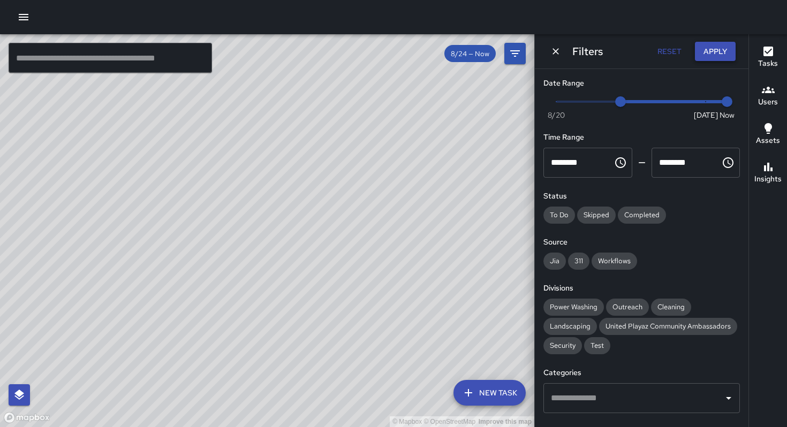
click at [726, 45] on button "Apply" at bounding box center [715, 52] width 41 height 20
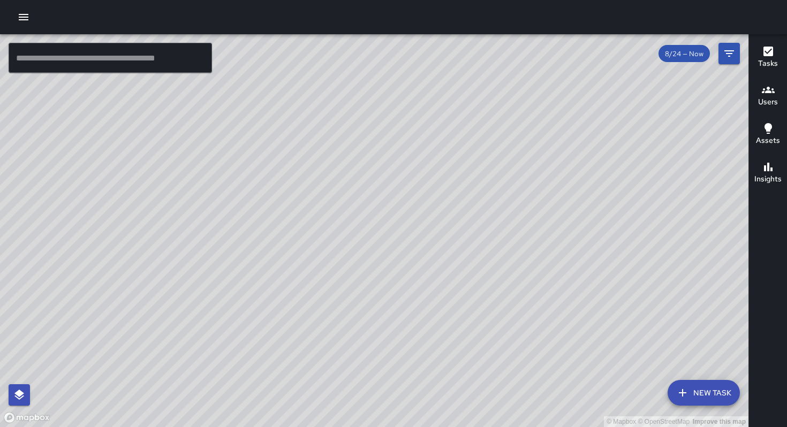
drag, startPoint x: 268, startPoint y: 318, endPoint x: 450, endPoint y: 110, distance: 275.8
click at [439, 118] on div "© Mapbox © OpenStreetMap Improve this map" at bounding box center [374, 230] width 749 height 393
drag, startPoint x: 380, startPoint y: 284, endPoint x: 446, endPoint y: 185, distance: 118.5
click at [430, 193] on div "© Mapbox © OpenStreetMap Improve this map KT Katherine Treminio 375 7th Street …" at bounding box center [374, 230] width 749 height 393
drag, startPoint x: 400, startPoint y: 260, endPoint x: 523, endPoint y: 180, distance: 146.6
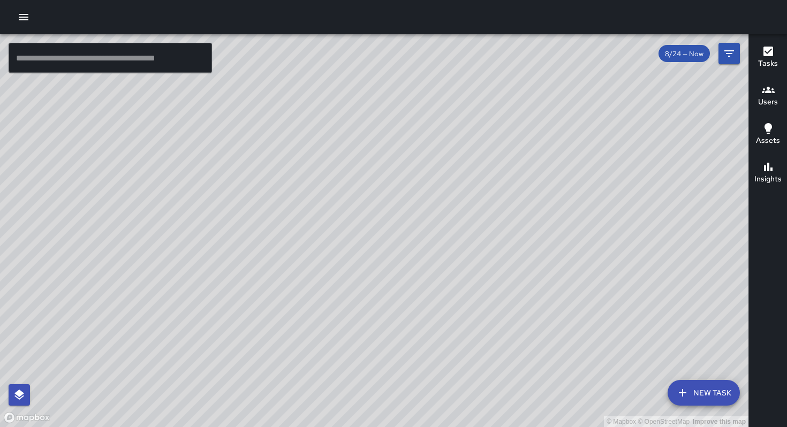
click at [487, 192] on div "© Mapbox © OpenStreetMap Improve this map" at bounding box center [374, 230] width 749 height 393
drag, startPoint x: 396, startPoint y: 254, endPoint x: 456, endPoint y: 186, distance: 90.7
click at [447, 191] on div "© Mapbox © OpenStreetMap Improve this map" at bounding box center [374, 230] width 749 height 393
drag, startPoint x: 328, startPoint y: 314, endPoint x: 350, endPoint y: 240, distance: 77.1
click at [350, 240] on div "© Mapbox © OpenStreetMap Improve this map" at bounding box center [374, 230] width 749 height 393
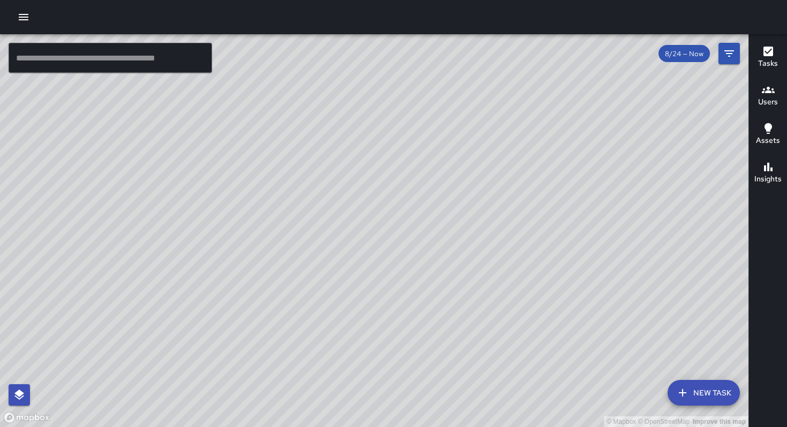
drag, startPoint x: 255, startPoint y: 328, endPoint x: 345, endPoint y: 267, distance: 108.4
click at [346, 266] on div "© Mapbox © OpenStreetMap Improve this map" at bounding box center [374, 230] width 749 height 393
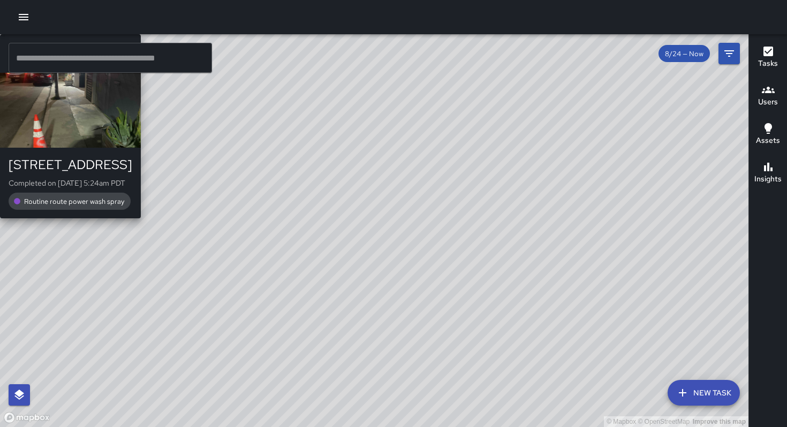
click at [224, 232] on div "© Mapbox © OpenStreetMap Improve this map DB DeAndre Barney 43 Juniper Street C…" at bounding box center [374, 230] width 749 height 393
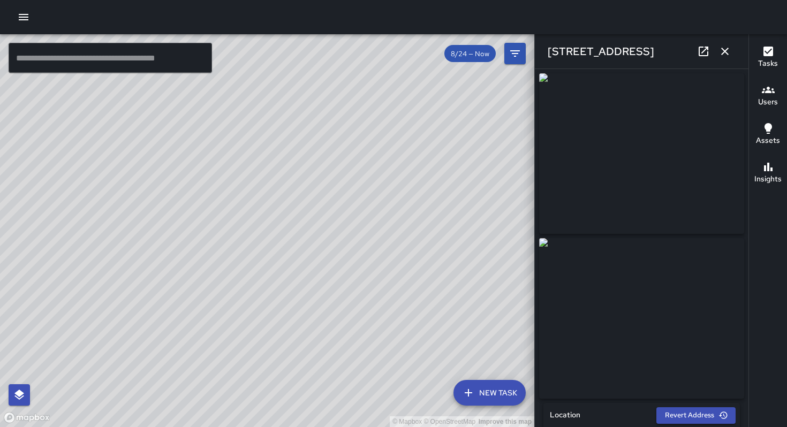
type input "**********"
click at [708, 52] on icon at bounding box center [704, 52] width 10 height 10
drag, startPoint x: 199, startPoint y: 258, endPoint x: 147, endPoint y: 300, distance: 67.1
click at [124, 313] on div "© Mapbox © OpenStreetMap Improve this map" at bounding box center [267, 230] width 534 height 393
drag, startPoint x: 206, startPoint y: 272, endPoint x: 124, endPoint y: 365, distance: 123.7
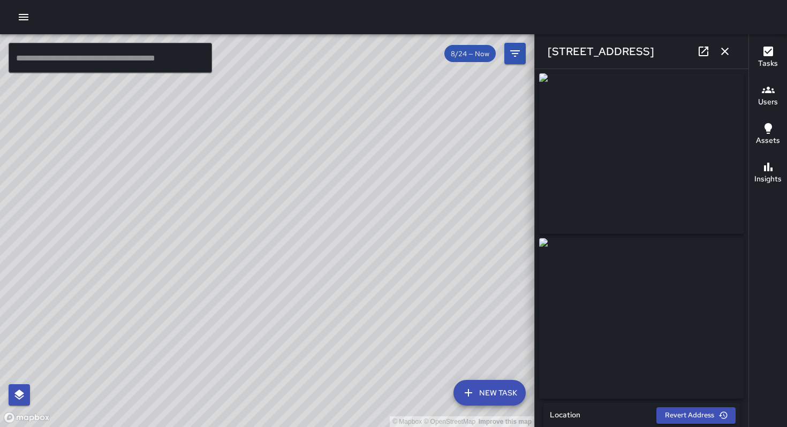
click at [123, 364] on div "© Mapbox © OpenStreetMap Improve this map" at bounding box center [267, 230] width 534 height 393
click at [727, 55] on icon "button" at bounding box center [725, 51] width 13 height 13
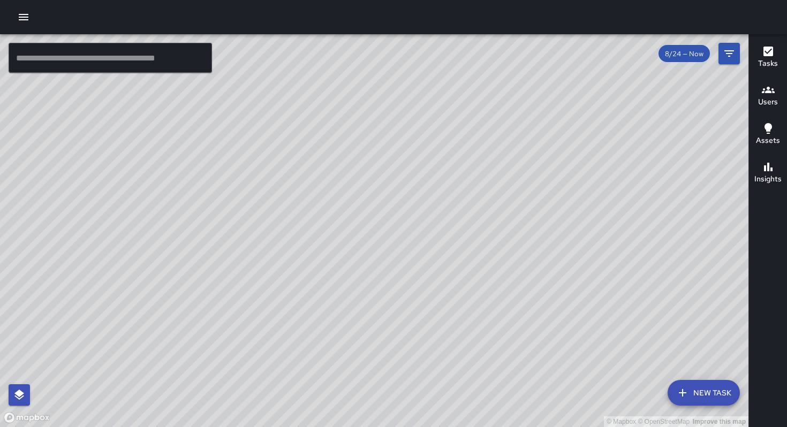
drag, startPoint x: 497, startPoint y: 182, endPoint x: 395, endPoint y: 314, distance: 167.2
click at [404, 298] on div "© Mapbox © OpenStreetMap Improve this map" at bounding box center [374, 230] width 749 height 393
drag, startPoint x: 455, startPoint y: 222, endPoint x: 418, endPoint y: 293, distance: 80.0
click at [425, 287] on div "© Mapbox © OpenStreetMap Improve this map" at bounding box center [374, 230] width 749 height 393
drag, startPoint x: 466, startPoint y: 241, endPoint x: 412, endPoint y: 313, distance: 89.4
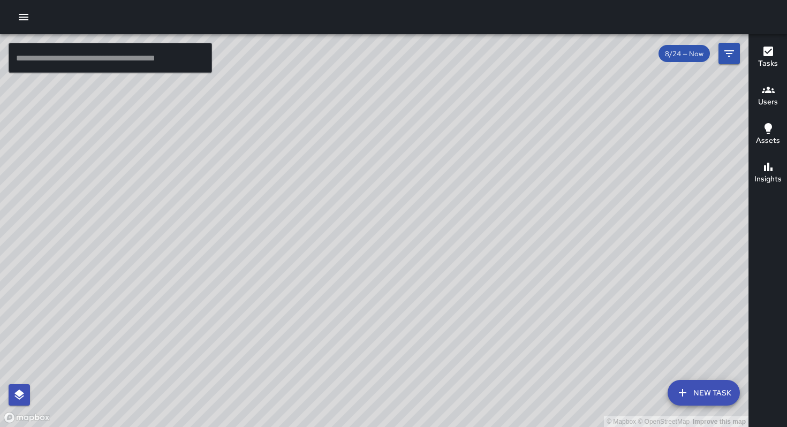
click at [421, 304] on div "© Mapbox © OpenStreetMap Improve this map" at bounding box center [374, 230] width 749 height 393
drag, startPoint x: 407, startPoint y: 256, endPoint x: 367, endPoint y: 259, distance: 40.3
click at [375, 278] on div "© Mapbox © OpenStreetMap Improve this map KT Katherine Treminio 1133 Folsom Str…" at bounding box center [374, 230] width 749 height 393
drag, startPoint x: 419, startPoint y: 208, endPoint x: 419, endPoint y: 282, distance: 74.4
click at [419, 282] on div "© Mapbox © OpenStreetMap Improve this map" at bounding box center [374, 230] width 749 height 393
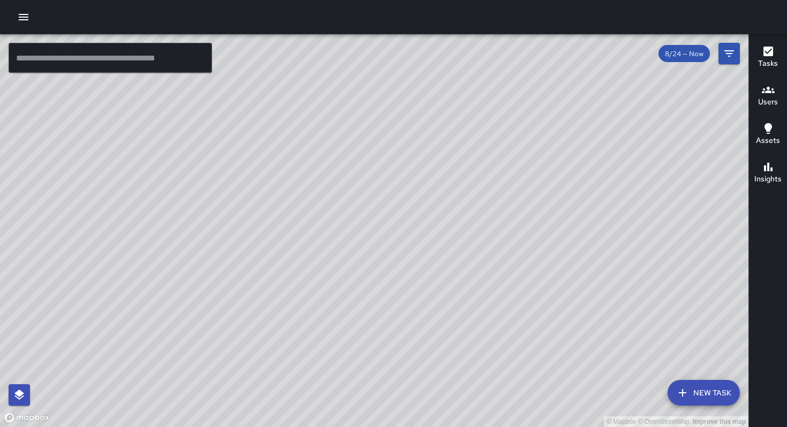
drag, startPoint x: 430, startPoint y: 262, endPoint x: 353, endPoint y: 313, distance: 93.1
click at [351, 314] on div "© Mapbox © OpenStreetMap Improve this map" at bounding box center [374, 230] width 749 height 393
drag, startPoint x: 426, startPoint y: 297, endPoint x: 352, endPoint y: 337, distance: 84.1
click at [357, 334] on div "© Mapbox © OpenStreetMap Improve this map" at bounding box center [374, 230] width 749 height 393
drag, startPoint x: 416, startPoint y: 260, endPoint x: 268, endPoint y: 328, distance: 162.7
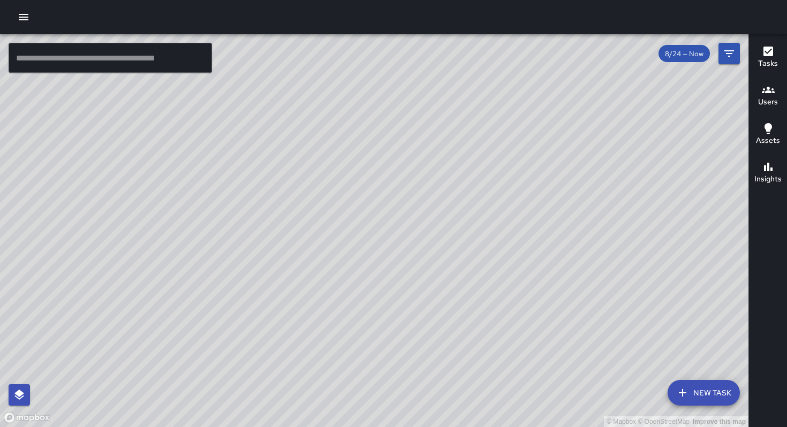
click at [280, 328] on div "© Mapbox © OpenStreetMap Improve this map" at bounding box center [374, 230] width 749 height 393
drag, startPoint x: 393, startPoint y: 281, endPoint x: 331, endPoint y: 374, distance: 111.7
click at [335, 372] on div "© Mapbox © OpenStreetMap Improve this map" at bounding box center [374, 230] width 749 height 393
drag, startPoint x: 377, startPoint y: 333, endPoint x: 350, endPoint y: 341, distance: 27.9
click at [350, 345] on div "© Mapbox © OpenStreetMap Improve this map" at bounding box center [374, 230] width 749 height 393
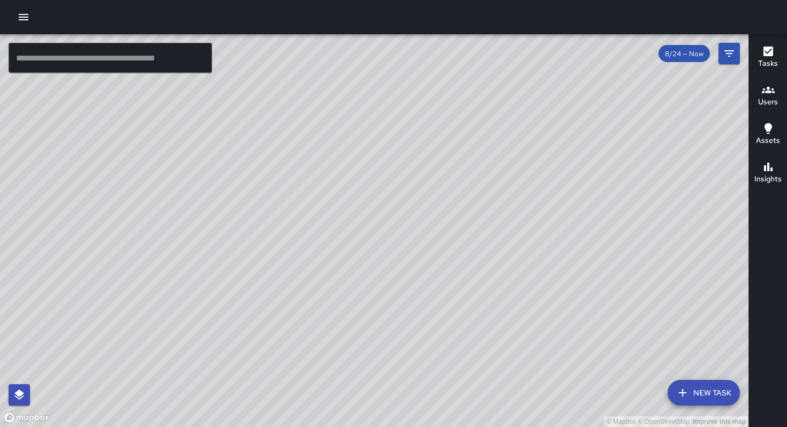
drag, startPoint x: 415, startPoint y: 335, endPoint x: 311, endPoint y: 256, distance: 130.7
click at [311, 257] on div "© Mapbox © OpenStreetMap Improve this map" at bounding box center [374, 230] width 749 height 393
drag, startPoint x: 331, startPoint y: 269, endPoint x: 304, endPoint y: 241, distance: 39.0
click at [306, 243] on div "© Mapbox © OpenStreetMap Improve this map" at bounding box center [374, 230] width 749 height 393
drag, startPoint x: 321, startPoint y: 263, endPoint x: 382, endPoint y: 344, distance: 101.3
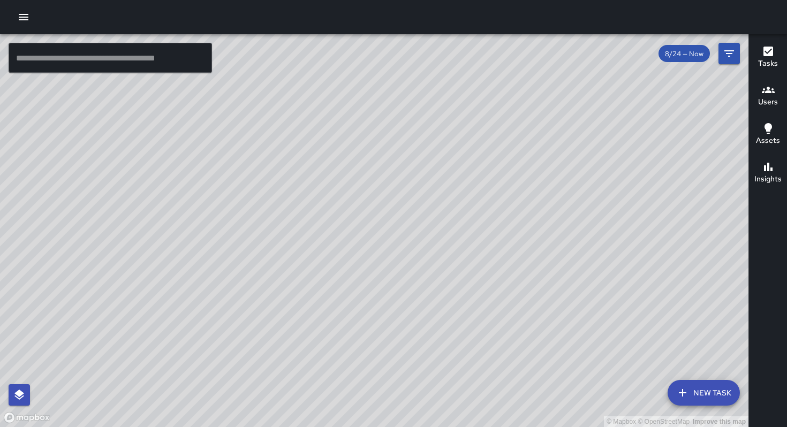
click at [377, 342] on div "© Mapbox © OpenStreetMap Improve this map" at bounding box center [374, 230] width 749 height 393
drag, startPoint x: 372, startPoint y: 289, endPoint x: 277, endPoint y: 372, distance: 125.9
click at [268, 364] on div "© Mapbox © OpenStreetMap Improve this map" at bounding box center [374, 230] width 749 height 393
drag, startPoint x: 347, startPoint y: 330, endPoint x: 175, endPoint y: 376, distance: 177.8
click at [175, 376] on div "© Mapbox © OpenStreetMap Improve this map" at bounding box center [374, 230] width 749 height 393
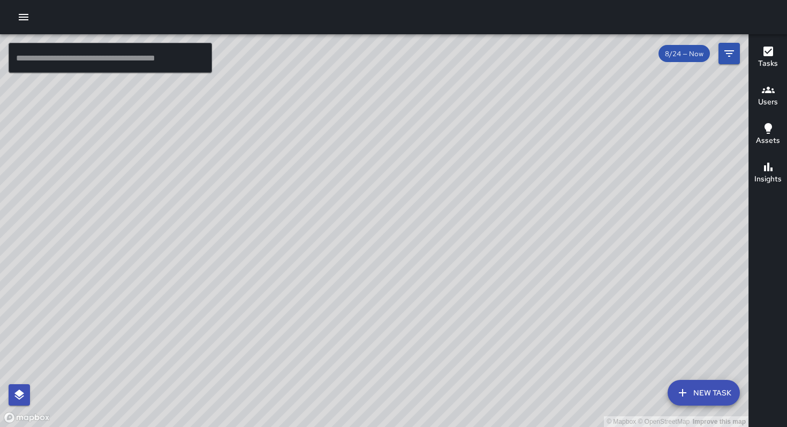
drag, startPoint x: 230, startPoint y: 349, endPoint x: 205, endPoint y: 357, distance: 26.4
click at [192, 366] on div "© Mapbox © OpenStreetMap Improve this map" at bounding box center [374, 230] width 749 height 393
drag, startPoint x: 250, startPoint y: 336, endPoint x: 221, endPoint y: 333, distance: 29.6
click at [204, 352] on div "© Mapbox © OpenStreetMap Improve this map" at bounding box center [374, 230] width 749 height 393
drag, startPoint x: 277, startPoint y: 307, endPoint x: 253, endPoint y: 278, distance: 37.2
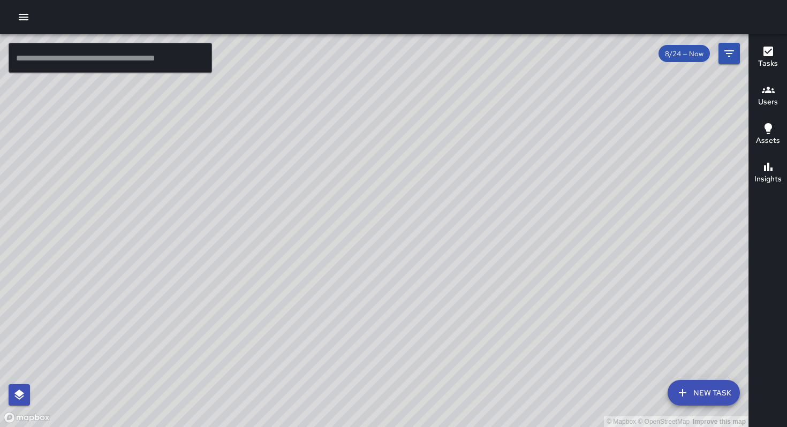
click at [253, 279] on div "© Mapbox © OpenStreetMap Improve this map" at bounding box center [374, 230] width 749 height 393
click at [319, 298] on div "© Mapbox © OpenStreetMap Improve this map SK SEAN KELLEY 363 6th Street Complet…" at bounding box center [374, 230] width 749 height 393
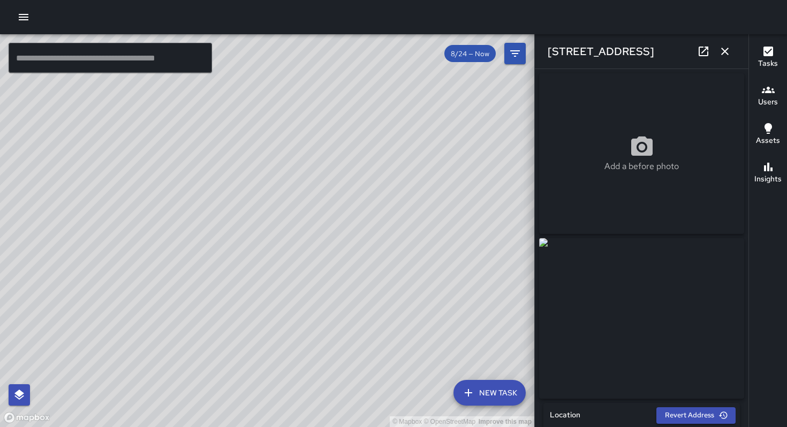
type input "**********"
click at [237, 203] on div "© Mapbox © OpenStreetMap Improve this map DB DeAndre Barney 345 6th Street Crea…" at bounding box center [267, 230] width 534 height 393
click at [288, 228] on div "© Mapbox © OpenStreetMap Improve this map" at bounding box center [267, 230] width 534 height 393
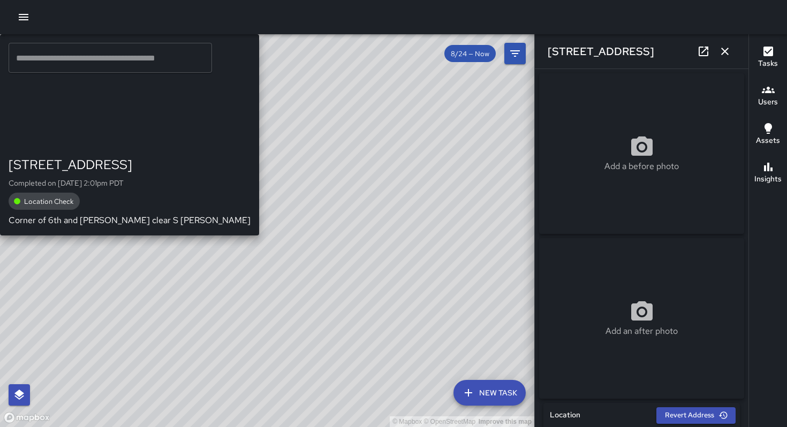
click at [236, 234] on div "© Mapbox © OpenStreetMap Improve this map SK SEAN KELLEY 349 6th Street Complet…" at bounding box center [267, 230] width 534 height 393
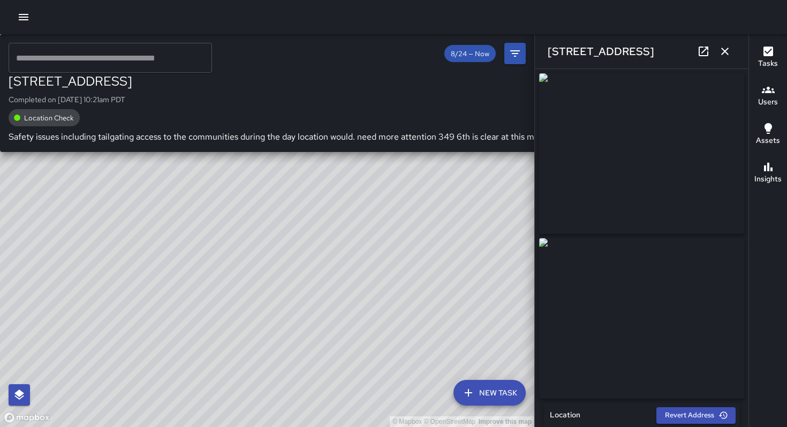
click at [297, 231] on div "© Mapbox © OpenStreetMap Improve this map SK SEAN KELLEY 349 6th Street Complet…" at bounding box center [267, 230] width 534 height 393
click at [266, 231] on div "© Mapbox © OpenStreetMap Improve this map SK SEAN KELLEY 349 6th Street Complet…" at bounding box center [267, 230] width 534 height 393
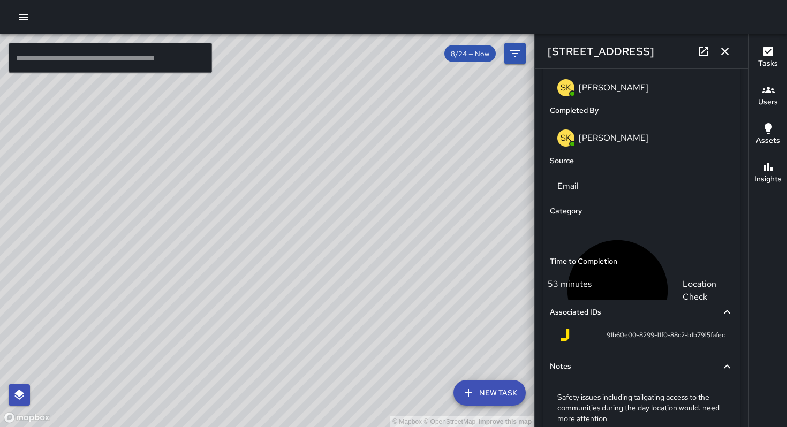
scroll to position [730, 0]
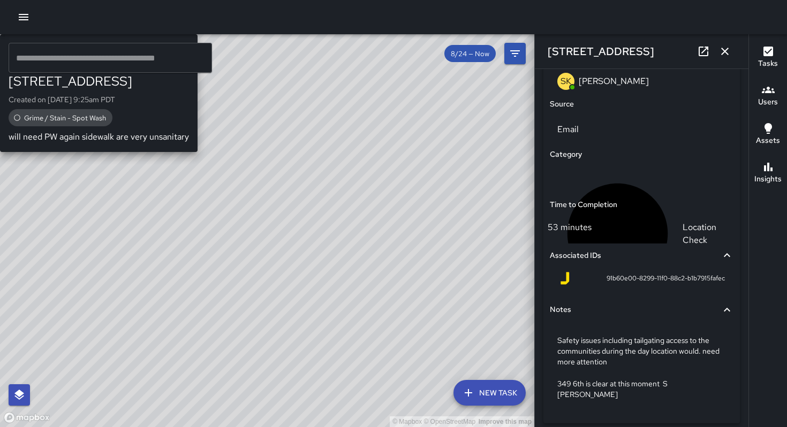
click at [302, 256] on div "© Mapbox © OpenStreetMap Improve this map DB DeAndre Barney 363 6th Street Crea…" at bounding box center [267, 230] width 534 height 393
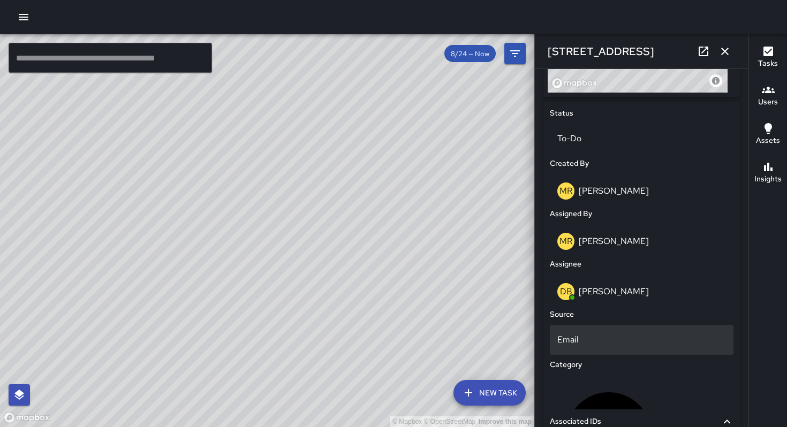
scroll to position [470, 0]
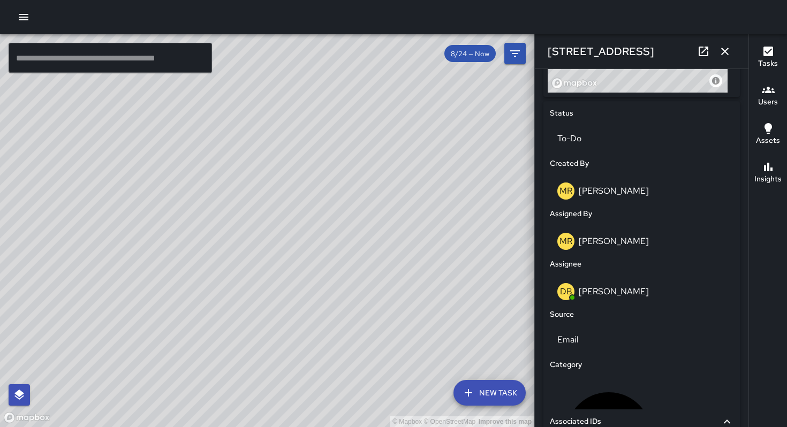
click at [296, 231] on div "© Mapbox © OpenStreetMap Improve this map BF Brenda Flores 285 Clara Street Com…" at bounding box center [267, 230] width 534 height 393
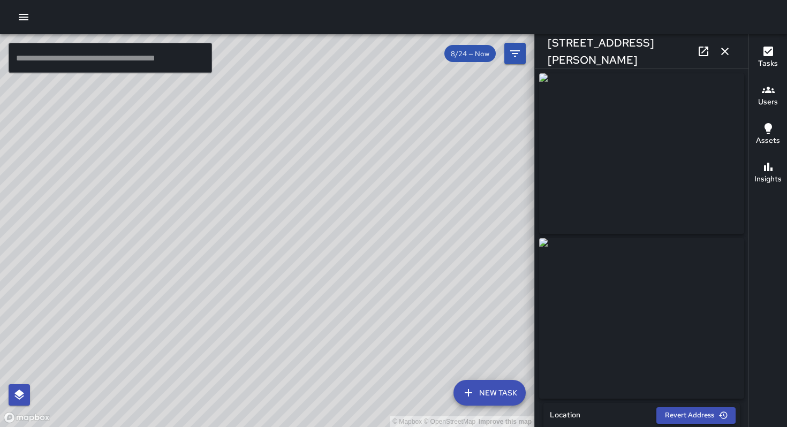
click at [256, 223] on div "© Mapbox © OpenStreetMap Improve this map KW Kenneth Ware 361-365 06th St Compl…" at bounding box center [267, 230] width 534 height 393
click at [203, 237] on div "© Mapbox © OpenStreetMap Improve this map MV Maclis Velasquez 361 6th Street Co…" at bounding box center [267, 230] width 534 height 393
click at [256, 242] on div "© Mapbox © OpenStreetMap Improve this map EC Enrique Cervantes 361 6th Street C…" at bounding box center [267, 230] width 534 height 393
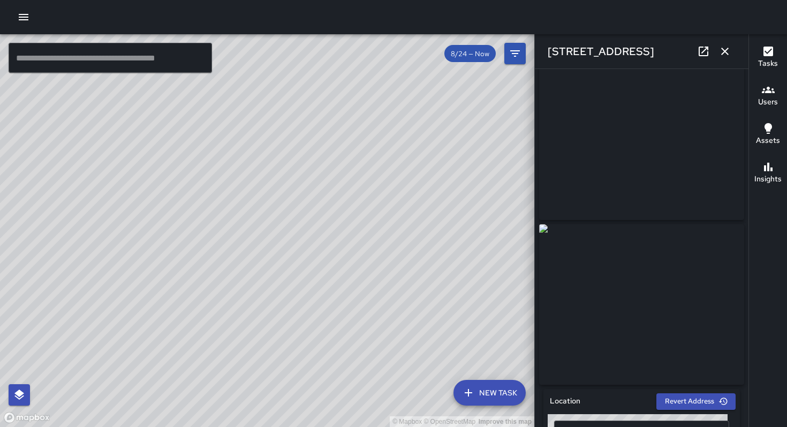
scroll to position [0, 0]
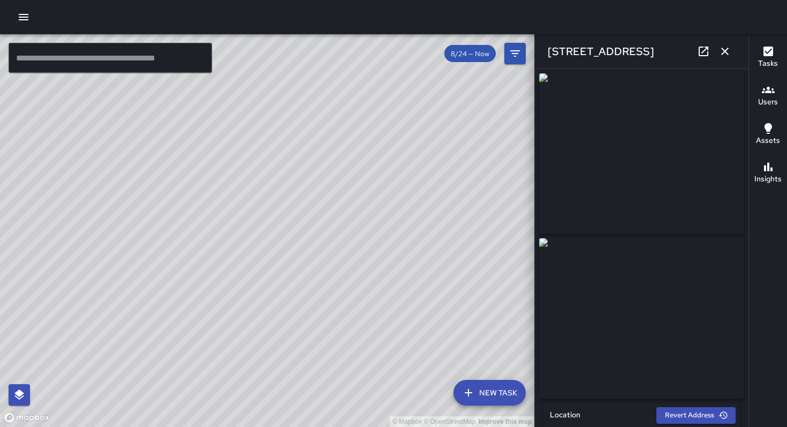
click at [707, 52] on icon at bounding box center [704, 52] width 10 height 10
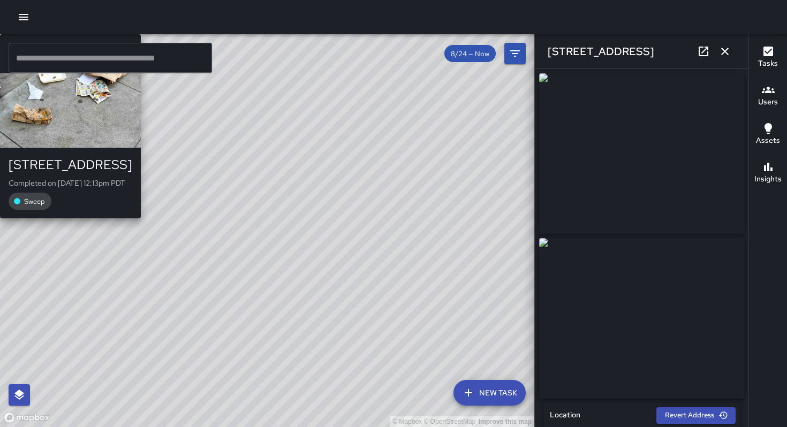
click at [277, 211] on div "© Mapbox © OpenStreetMap Improve this map MV Maclis Velasquez 361 6th Street Co…" at bounding box center [267, 230] width 534 height 393
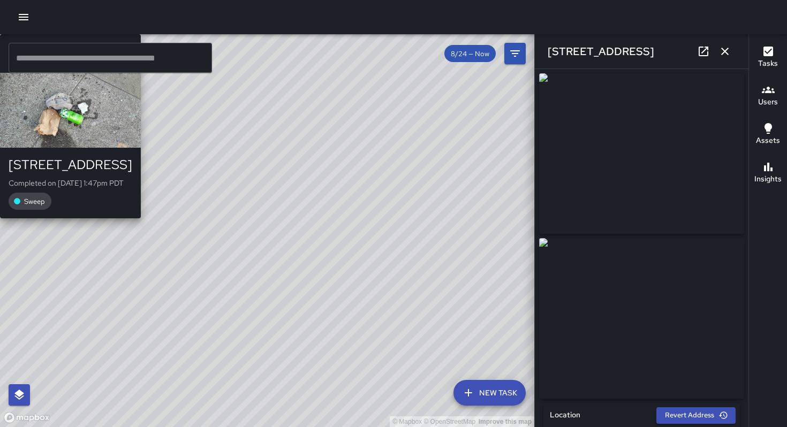
click at [255, 230] on div "© Mapbox © OpenStreetMap Improve this map NV Nicolas Vega 349 6th Street Comple…" at bounding box center [267, 230] width 534 height 393
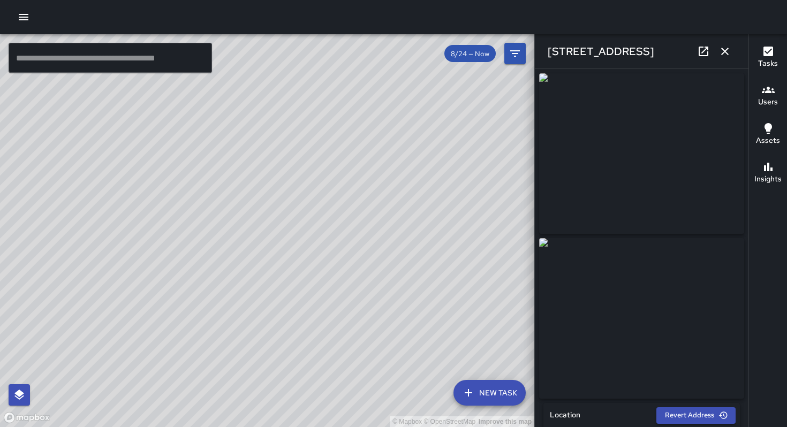
click at [704, 50] on icon at bounding box center [703, 51] width 13 height 13
click at [258, 207] on div "© Mapbox © OpenStreetMap Improve this map SK SEAN KELLEY 349 6th Street Complet…" at bounding box center [267, 230] width 534 height 393
click at [708, 56] on icon at bounding box center [703, 51] width 13 height 13
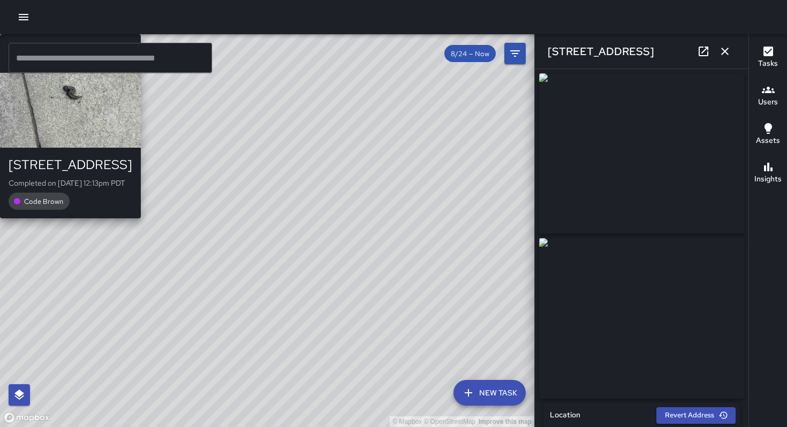
click at [292, 277] on div "© Mapbox © OpenStreetMap Improve this map MV Maclis Velasquez 361 6th Street Co…" at bounding box center [267, 230] width 534 height 393
click at [292, 279] on div "© Mapbox © OpenStreetMap Improve this map MV Maclis Velasquez 361 6th Street Co…" at bounding box center [267, 230] width 534 height 393
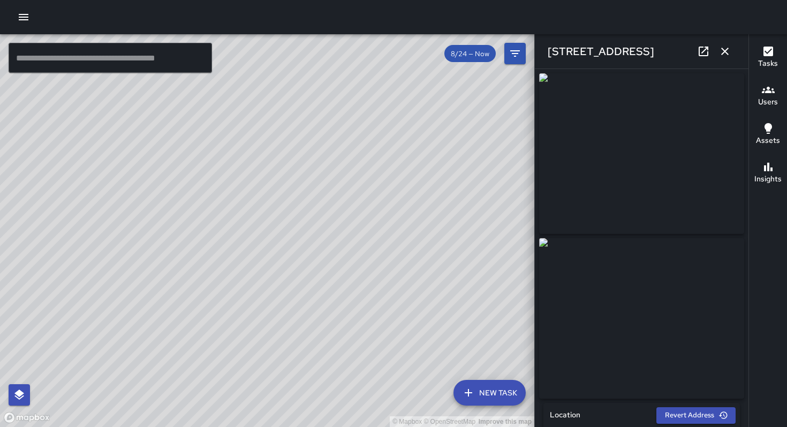
click at [697, 54] on icon at bounding box center [703, 51] width 13 height 13
click at [276, 254] on div "© Mapbox © OpenStreetMap Improve this map MV Maclis Velasquez 365 6th Street Co…" at bounding box center [267, 230] width 534 height 393
click at [257, 196] on div "© Mapbox © OpenStreetMap Improve this map" at bounding box center [267, 230] width 534 height 393
click at [256, 198] on div "© Mapbox © OpenStreetMap Improve this map MV Maclis Velasquez 361 6th Street Co…" at bounding box center [267, 230] width 534 height 393
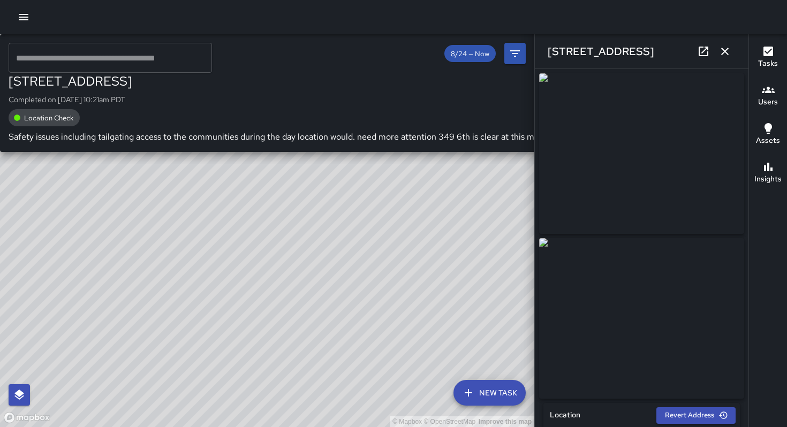
click at [277, 152] on div "SK SEAN KELLEY 349 6th Street Completed on 8/26/2025, 10:21am PDT Location Chec…" at bounding box center [324, 93] width 648 height 118
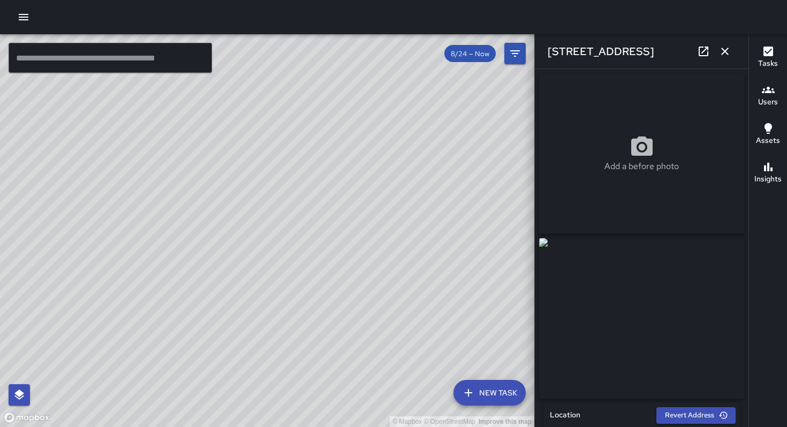
click at [700, 51] on icon at bounding box center [703, 51] width 13 height 13
click at [30, 16] on button "button" at bounding box center [23, 16] width 21 height 21
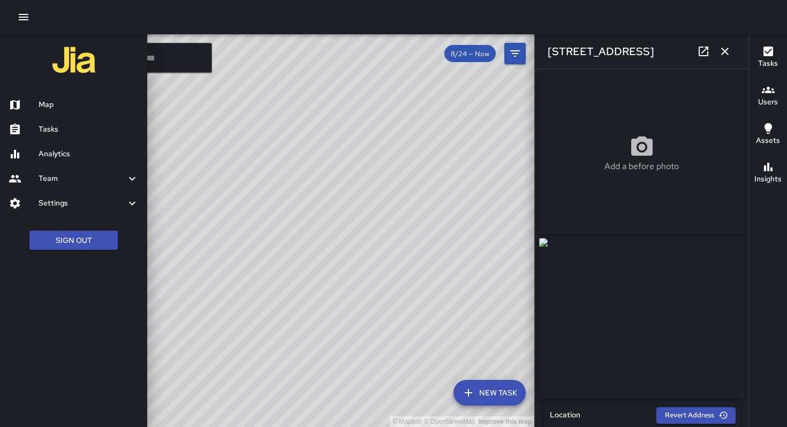
click at [44, 119] on link "Tasks" at bounding box center [73, 129] width 147 height 25
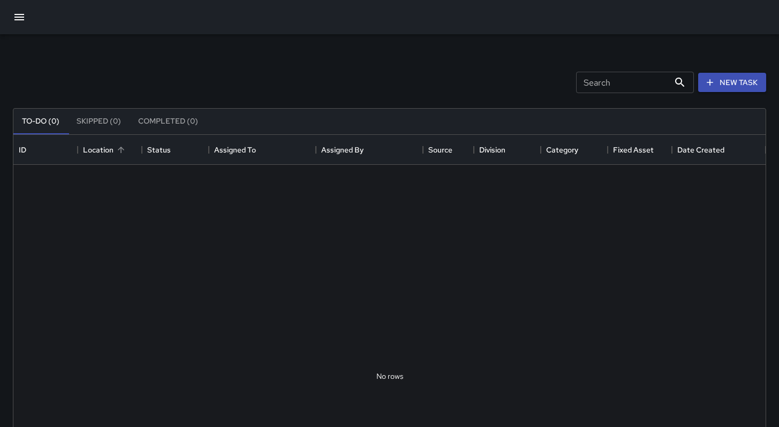
scroll to position [445, 744]
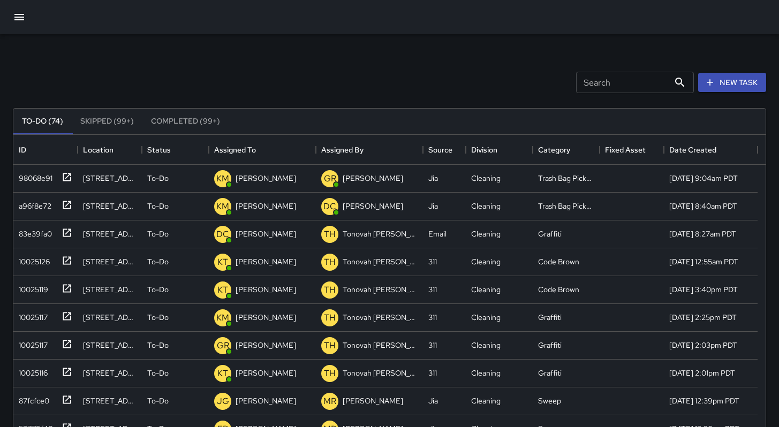
click at [581, 80] on input "Search" at bounding box center [622, 82] width 93 height 21
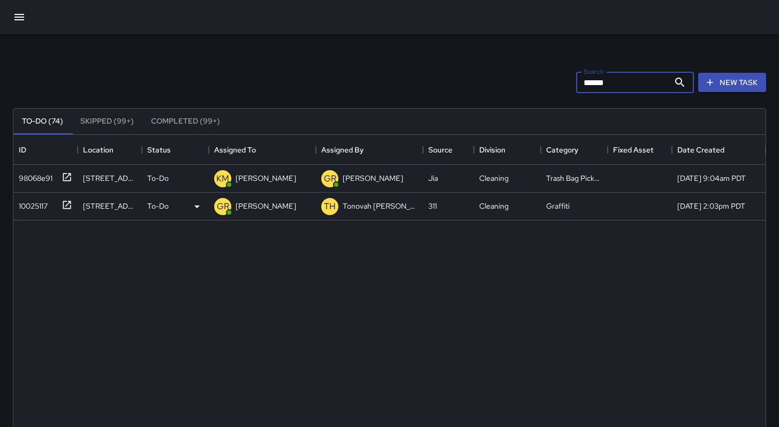
type input "******"
click at [34, 209] on div "10025117" at bounding box center [30, 203] width 33 height 15
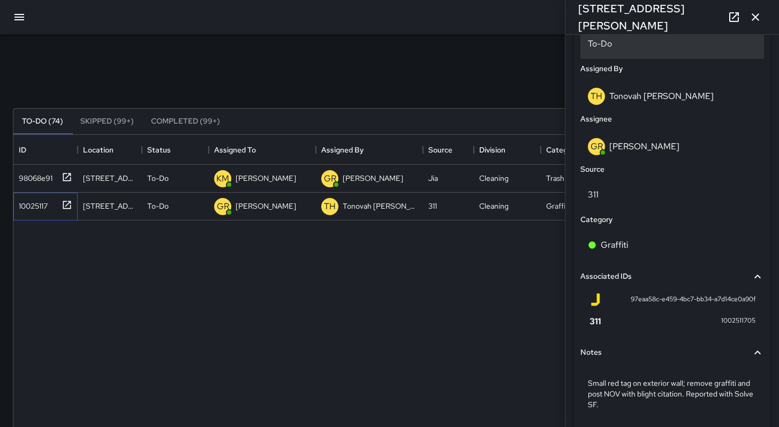
scroll to position [572, 0]
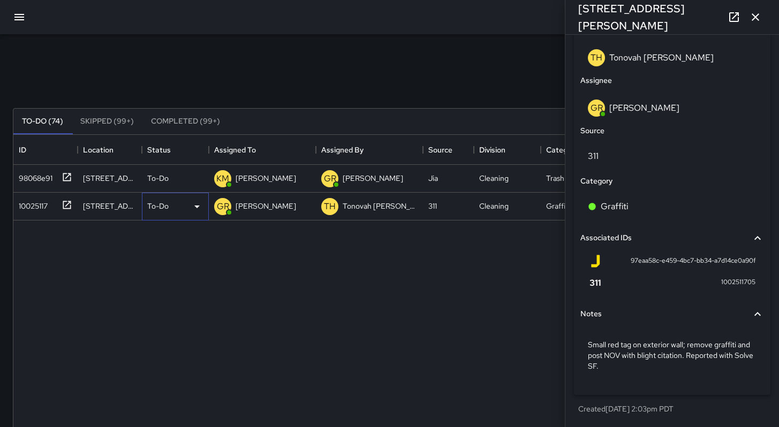
click at [160, 203] on p "To-Do" at bounding box center [157, 206] width 21 height 11
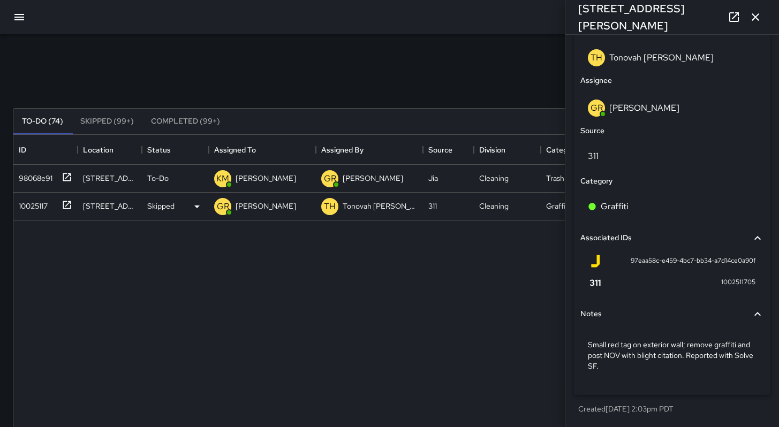
scroll to position [9, 9]
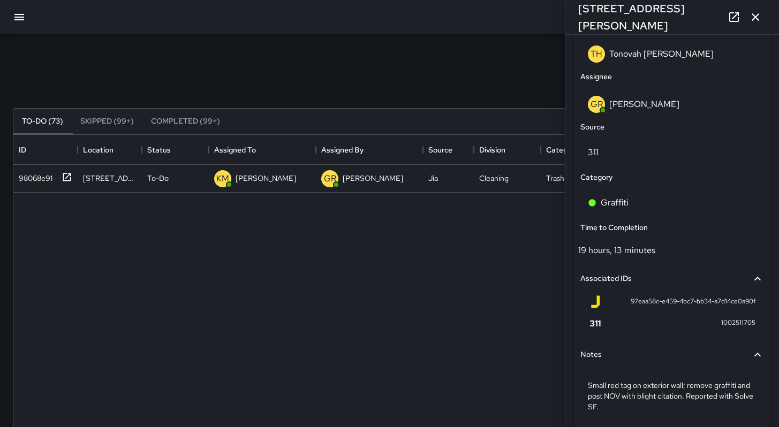
click at [764, 25] on div "1275 Harrison Street" at bounding box center [672, 17] width 214 height 34
click at [758, 17] on icon "button" at bounding box center [755, 17] width 13 height 13
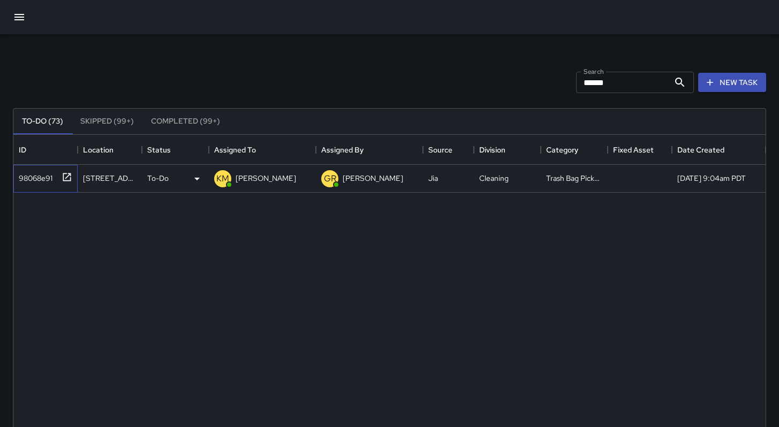
click at [25, 175] on div "98068e91" at bounding box center [33, 176] width 38 height 15
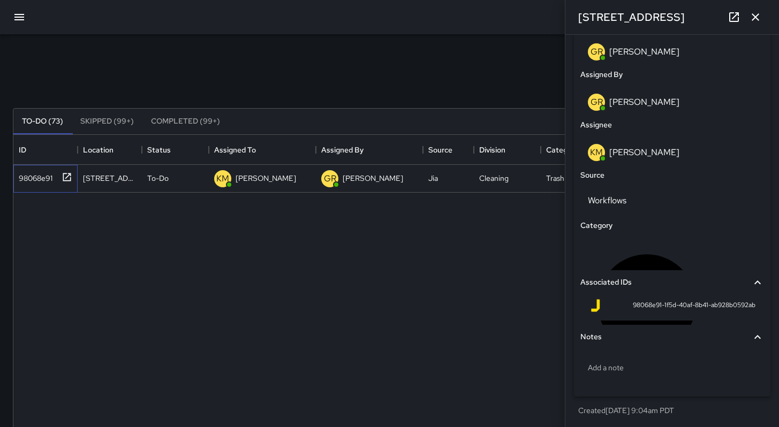
scroll to position [580, 0]
click at [753, 21] on icon "button" at bounding box center [755, 17] width 13 height 13
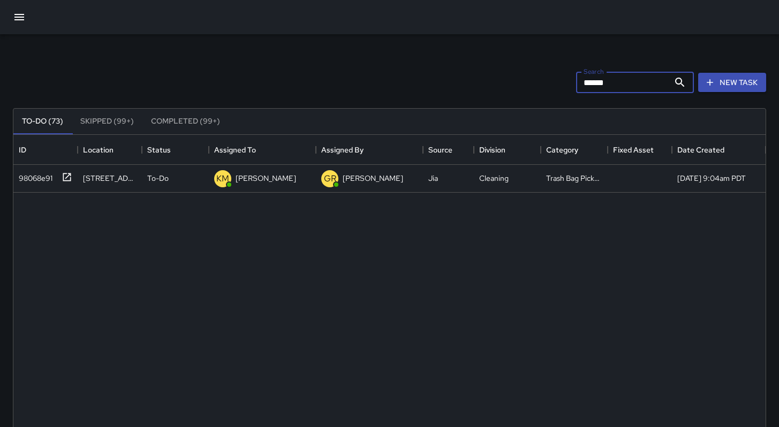
drag, startPoint x: 611, startPoint y: 81, endPoint x: 542, endPoint y: 73, distance: 69.5
click at [542, 73] on div "Search ****** Search New Task" at bounding box center [390, 83] width 758 height 56
type input "*"
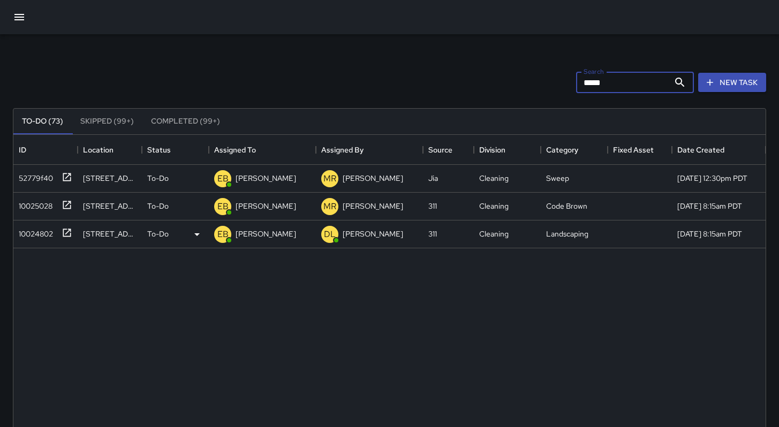
type input "*****"
click at [41, 228] on div "10024802" at bounding box center [33, 231] width 39 height 15
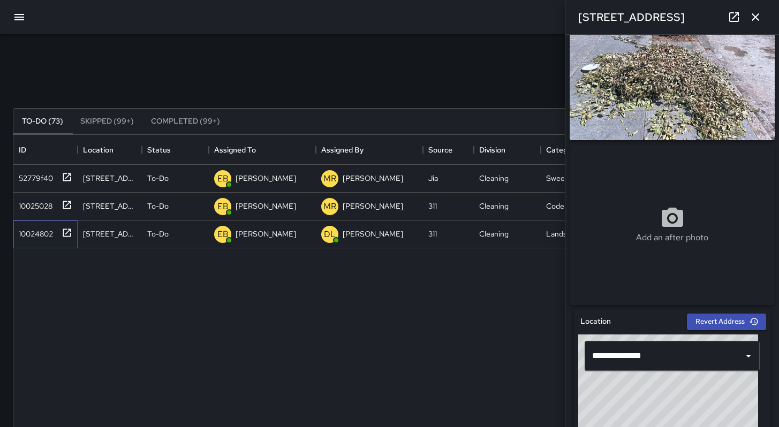
scroll to position [0, 0]
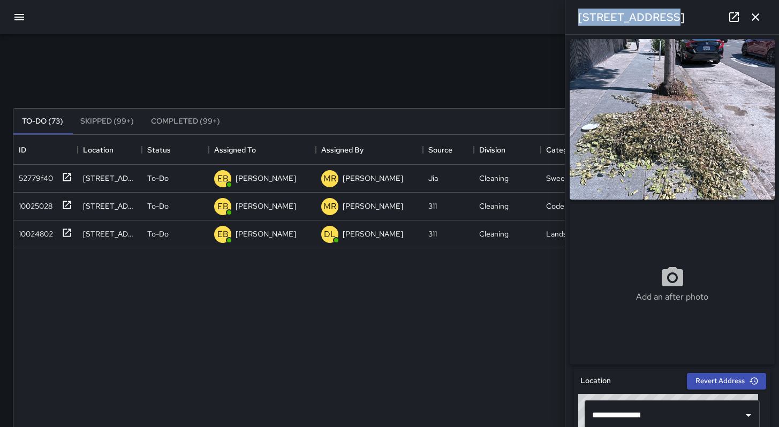
drag, startPoint x: 656, startPoint y: 19, endPoint x: 569, endPoint y: 12, distance: 87.6
click at [569, 12] on div "405 10th Street" at bounding box center [672, 17] width 214 height 34
copy h6 "405 10th Street"
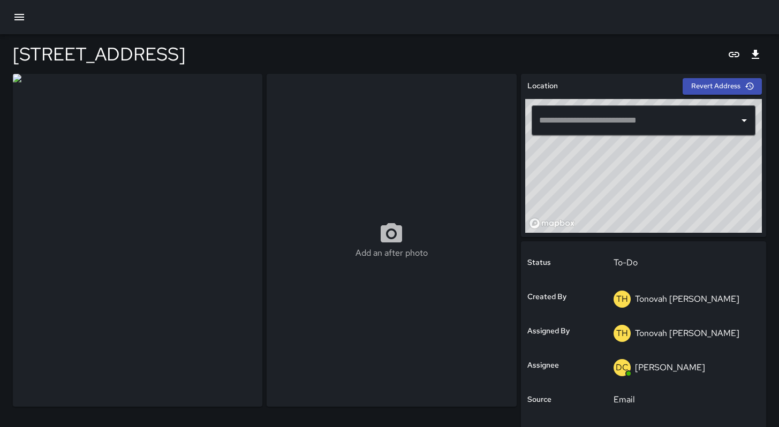
type input "**********"
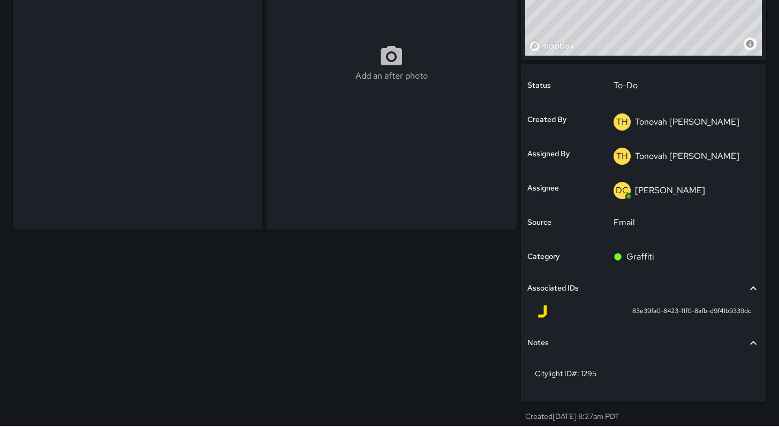
scroll to position [176, 0]
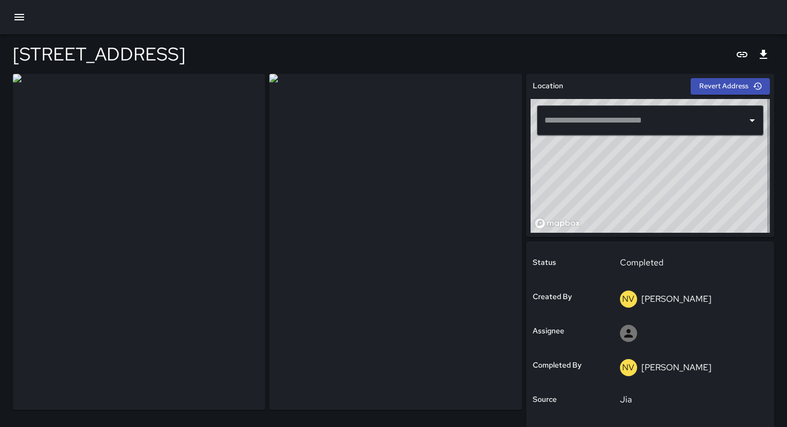
type input "**********"
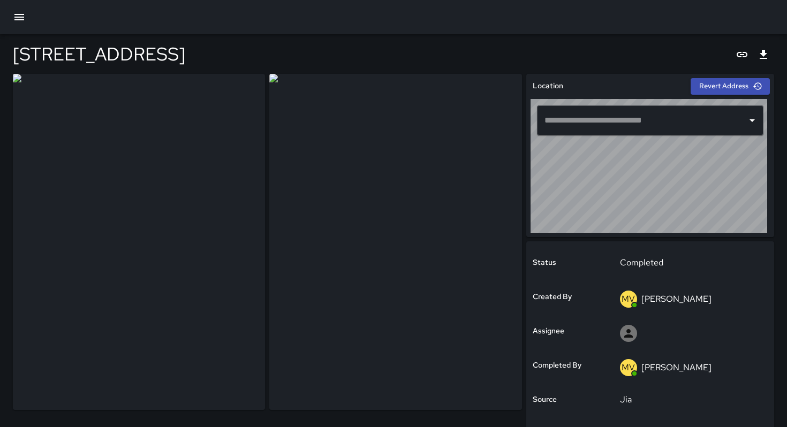
type input "**********"
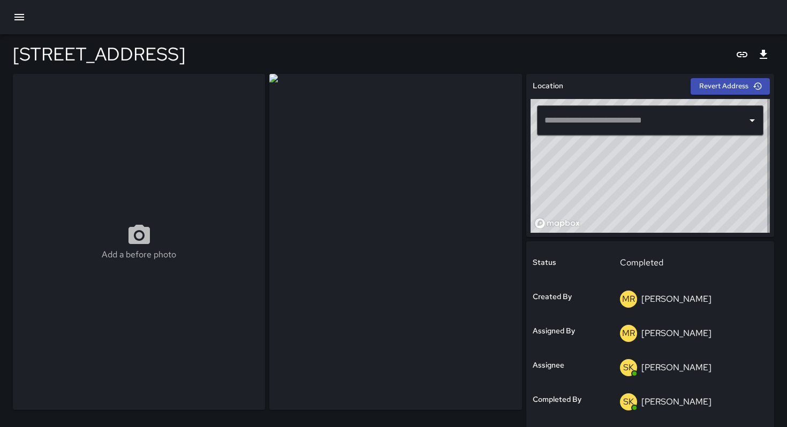
type input "**********"
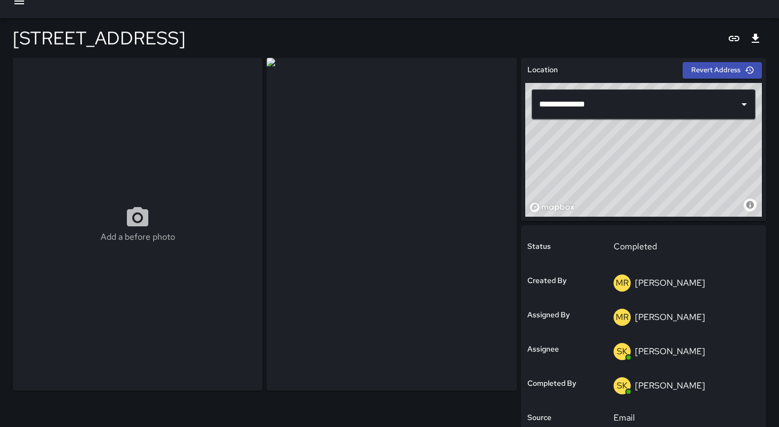
scroll to position [16, 0]
